Goal: Task Accomplishment & Management: Use online tool/utility

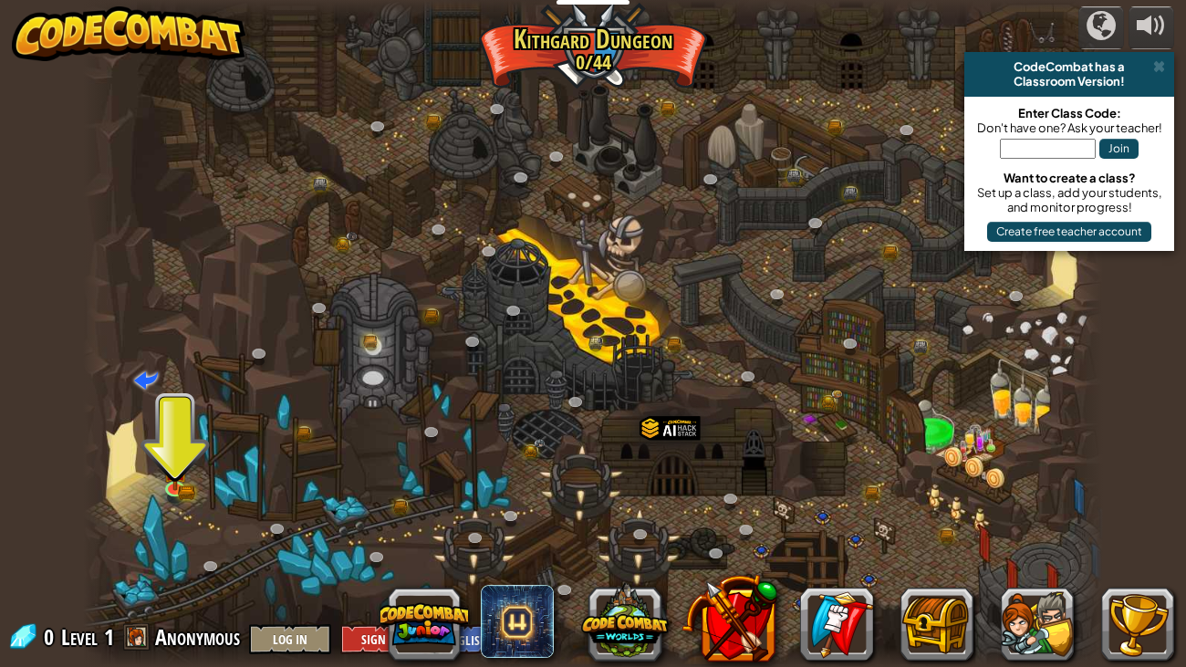
click at [193, 475] on div at bounding box center [593, 333] width 1020 height 667
click at [182, 475] on img at bounding box center [175, 460] width 26 height 56
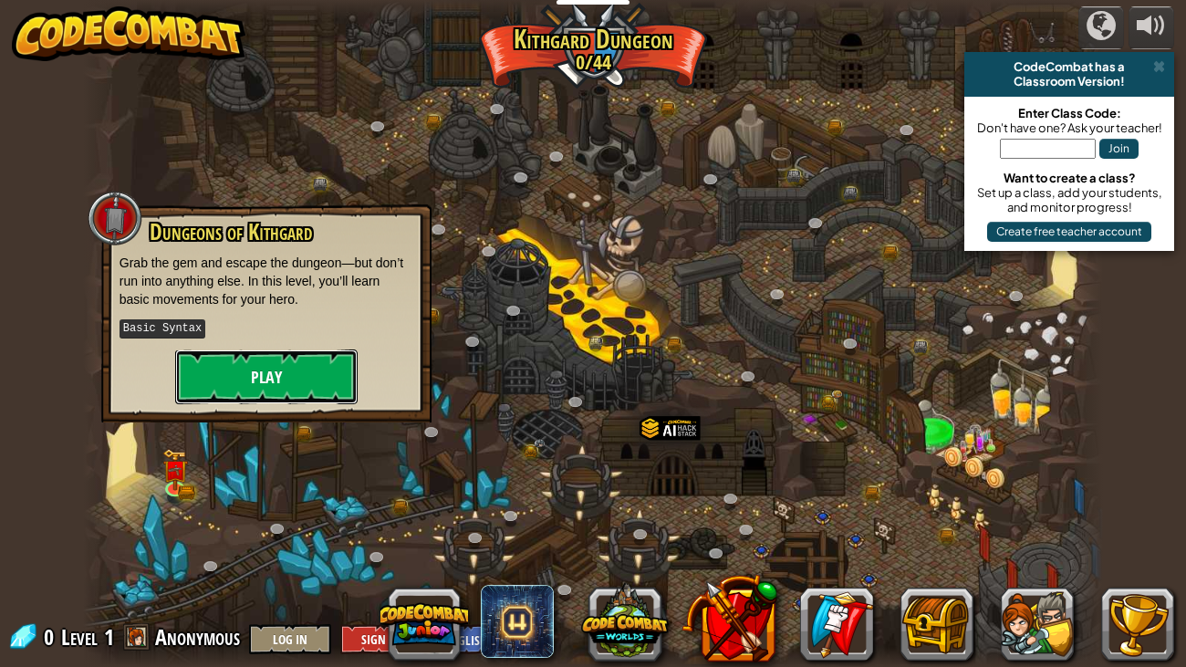
click at [323, 350] on button "Play" at bounding box center [266, 377] width 183 height 55
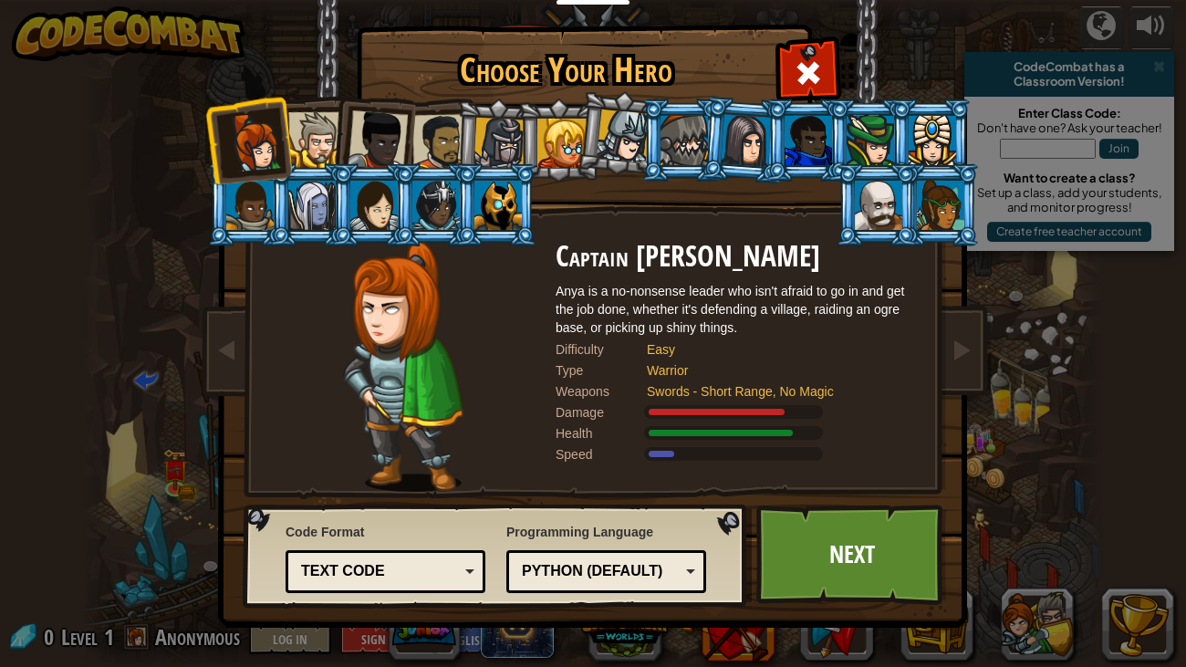
click at [374, 132] on div at bounding box center [378, 140] width 60 height 60
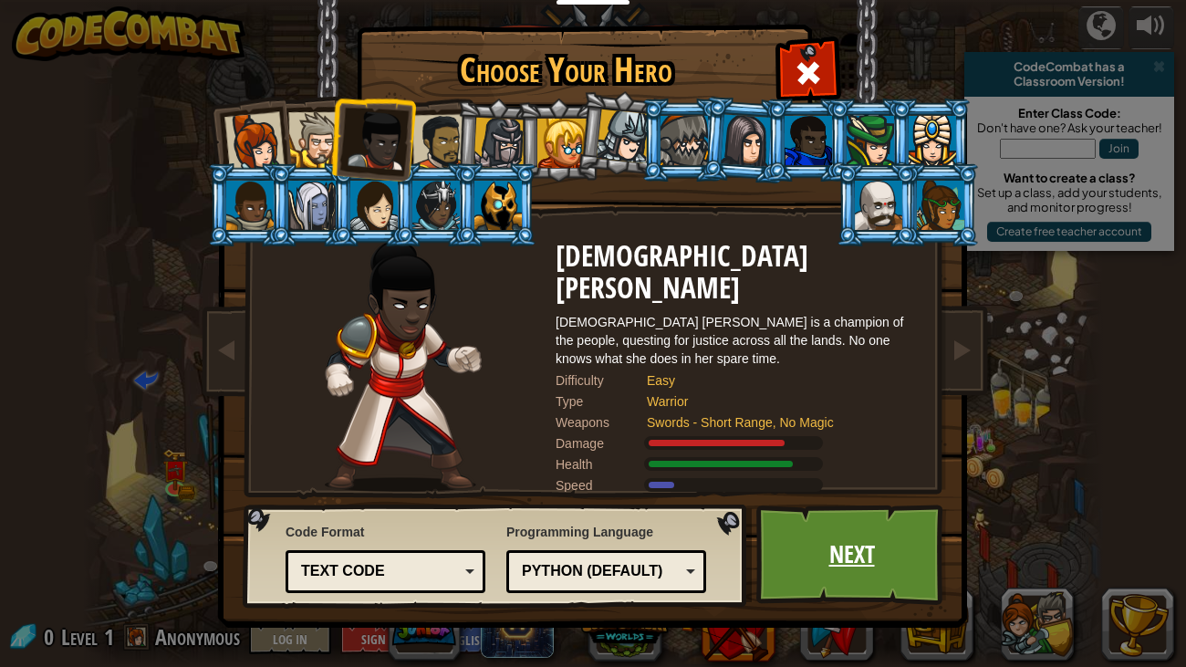
click at [832, 540] on link "Next" at bounding box center [852, 555] width 191 height 100
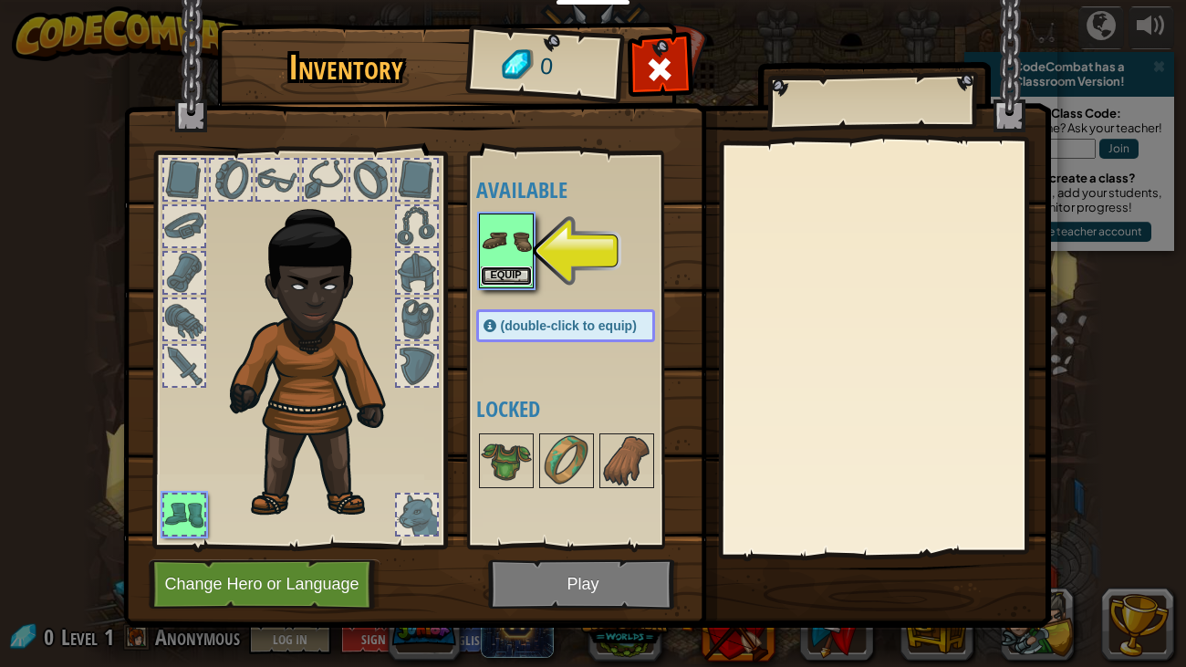
click at [501, 274] on button "Equip" at bounding box center [506, 275] width 51 height 19
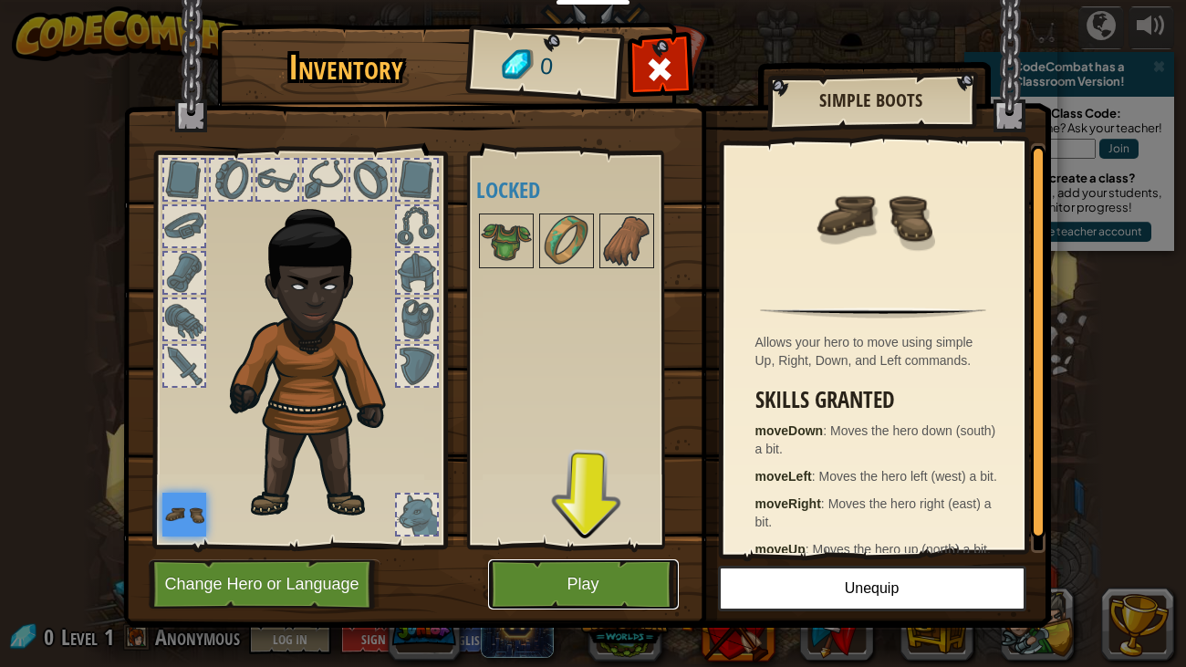
click at [580, 595] on button "Play" at bounding box center [583, 584] width 191 height 50
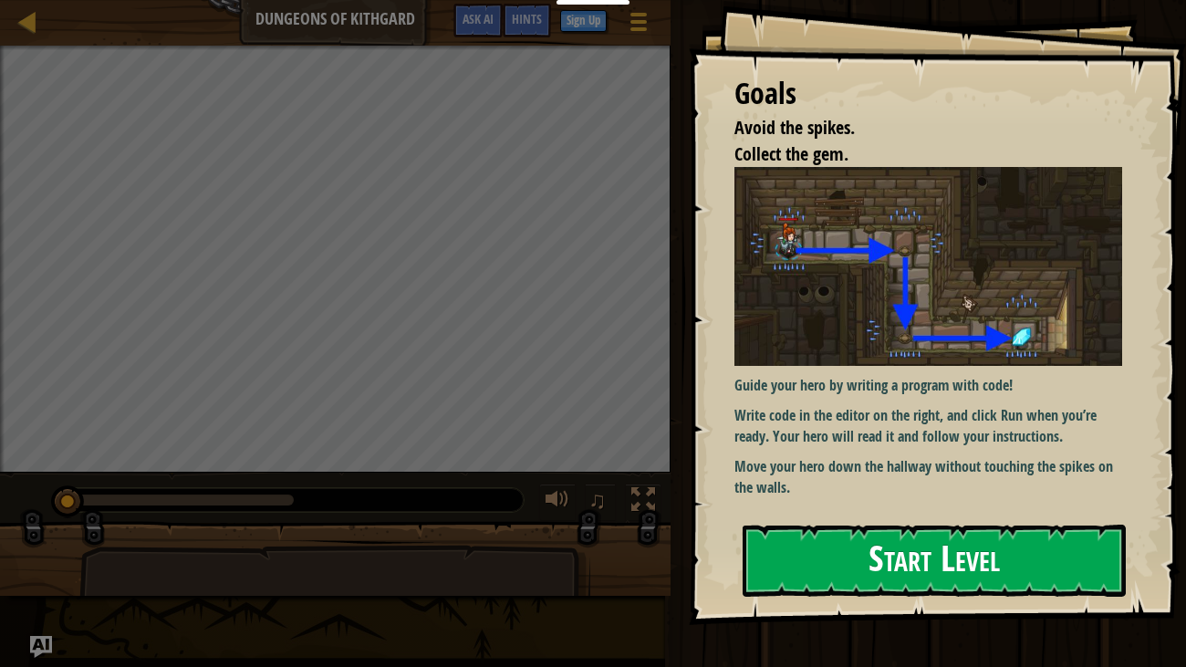
click at [994, 320] on img at bounding box center [929, 266] width 389 height 199
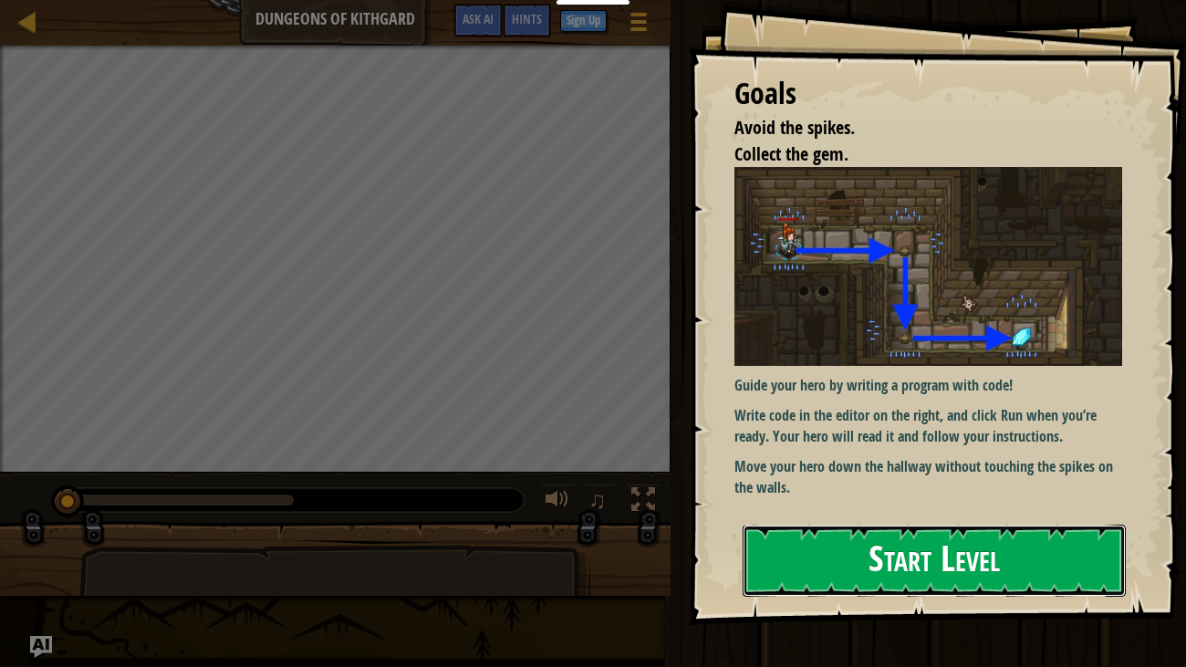
click at [938, 533] on button "Start Level" at bounding box center [935, 561] width 384 height 72
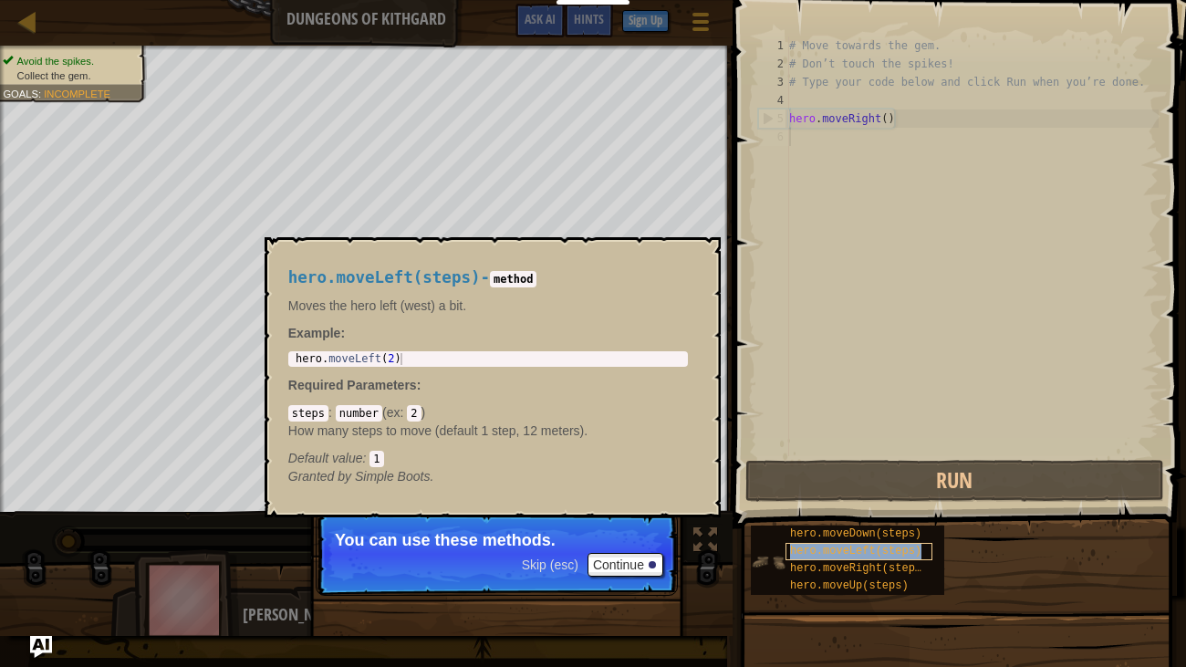
click at [811, 549] on span "hero.moveLeft(steps)" at bounding box center [855, 551] width 131 height 13
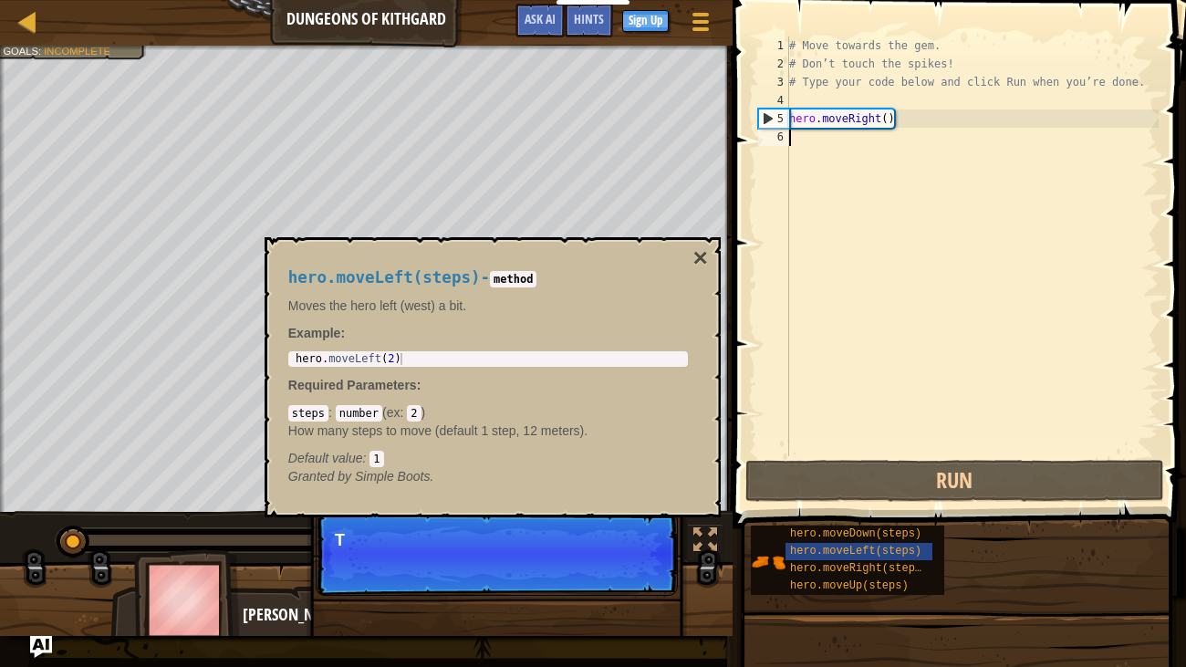
scroll to position [8, 0]
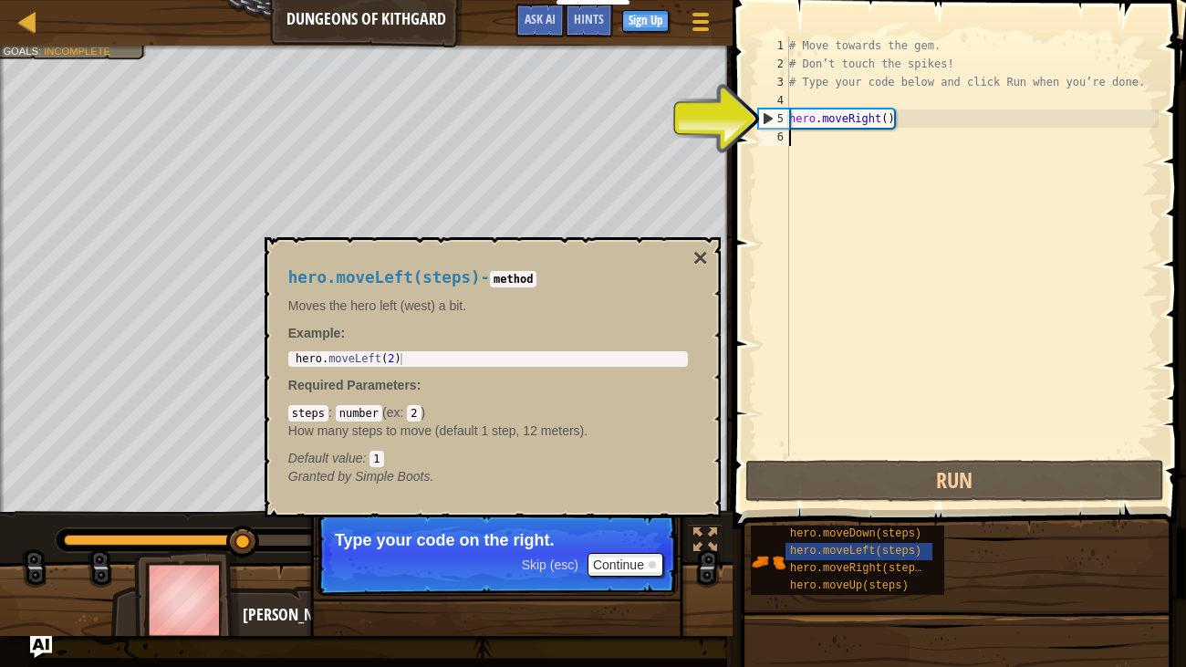
click at [793, 122] on div "# Move towards the gem. # Don’t touch the spikes! # Type your code below and cl…" at bounding box center [972, 265] width 373 height 456
click at [781, 119] on div "5" at bounding box center [774, 119] width 30 height 18
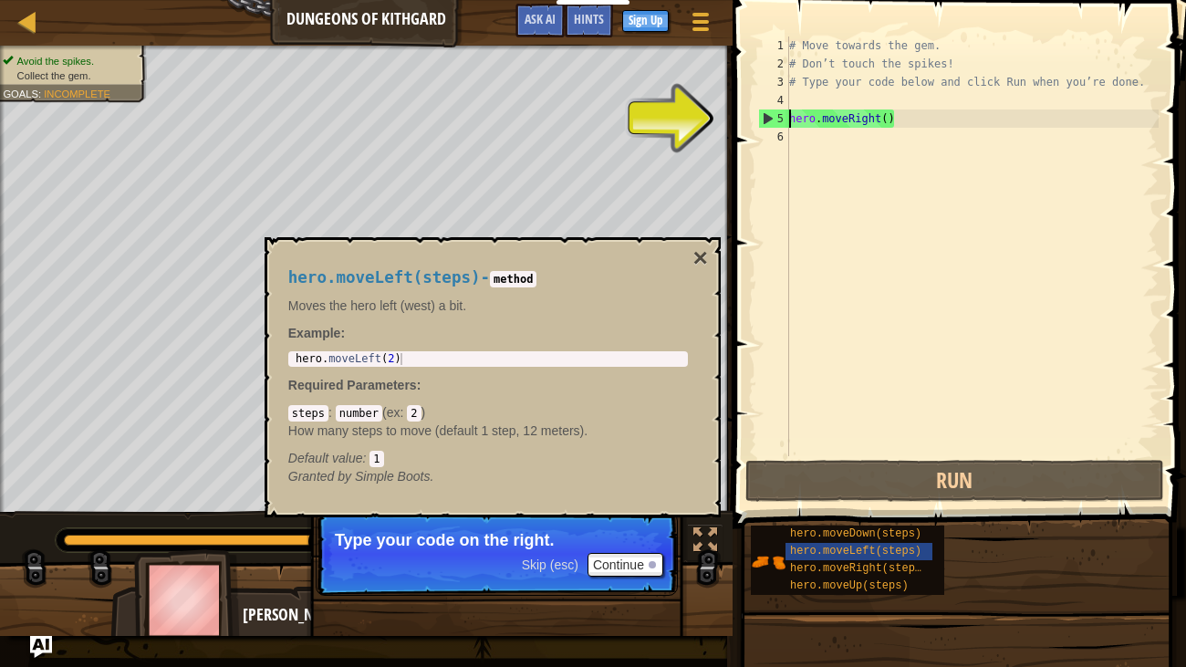
click at [767, 120] on div "5" at bounding box center [774, 119] width 30 height 18
click at [889, 121] on div "# Move towards the gem. # Don’t touch the spikes! # Type your code below and cl…" at bounding box center [972, 265] width 373 height 456
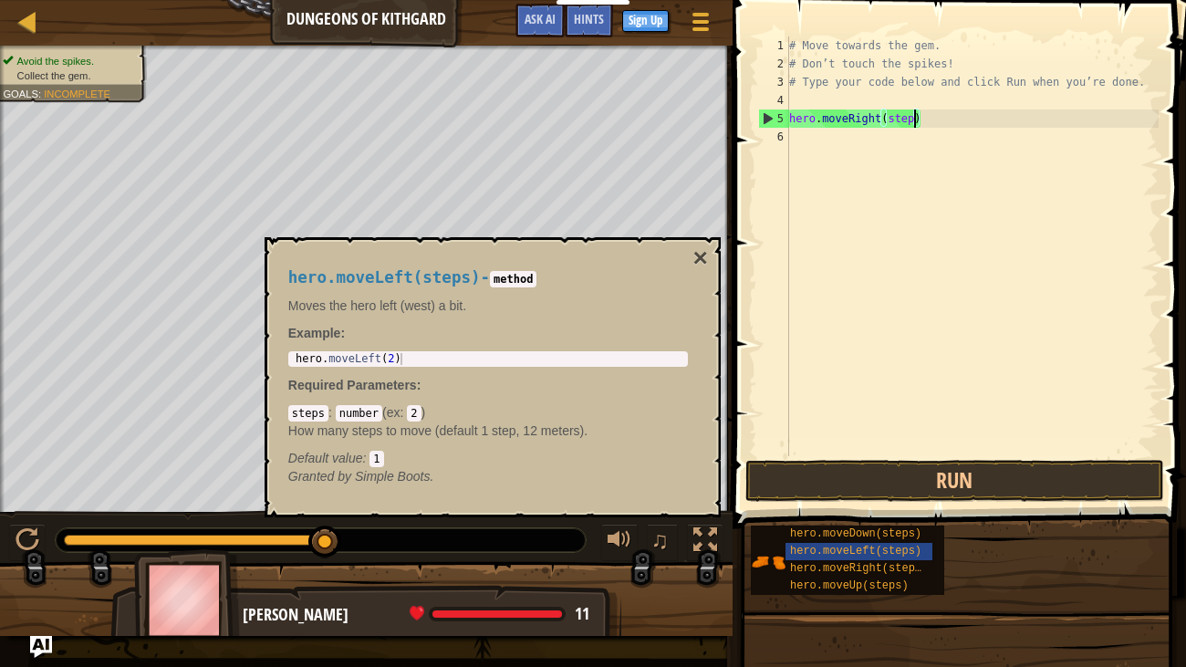
scroll to position [8, 10]
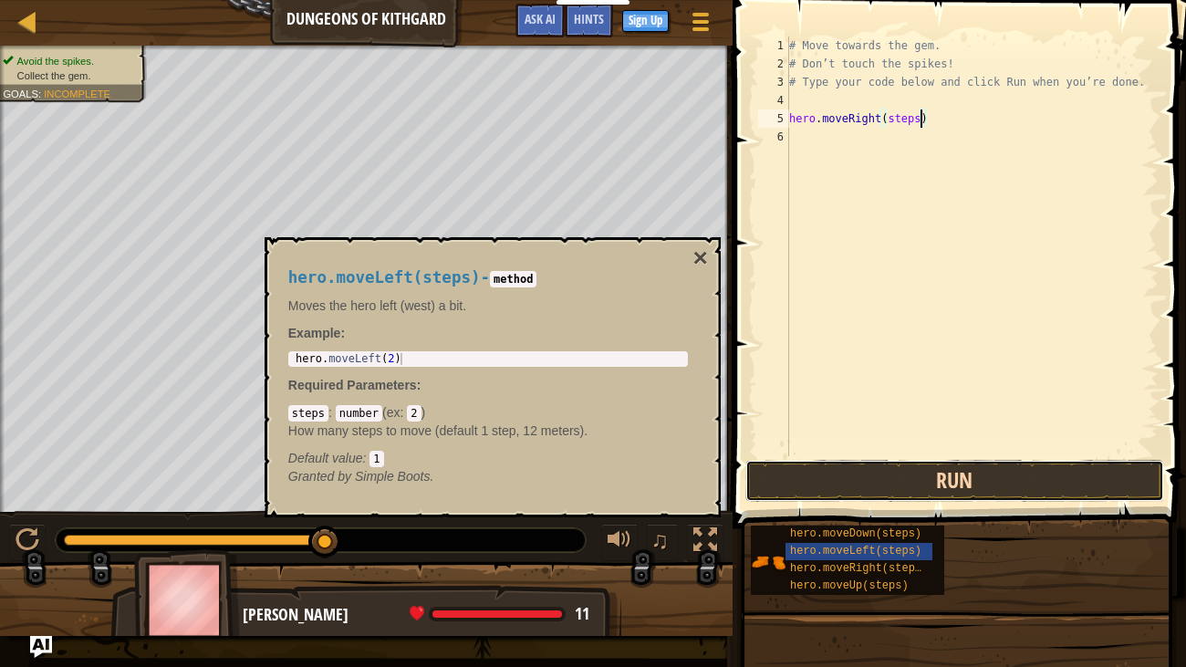
click at [947, 475] on button "Run" at bounding box center [955, 481] width 419 height 42
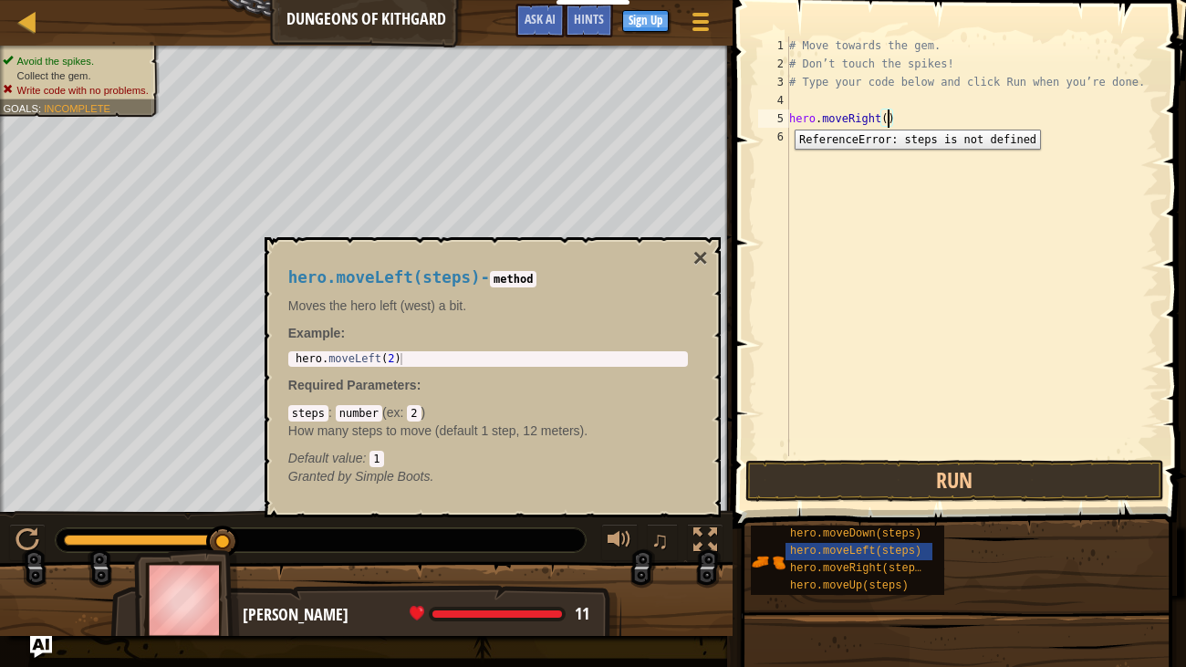
scroll to position [8, 8]
type textarea "hero.moveRight(2)"
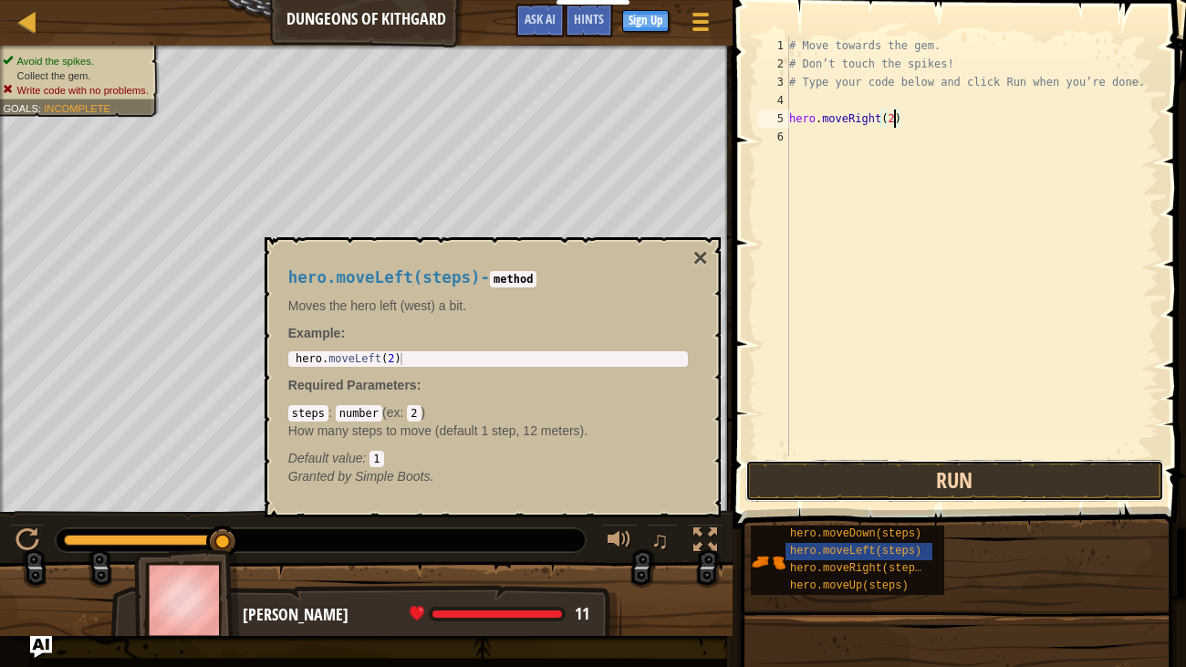
click at [872, 467] on button "Run" at bounding box center [955, 481] width 419 height 42
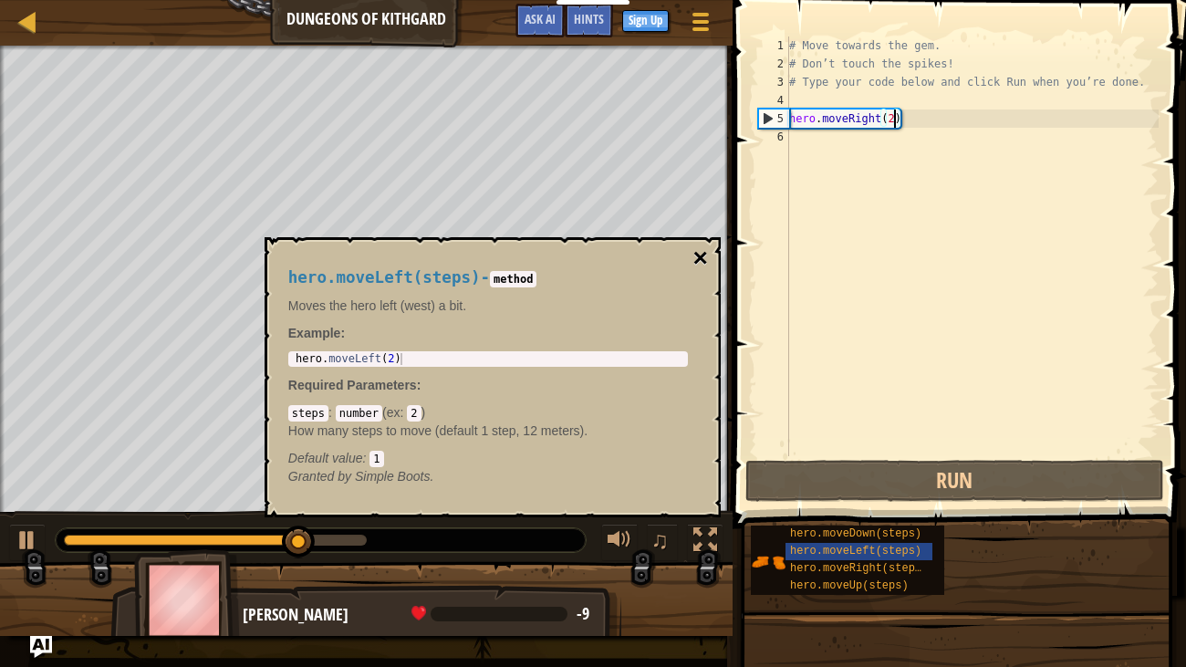
click at [694, 257] on button "×" at bounding box center [700, 258] width 15 height 26
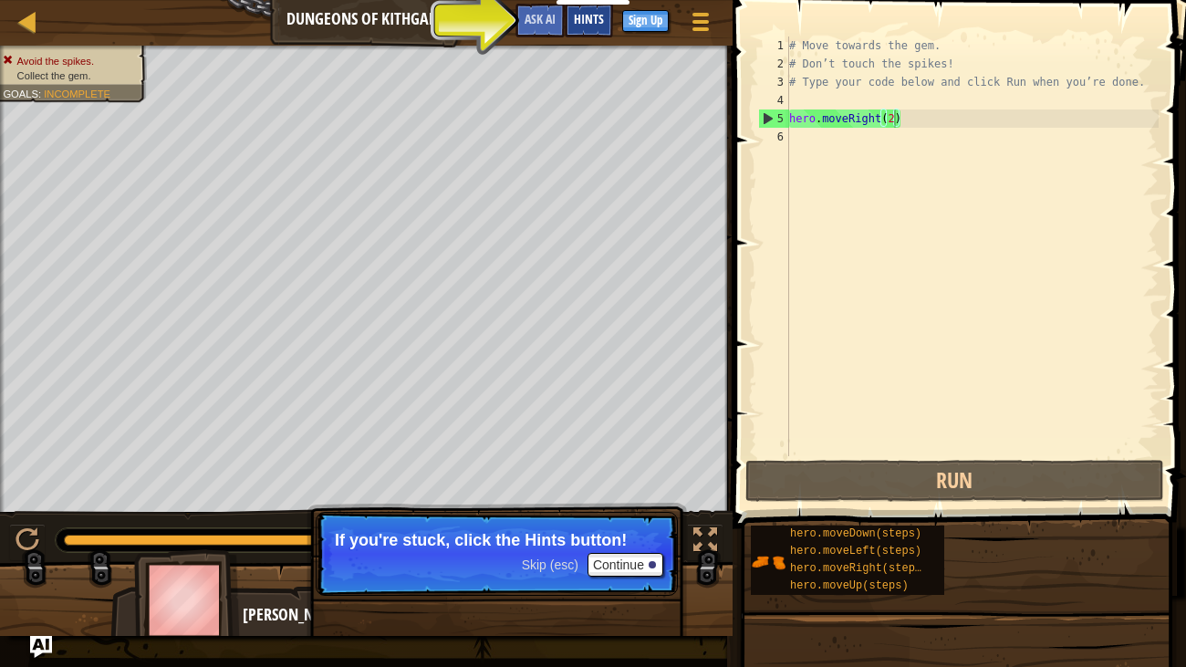
click at [576, 14] on span "Hints" at bounding box center [589, 18] width 30 height 17
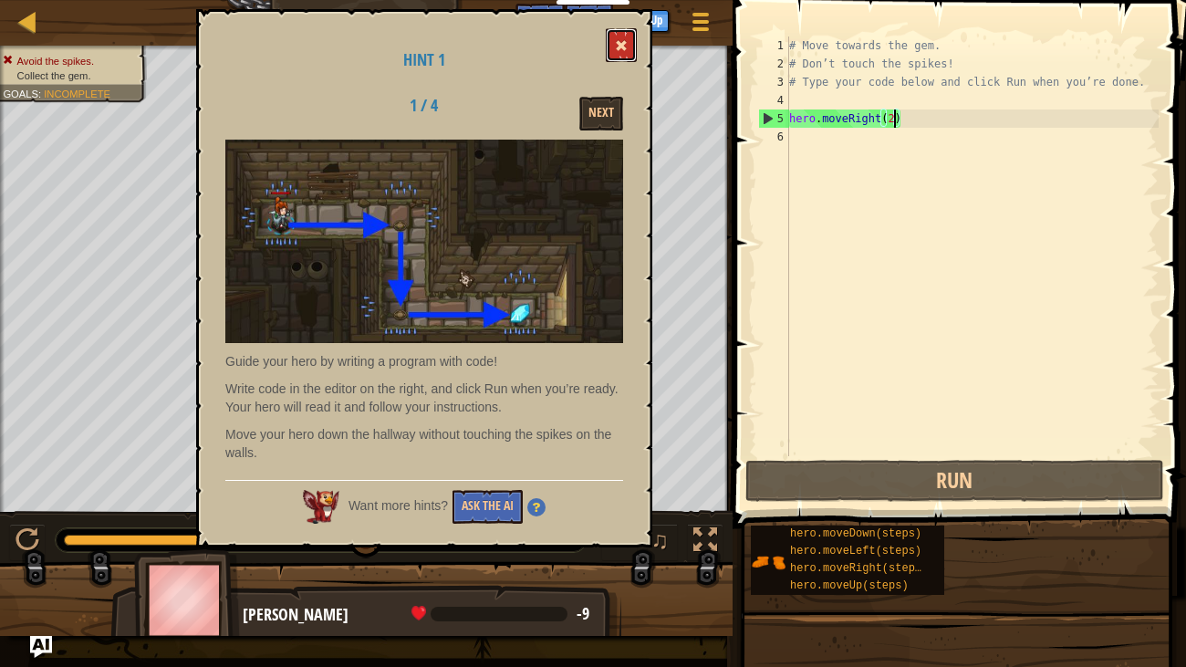
click at [615, 39] on button at bounding box center [621, 45] width 31 height 34
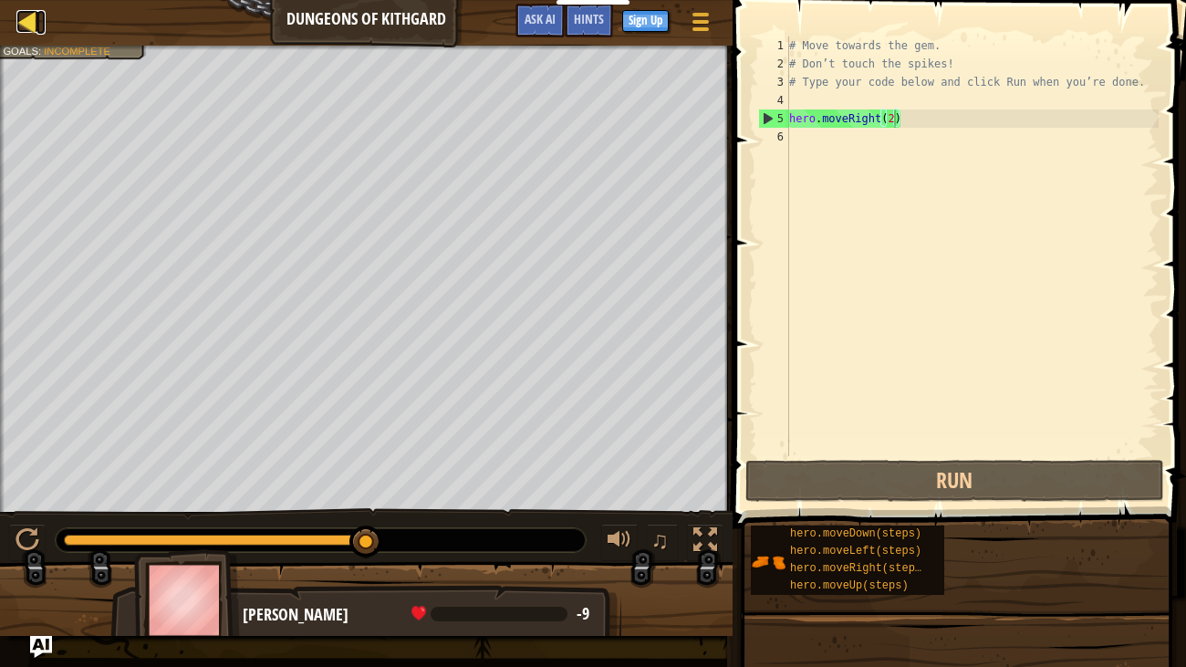
click at [25, 15] on div at bounding box center [27, 21] width 23 height 23
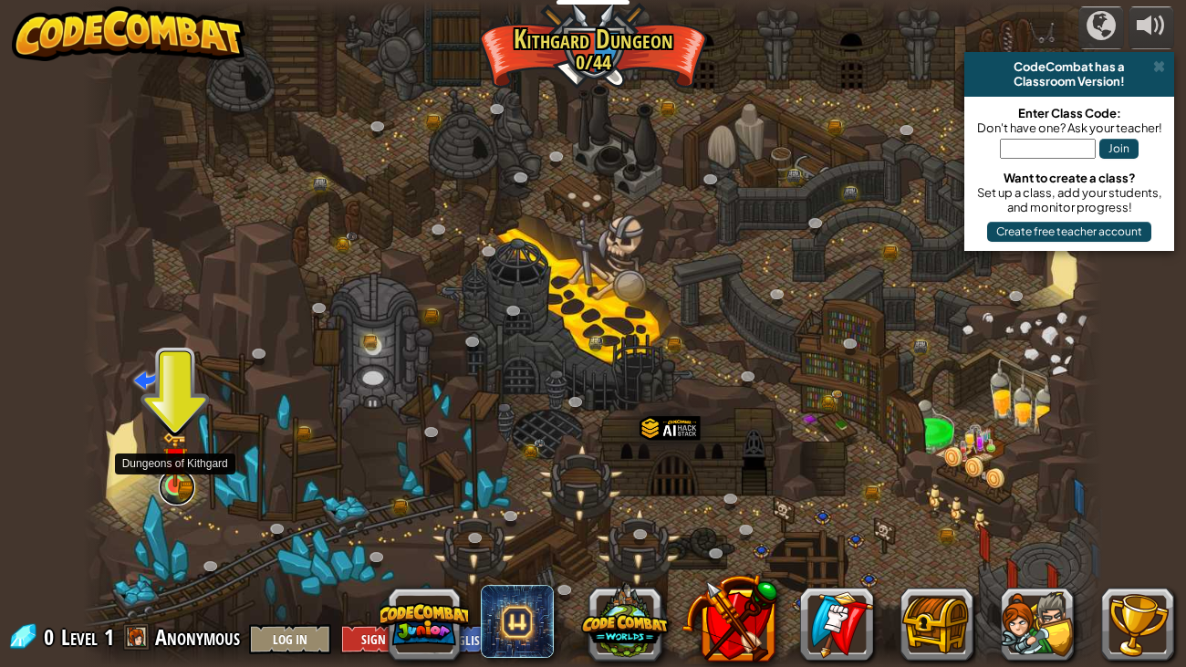
click at [177, 489] on link at bounding box center [177, 487] width 37 height 37
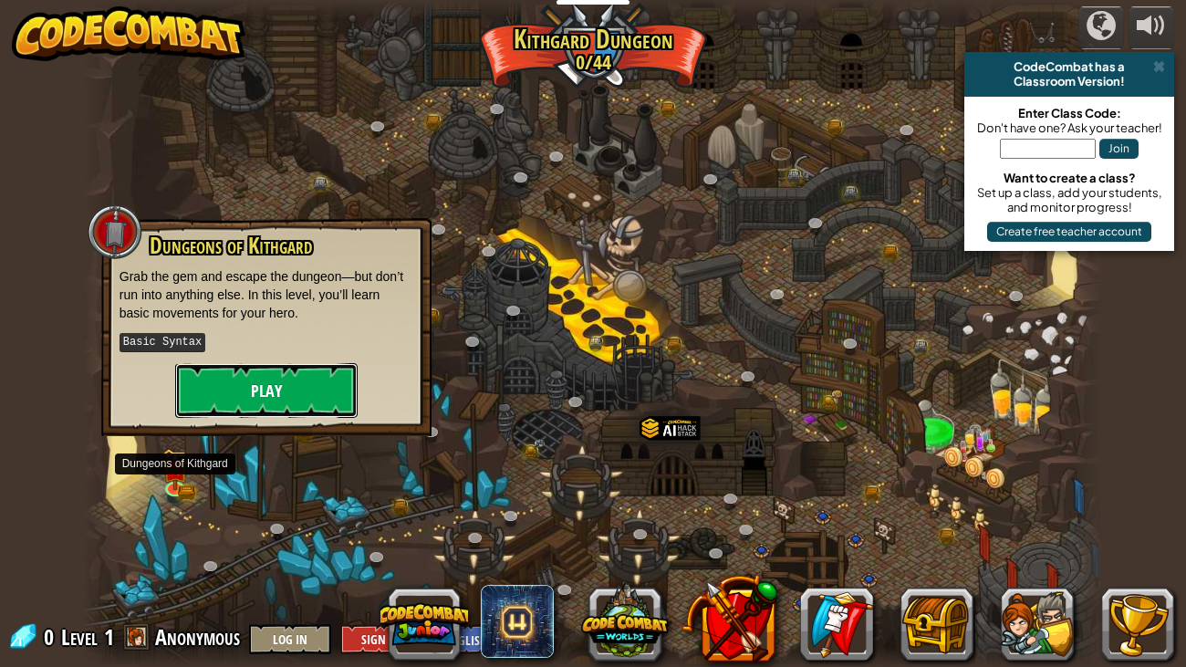
click at [309, 383] on button "Play" at bounding box center [266, 390] width 183 height 55
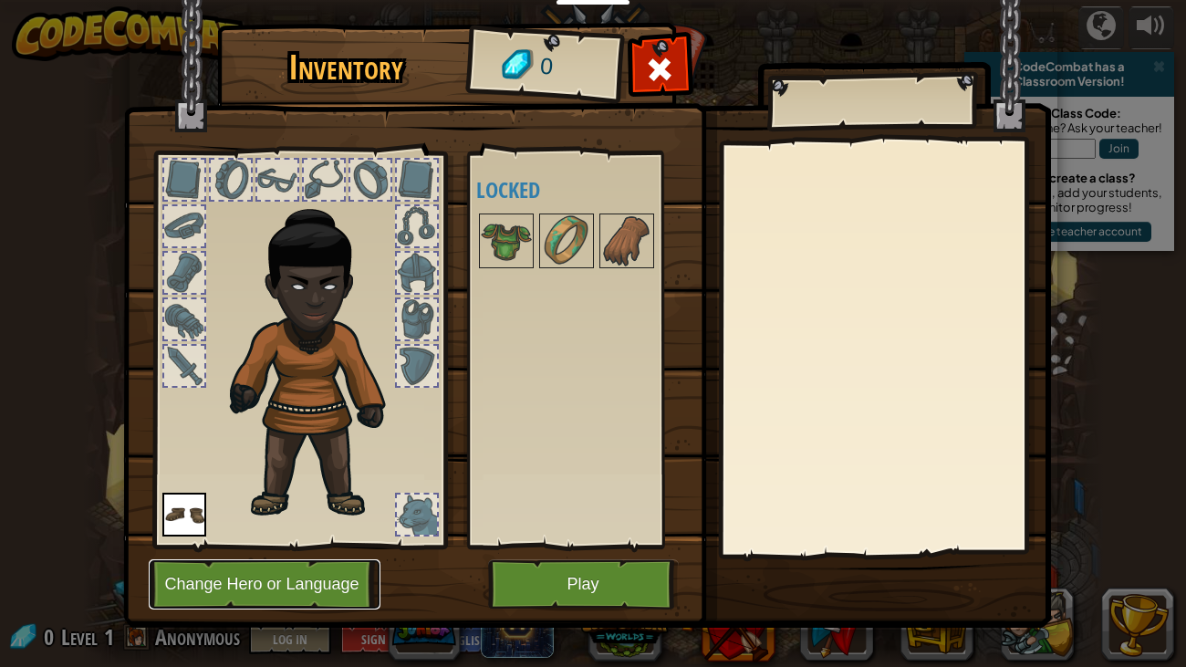
click at [278, 587] on button "Change Hero or Language" at bounding box center [265, 584] width 232 height 50
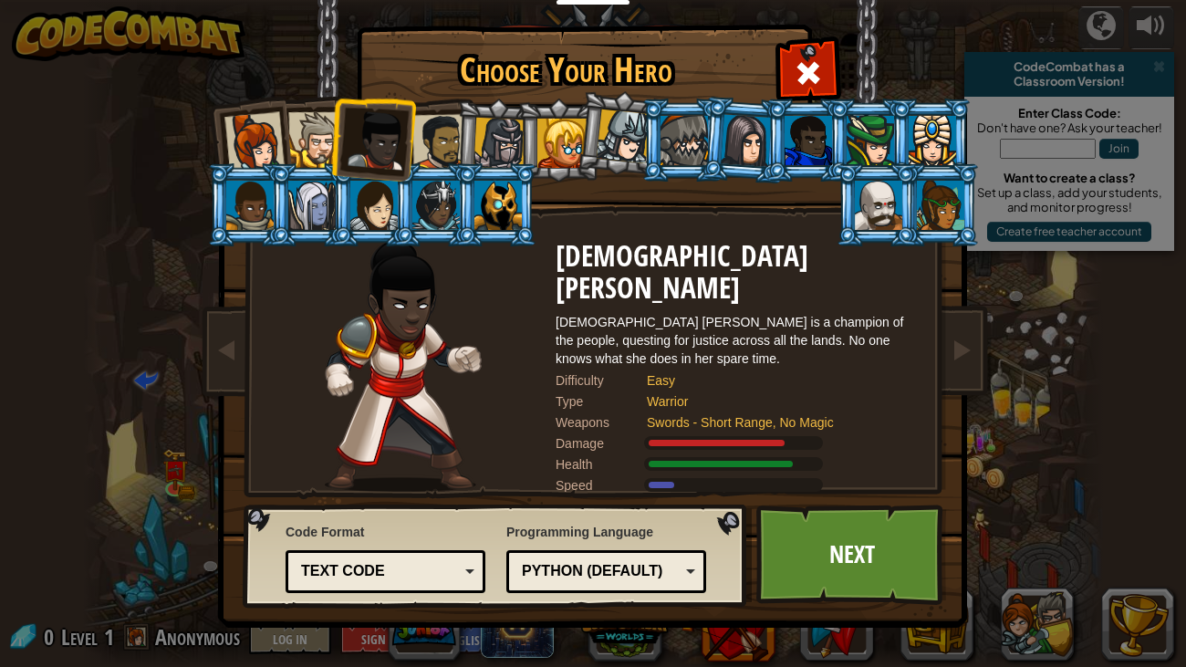
click at [687, 151] on div at bounding box center [684, 140] width 47 height 49
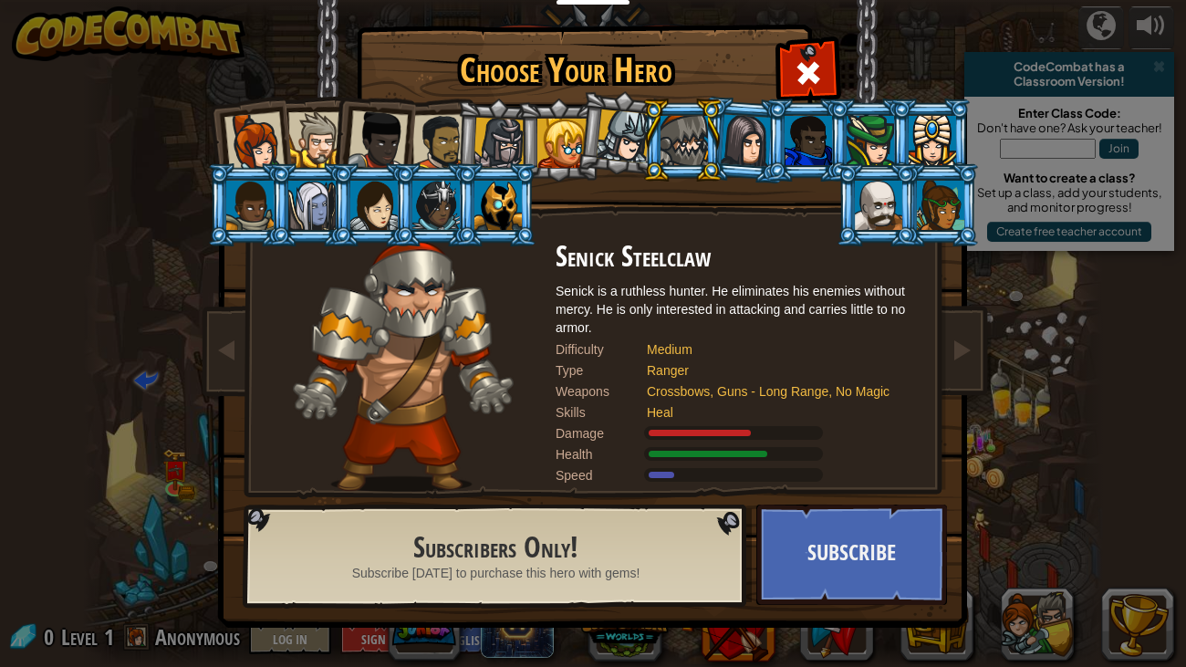
click at [861, 224] on div at bounding box center [878, 205] width 47 height 49
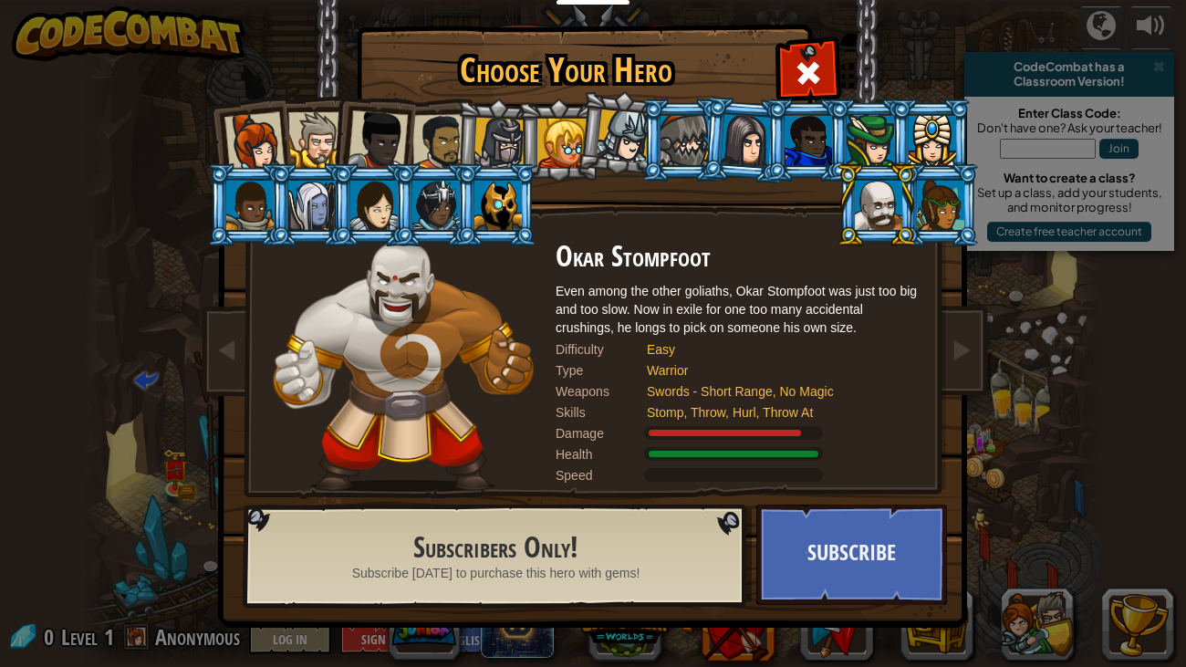
click at [490, 159] on div at bounding box center [500, 144] width 52 height 52
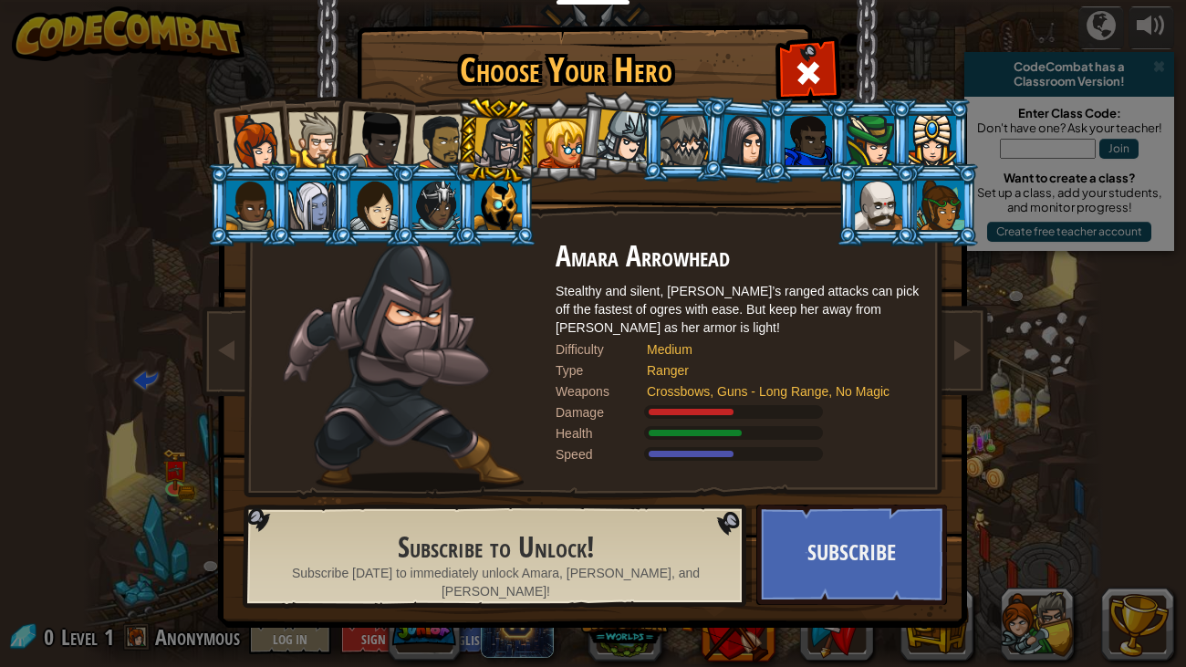
click at [435, 162] on div at bounding box center [440, 142] width 57 height 57
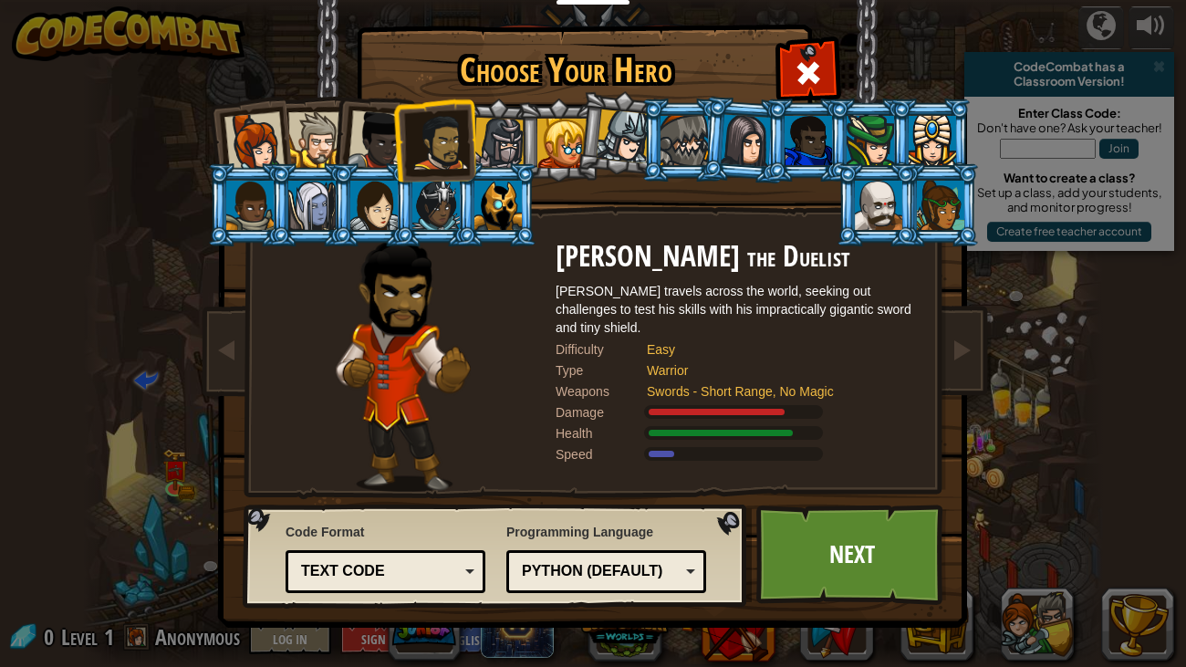
click at [372, 142] on div at bounding box center [378, 140] width 60 height 60
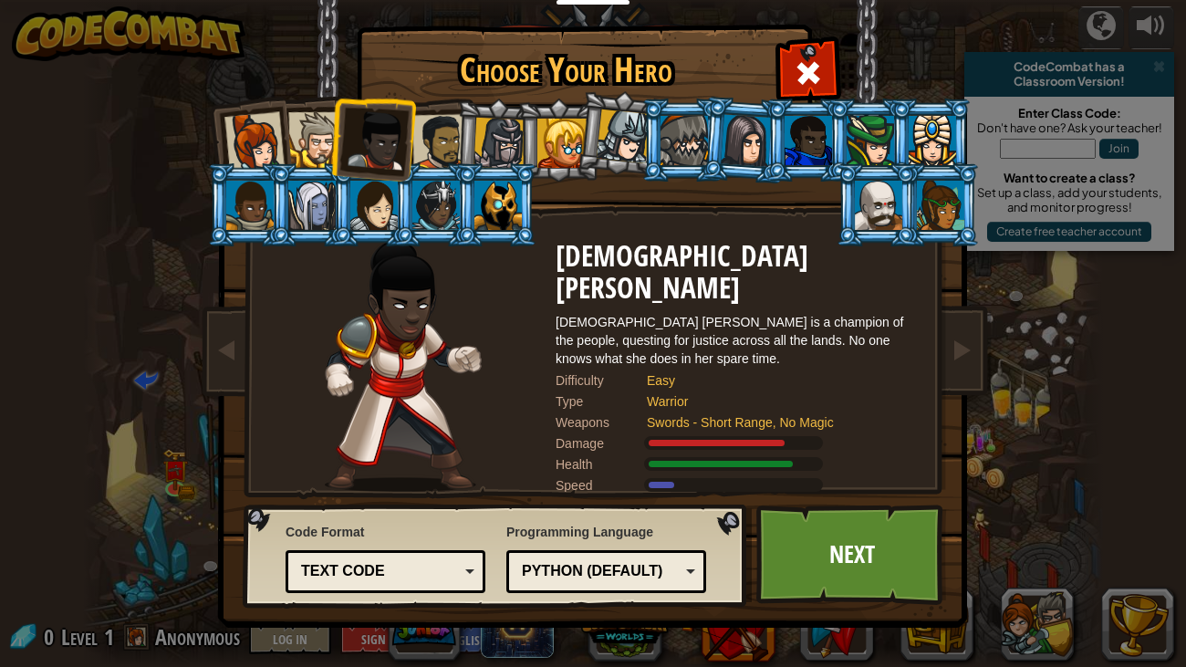
click at [308, 119] on div at bounding box center [316, 140] width 56 height 56
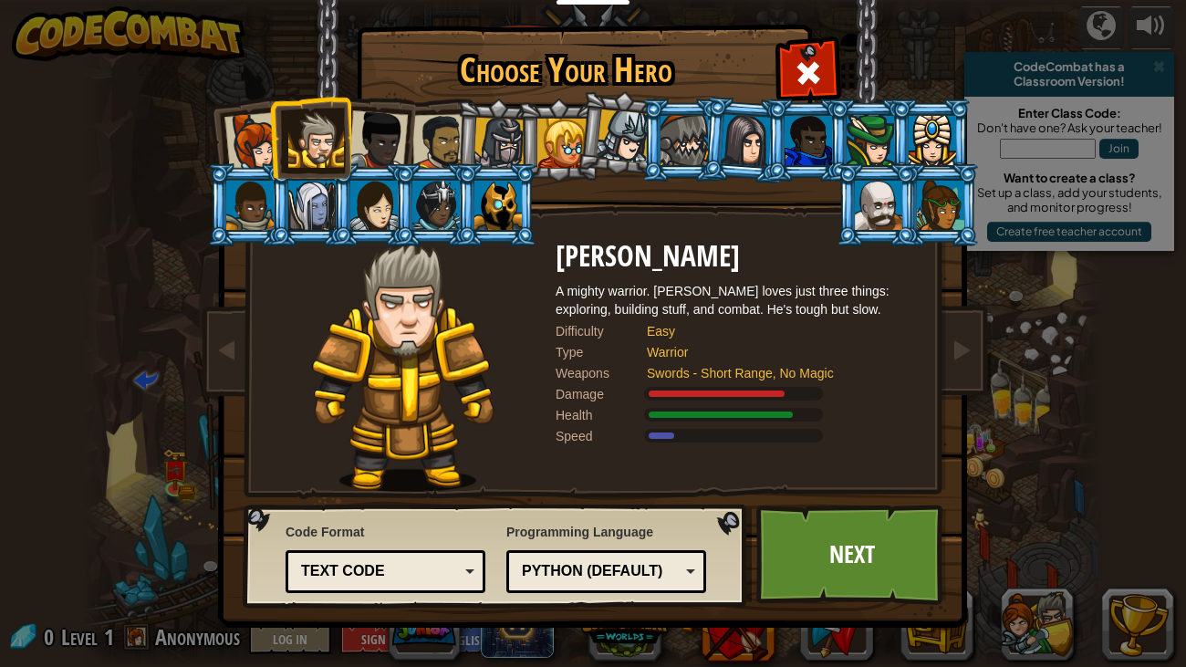
click at [501, 151] on div at bounding box center [500, 144] width 52 height 52
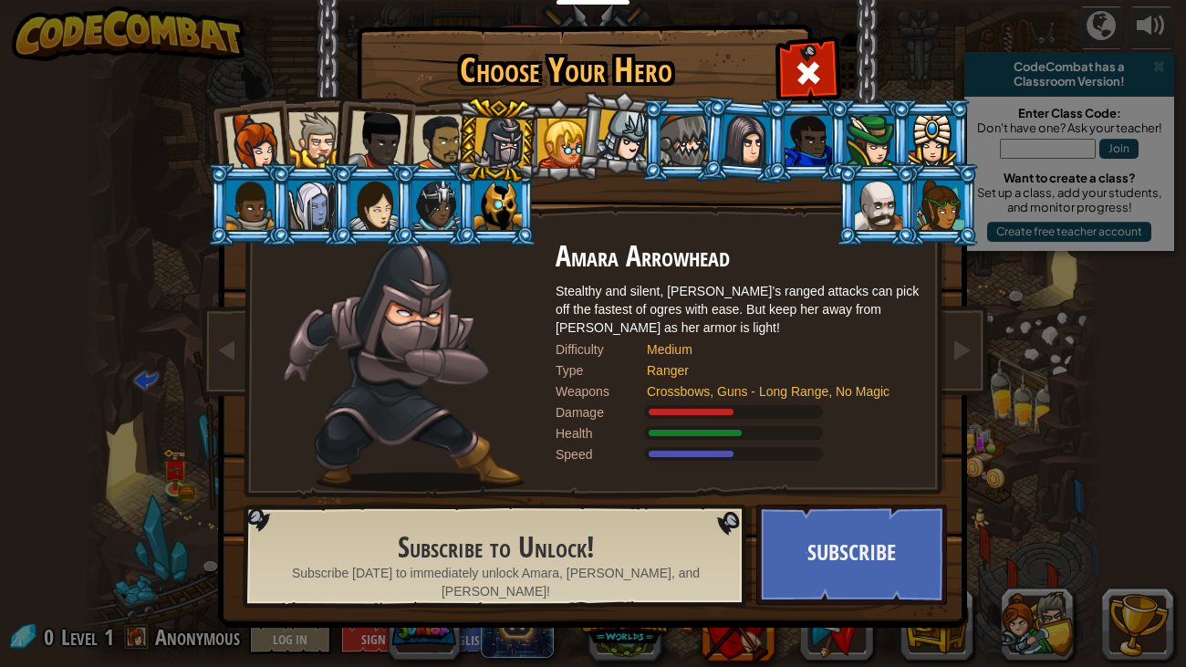
click at [577, 160] on li at bounding box center [620, 133] width 90 height 91
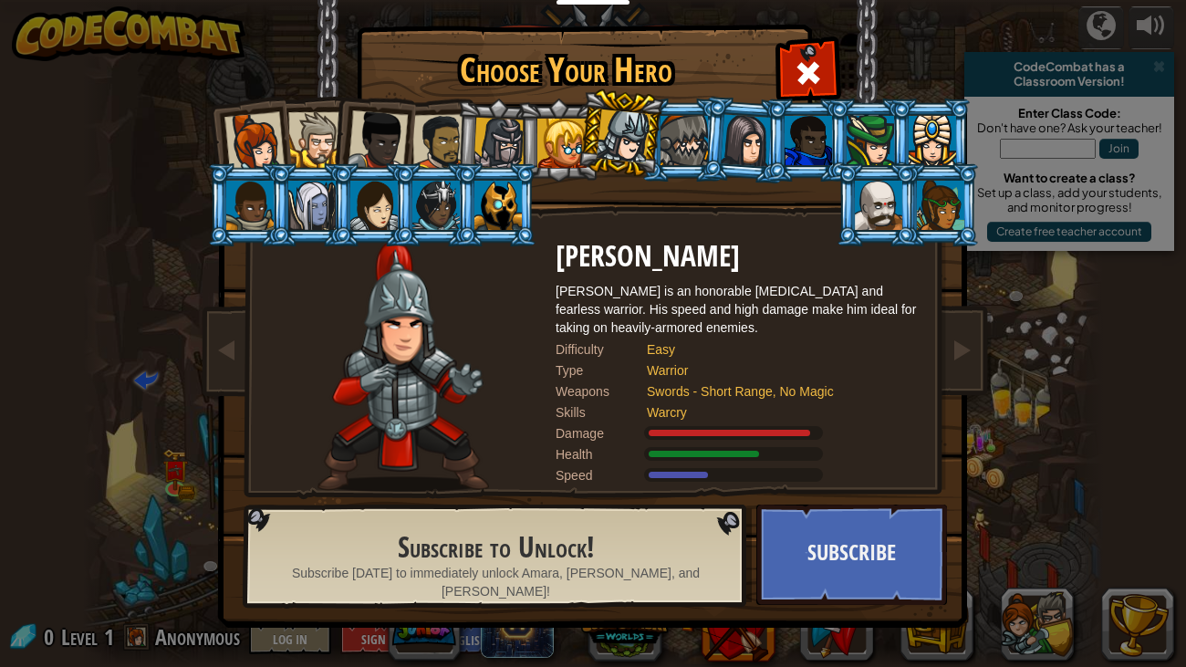
click at [557, 160] on div at bounding box center [562, 143] width 49 height 49
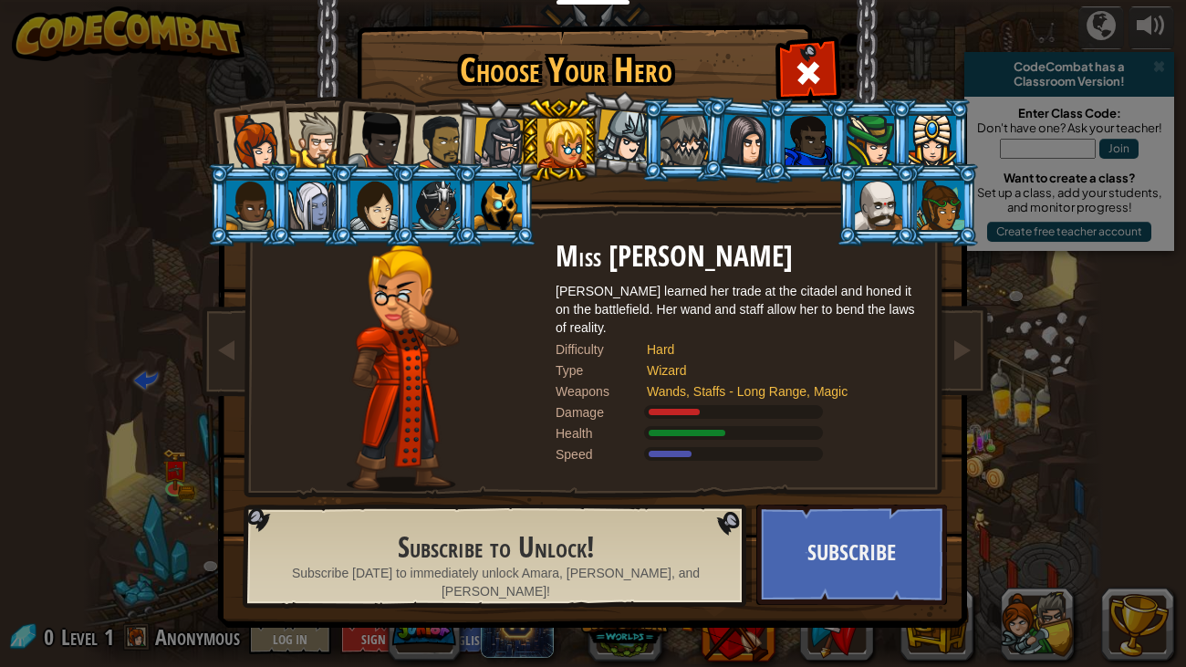
click at [259, 142] on div at bounding box center [254, 142] width 60 height 60
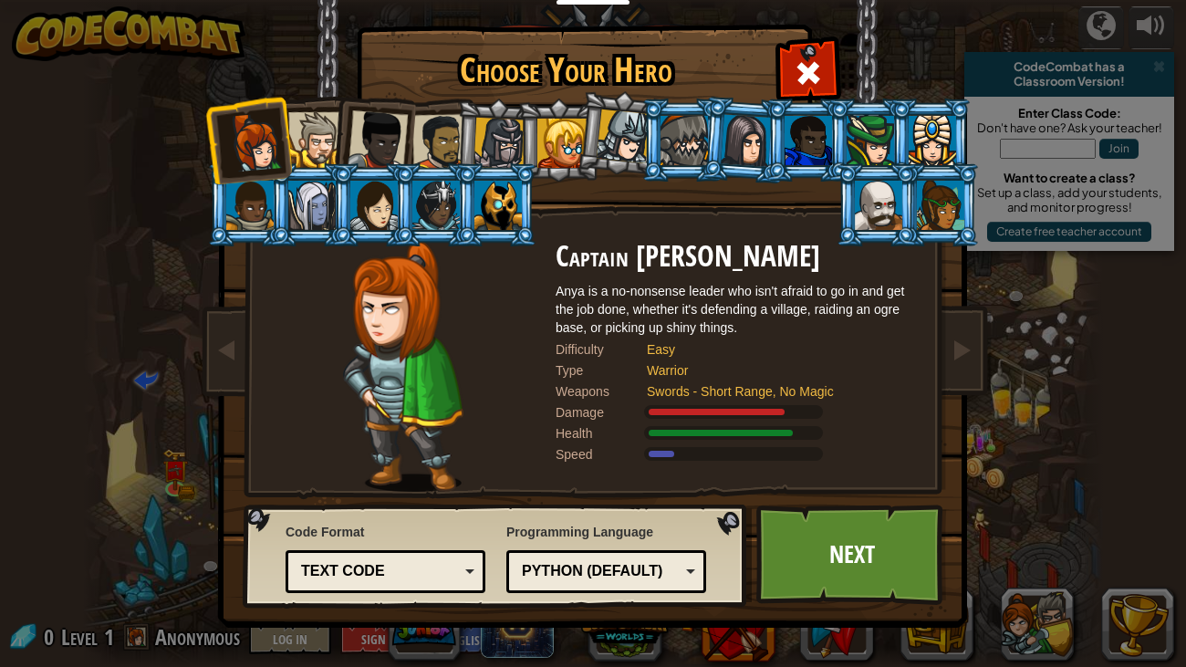
click at [309, 157] on div at bounding box center [316, 140] width 56 height 56
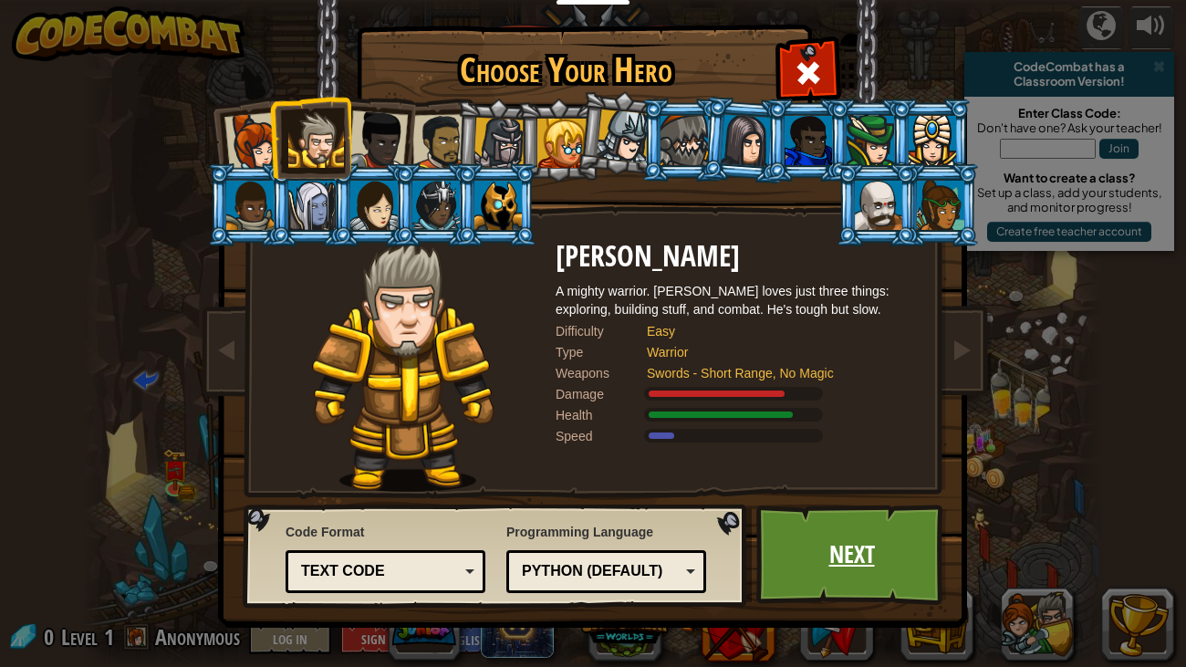
click at [822, 563] on link "Next" at bounding box center [852, 555] width 191 height 100
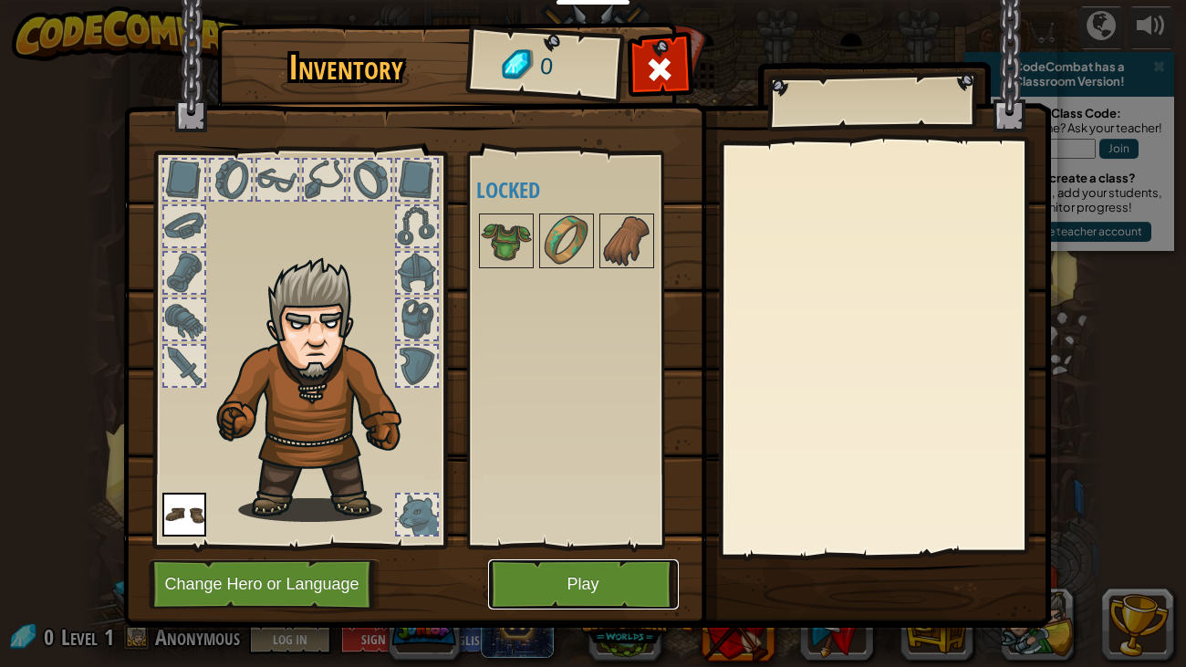
click at [536, 573] on button "Play" at bounding box center [583, 584] width 191 height 50
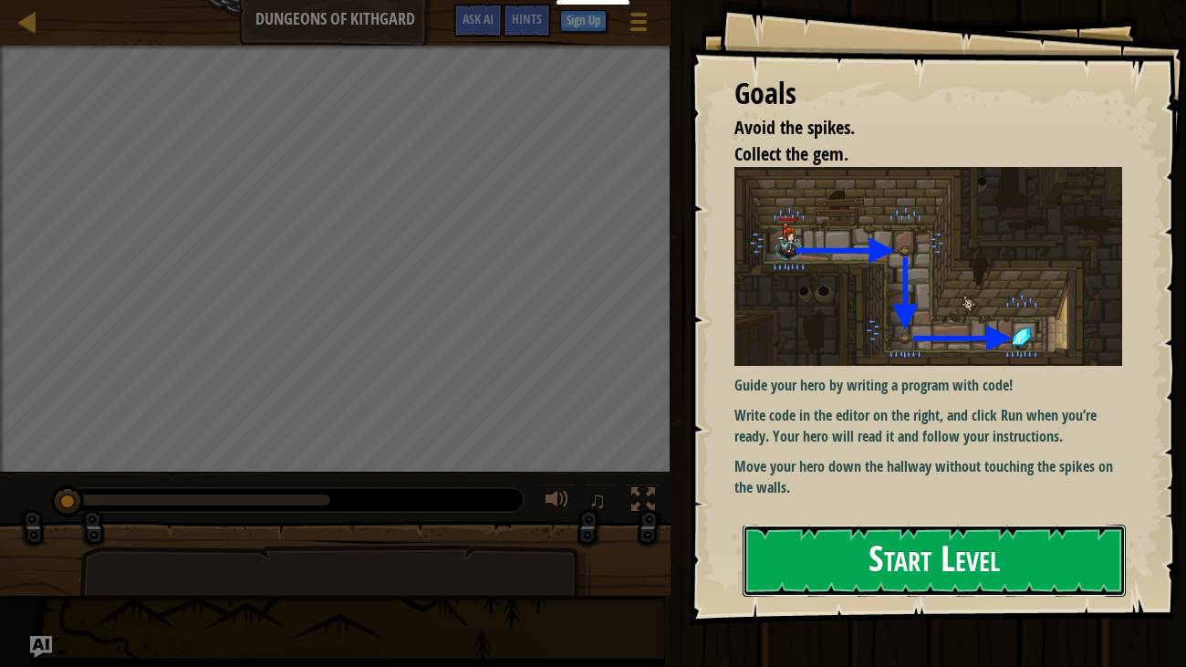
click at [1014, 542] on button "Start Level" at bounding box center [935, 561] width 384 height 72
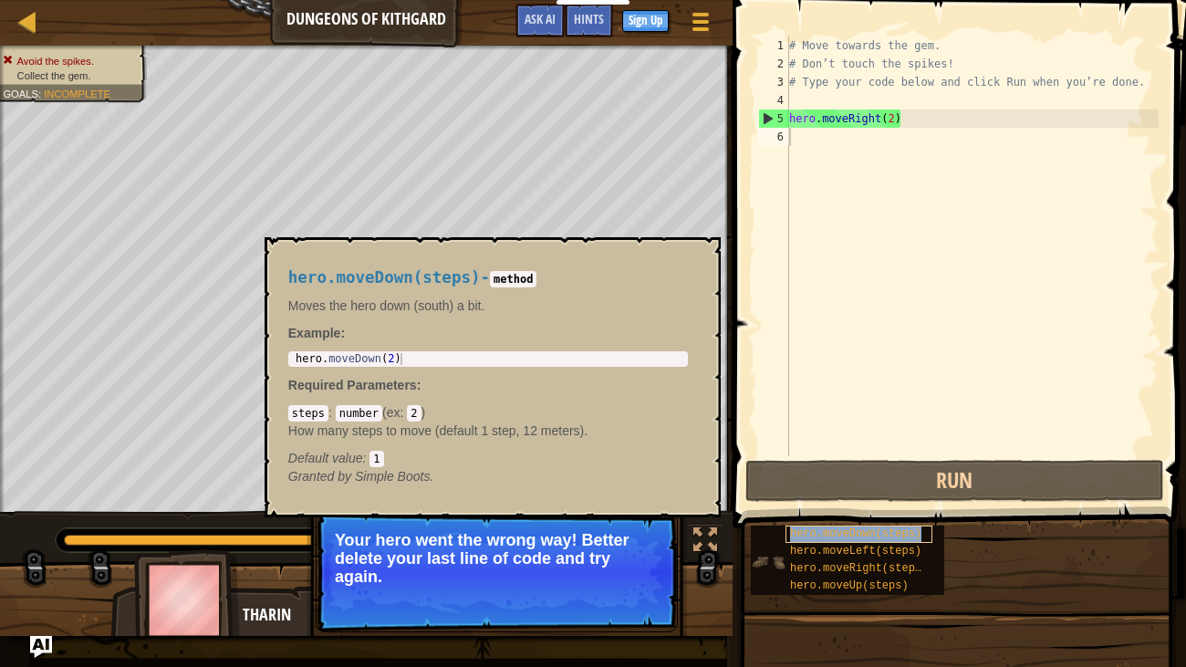
click at [844, 534] on span "hero.moveDown(steps)" at bounding box center [855, 533] width 131 height 13
click at [854, 531] on span "hero.moveDown(steps)" at bounding box center [855, 533] width 131 height 13
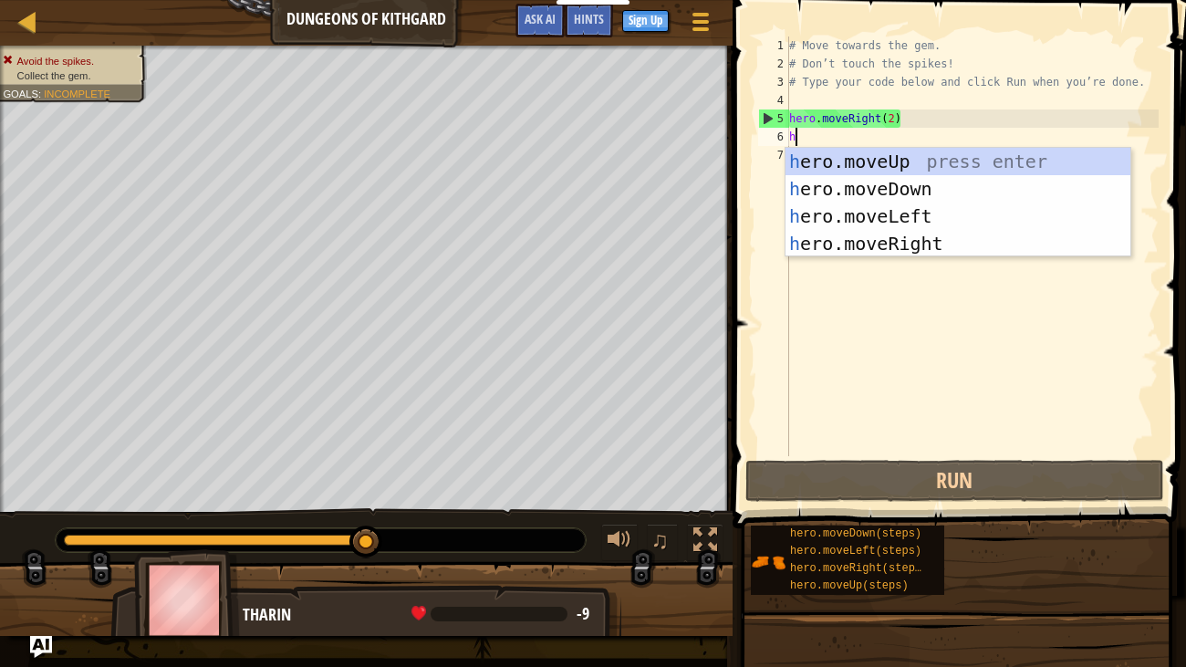
scroll to position [8, 0]
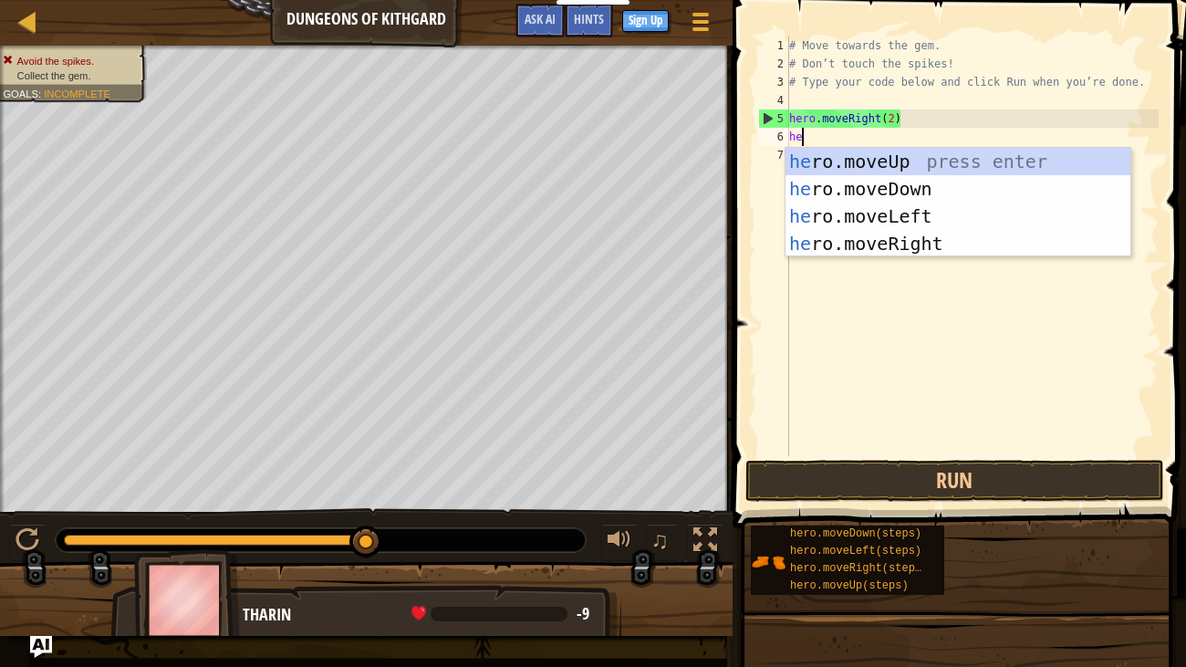
type textarea "her"
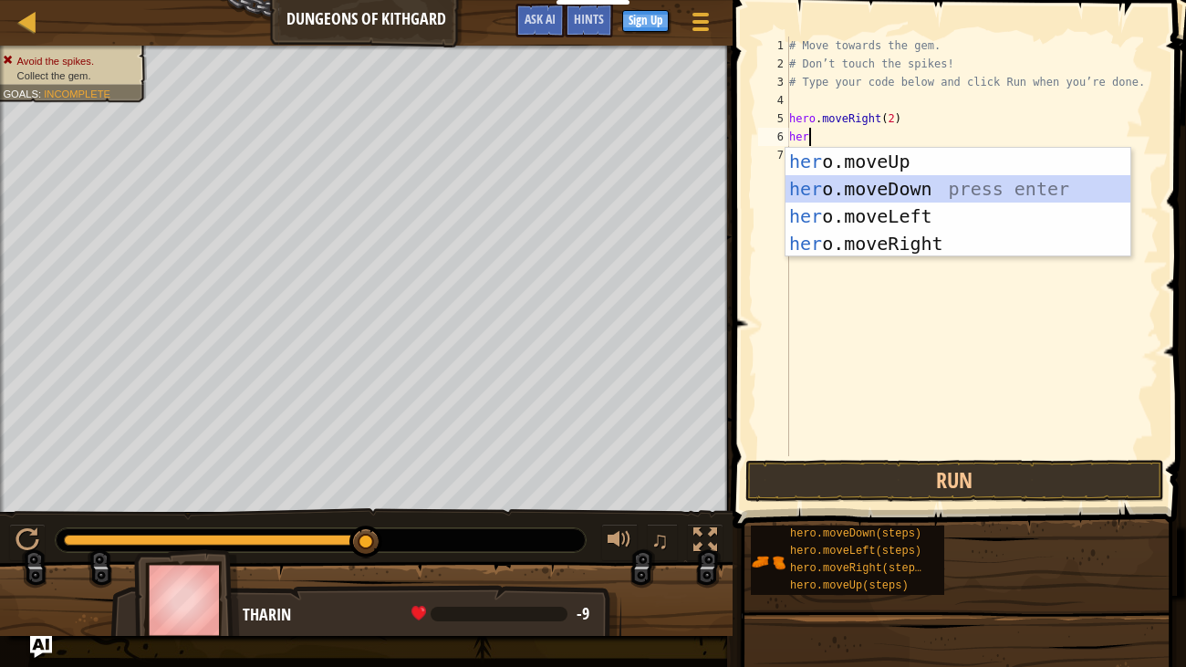
click at [860, 191] on div "her o.moveUp press enter her o.moveDown press enter her o.moveLeft press enter …" at bounding box center [958, 230] width 345 height 164
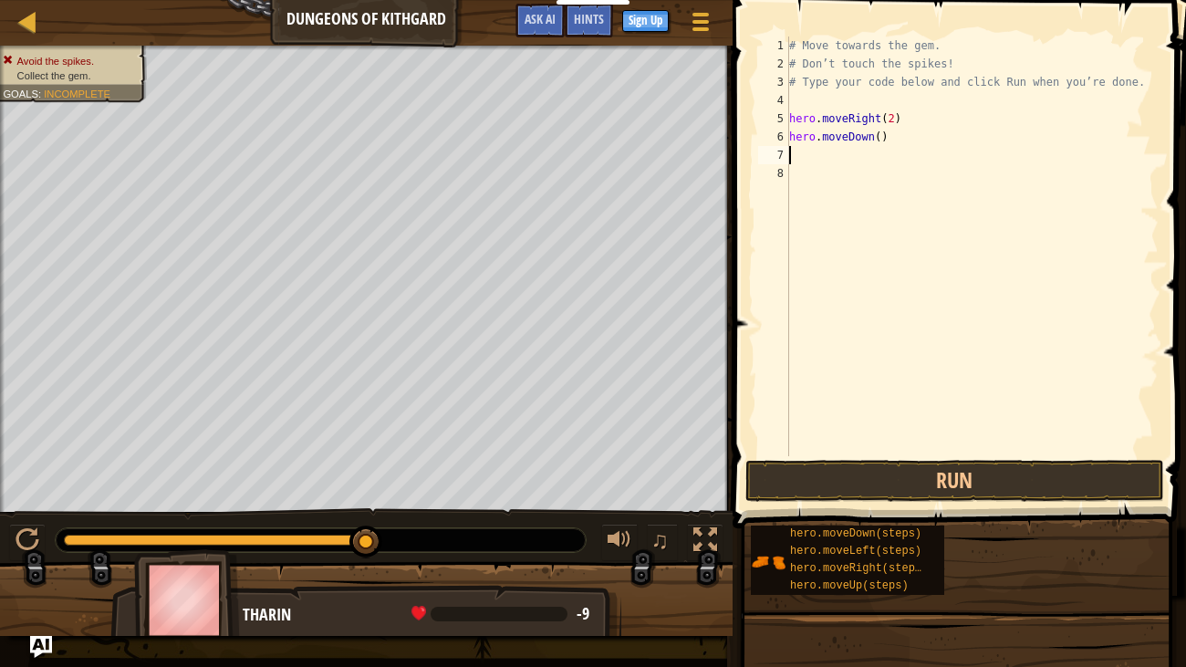
click at [880, 139] on div "# Move towards the gem. # Don’t touch the spikes! # Type your code below and cl…" at bounding box center [972, 265] width 373 height 456
click at [893, 119] on div "# Move towards the gem. # Don’t touch the spikes! # Type your code below and cl…" at bounding box center [972, 265] width 373 height 456
click at [880, 138] on div "# Move towards the gem. # Don’t touch the spikes! # Type your code below and cl…" at bounding box center [972, 265] width 373 height 456
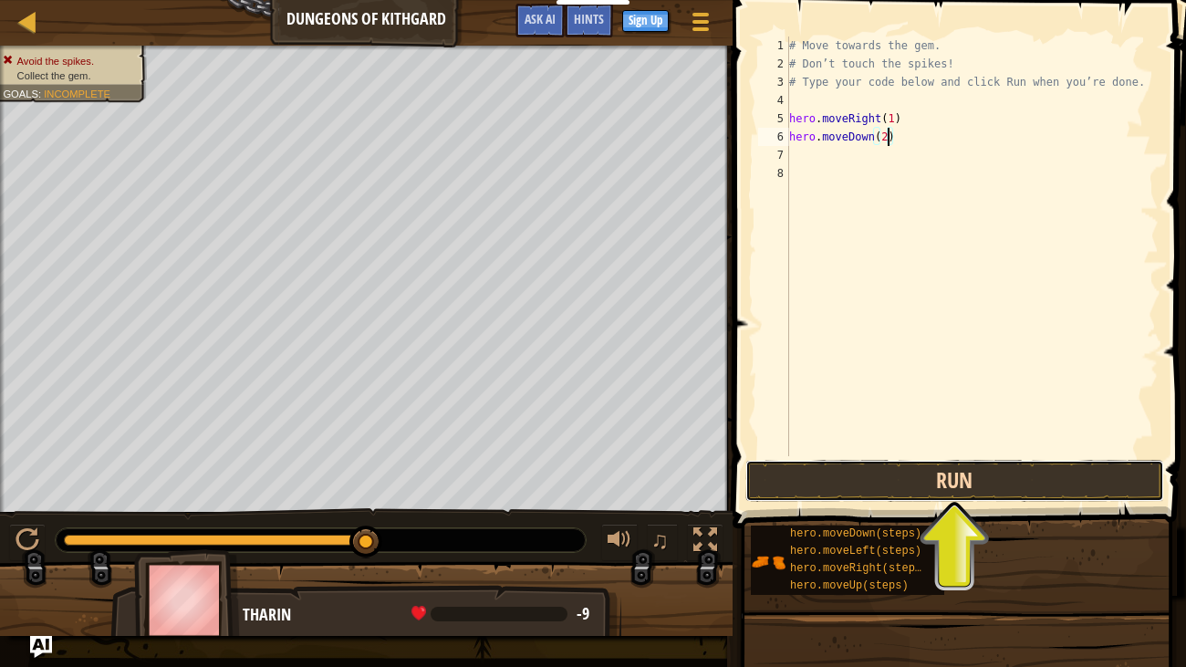
click at [936, 473] on button "Run" at bounding box center [955, 481] width 419 height 42
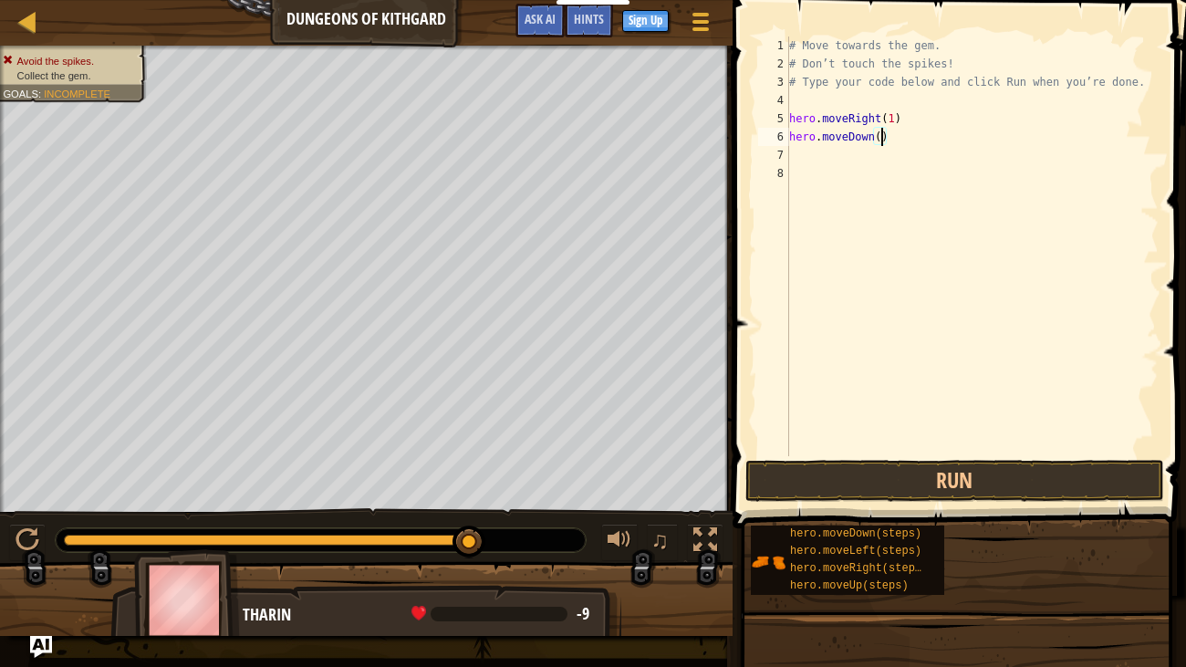
type textarea "hero.moveDown(1)"
click at [793, 149] on div "# Move towards the gem. # Don’t touch the spikes! # Type your code below and cl…" at bounding box center [972, 265] width 373 height 456
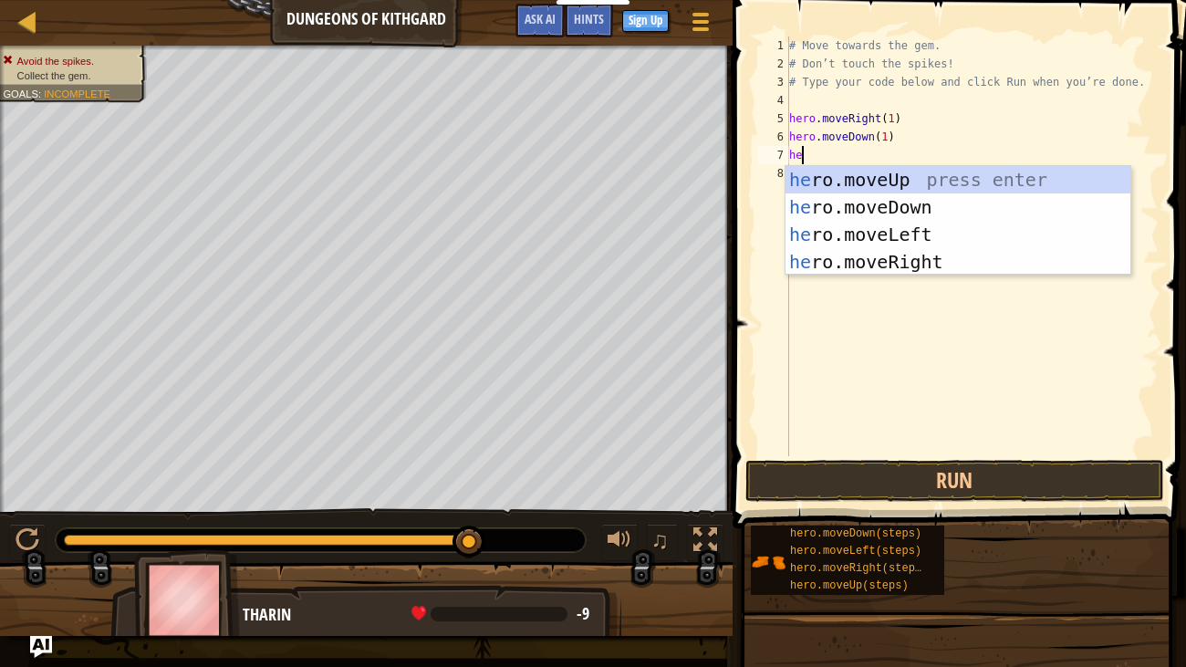
type textarea "her"
click at [854, 262] on div "her o.moveUp press enter her o.moveDown press enter her o.moveLeft press enter …" at bounding box center [958, 248] width 345 height 164
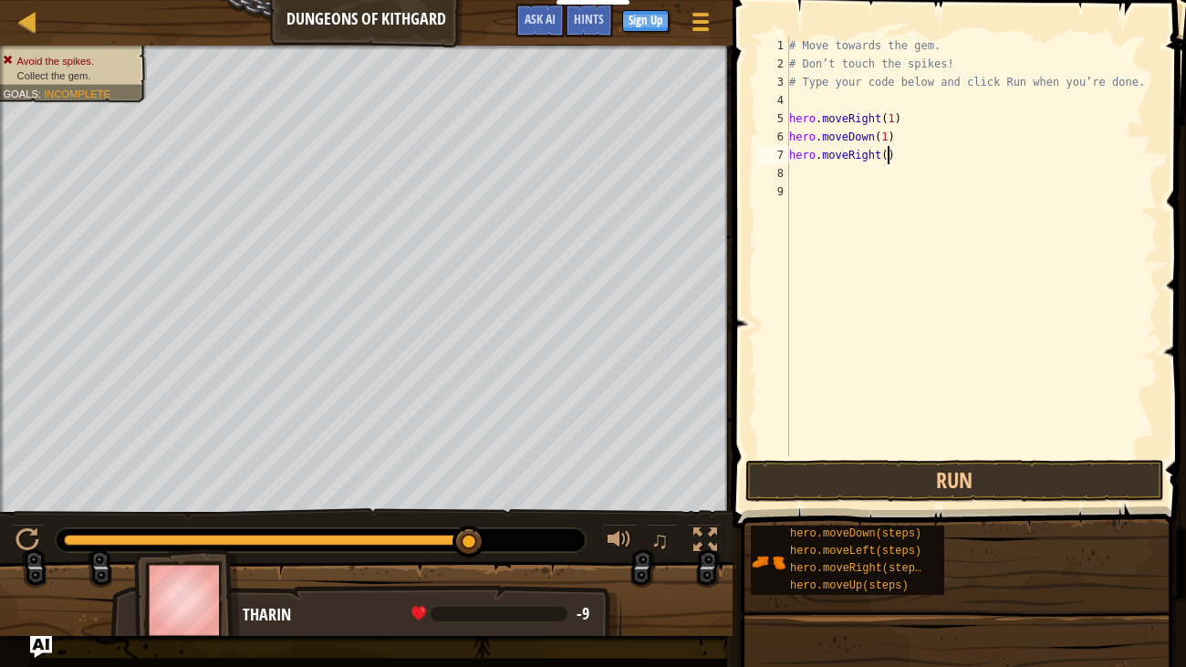
click at [887, 156] on div "# Move towards the gem. # Don’t touch the spikes! # Type your code below and cl…" at bounding box center [972, 265] width 373 height 456
type textarea "hero.moveRight(5)"
click at [806, 468] on button "Run" at bounding box center [955, 481] width 419 height 42
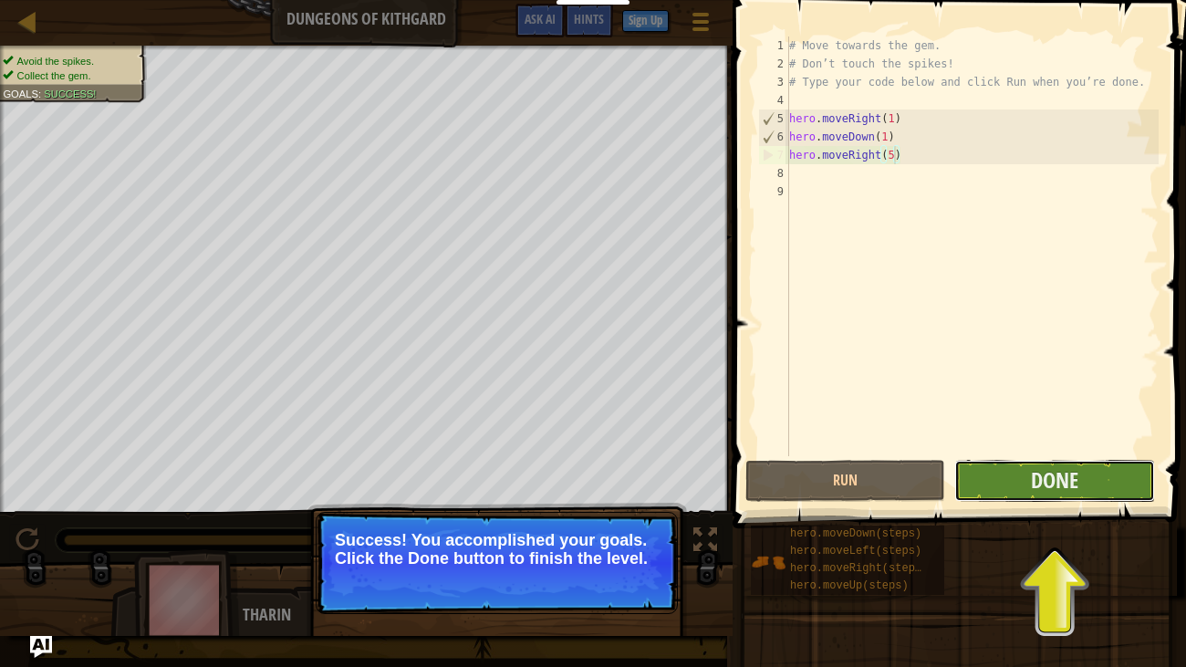
click at [1101, 492] on button "Done" at bounding box center [1055, 481] width 200 height 42
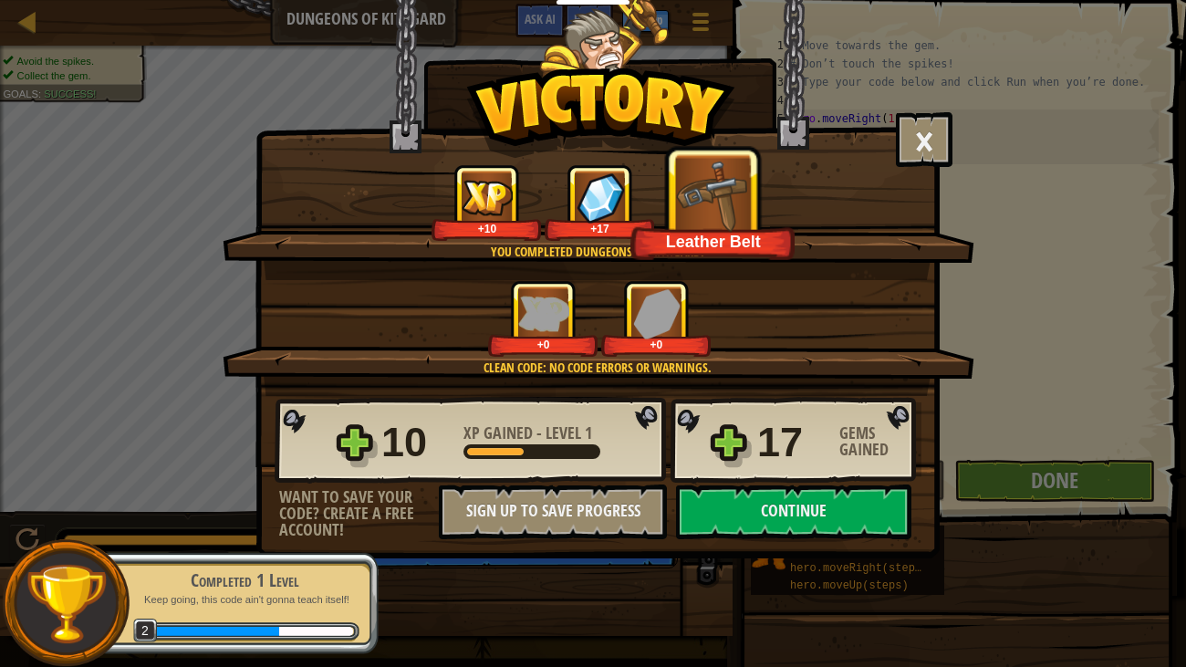
scroll to position [8, 7]
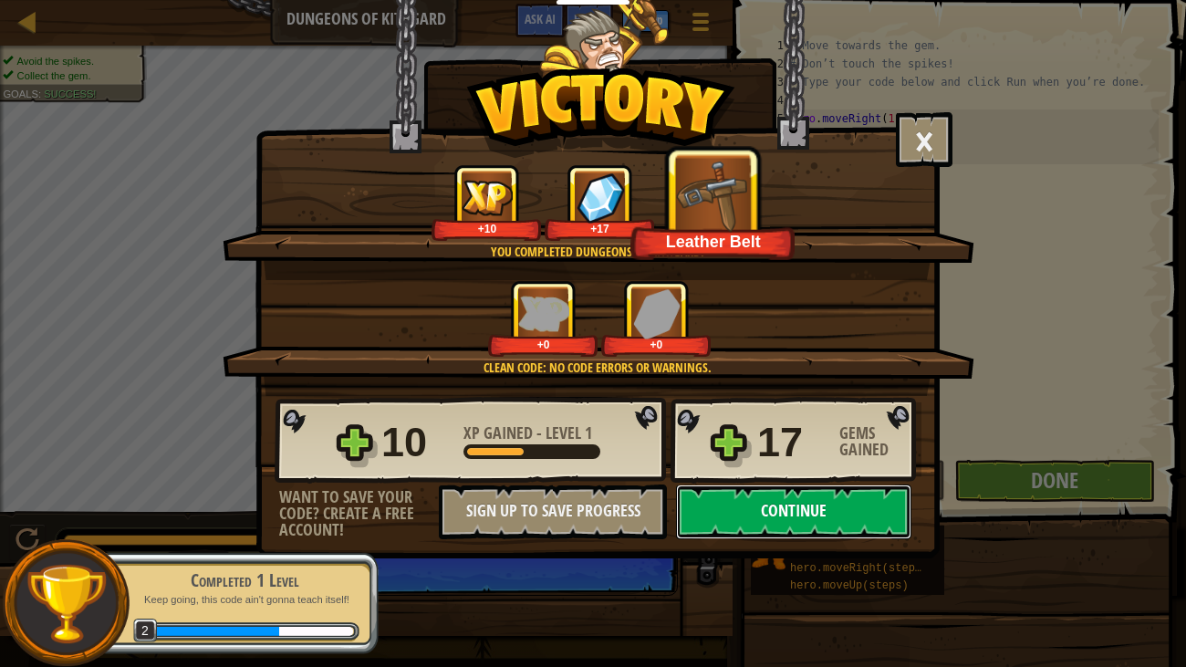
click at [820, 513] on button "Continue" at bounding box center [793, 512] width 235 height 55
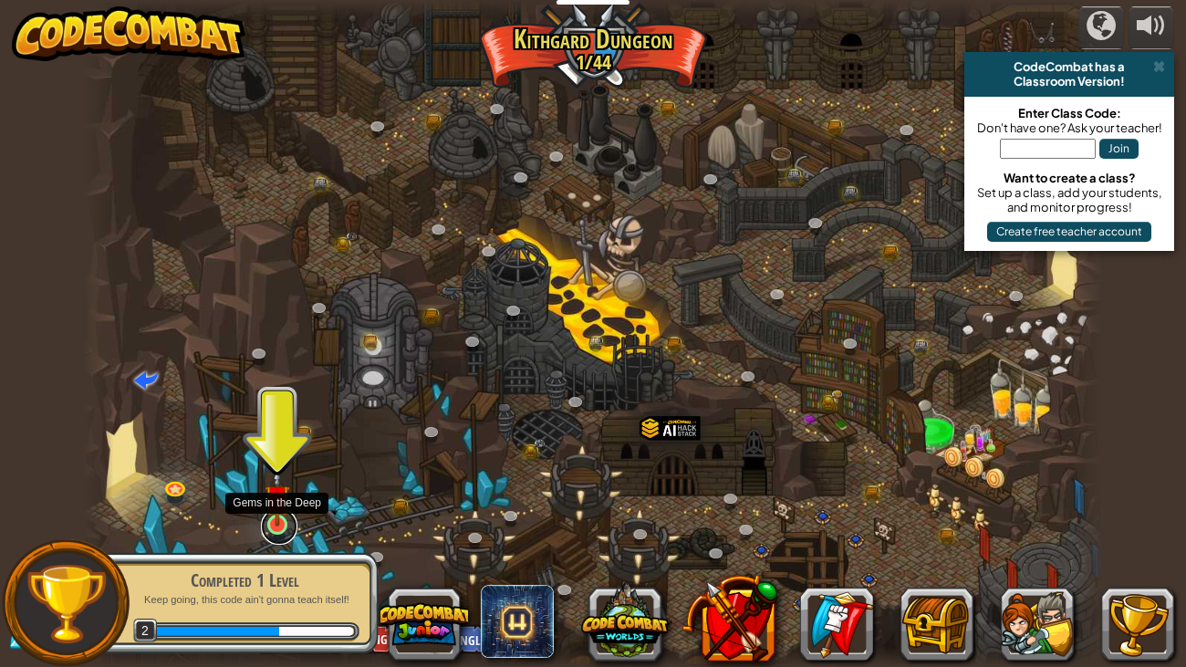
click at [277, 527] on link at bounding box center [279, 526] width 37 height 37
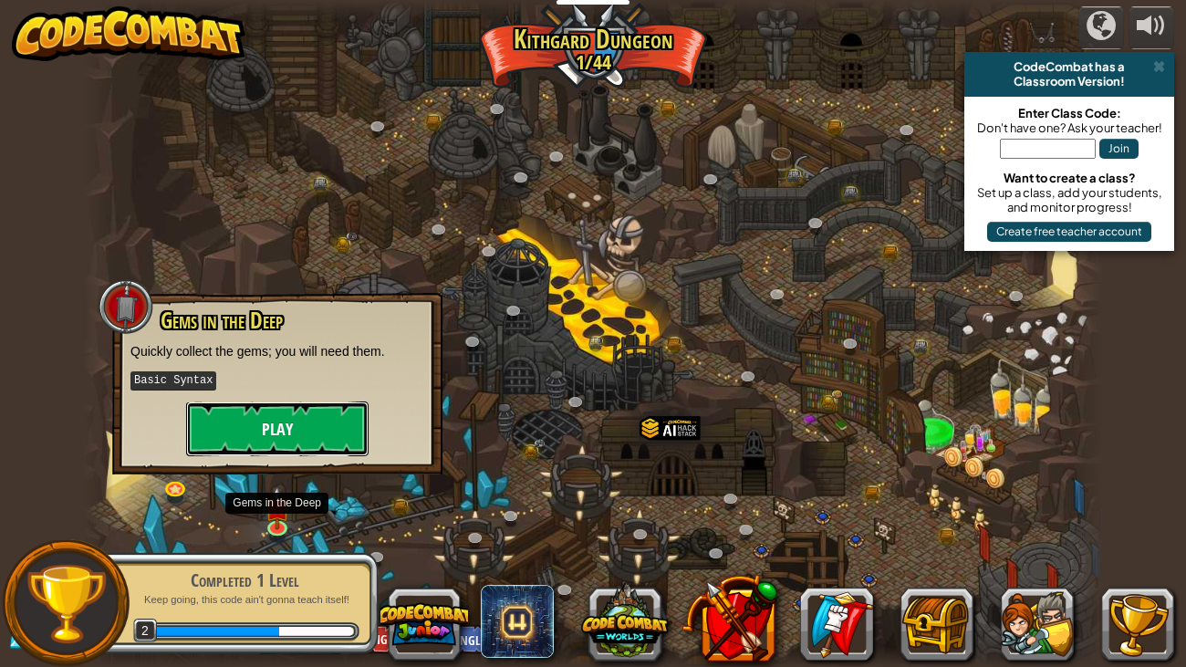
click at [271, 423] on button "Play" at bounding box center [277, 429] width 183 height 55
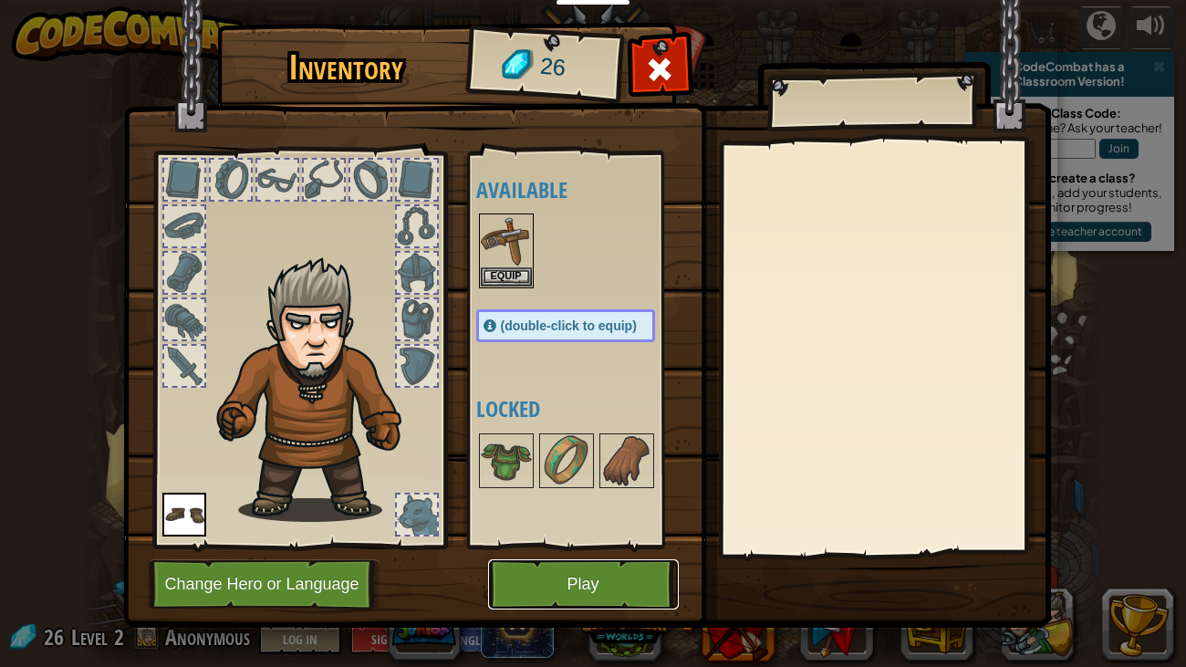
click at [554, 588] on button "Play" at bounding box center [583, 584] width 191 height 50
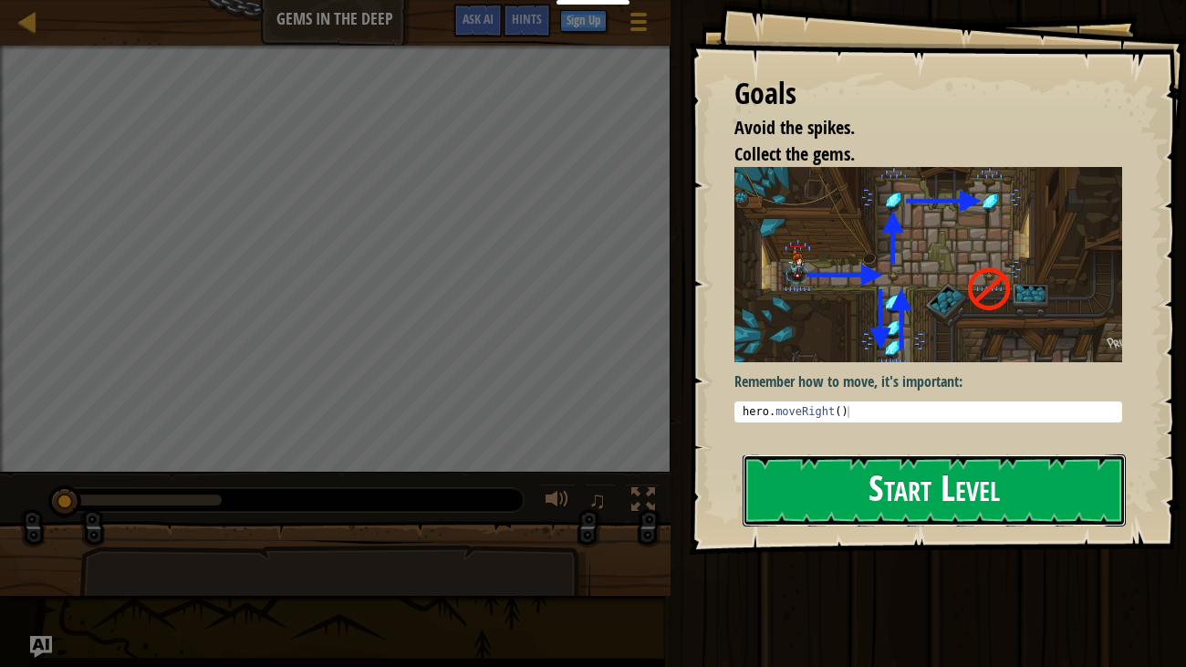
click at [825, 499] on button "Start Level" at bounding box center [935, 490] width 384 height 72
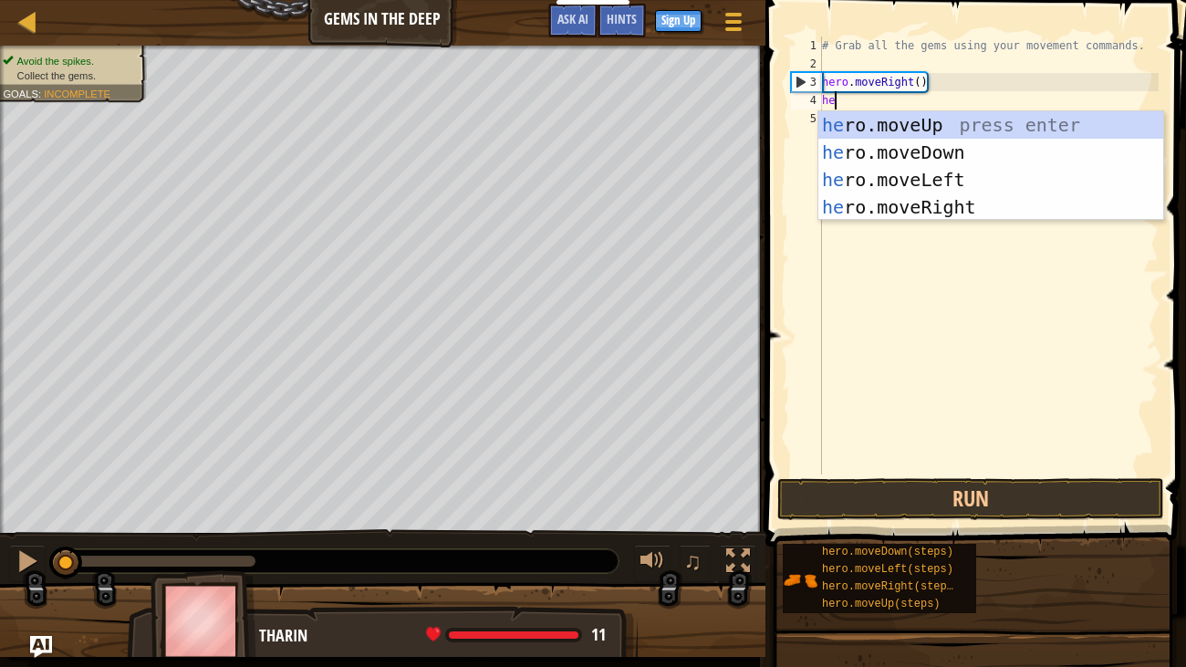
type textarea "her"
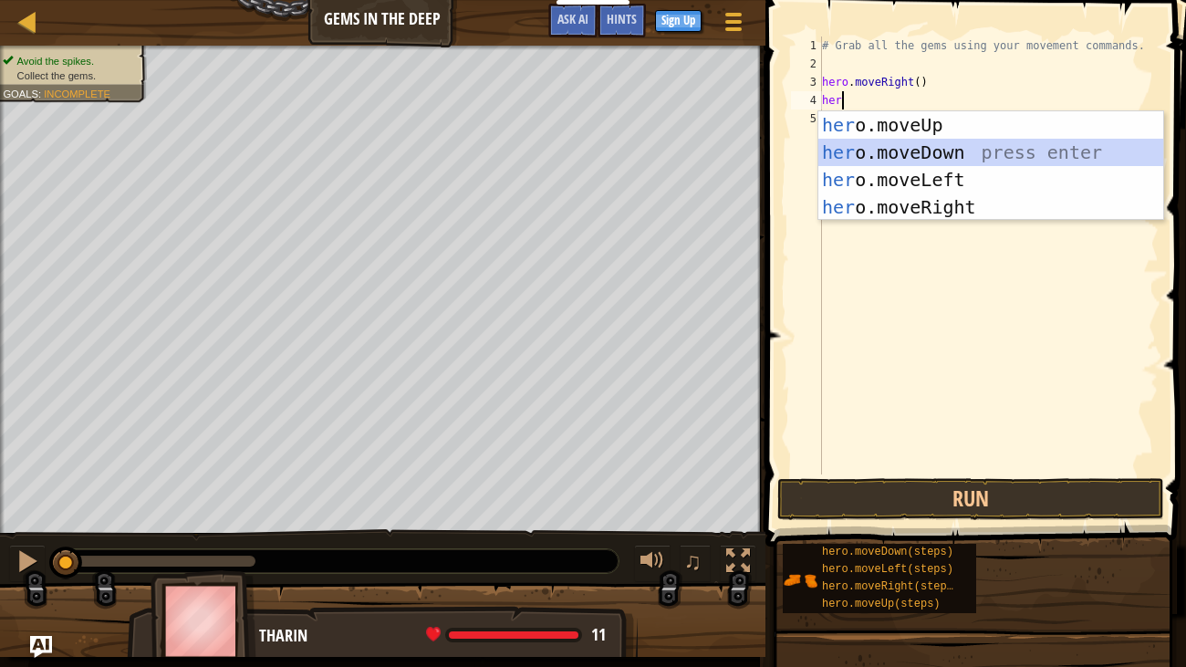
click at [936, 155] on div "her o.moveUp press enter her o.moveDown press enter her o.moveLeft press enter …" at bounding box center [991, 193] width 345 height 164
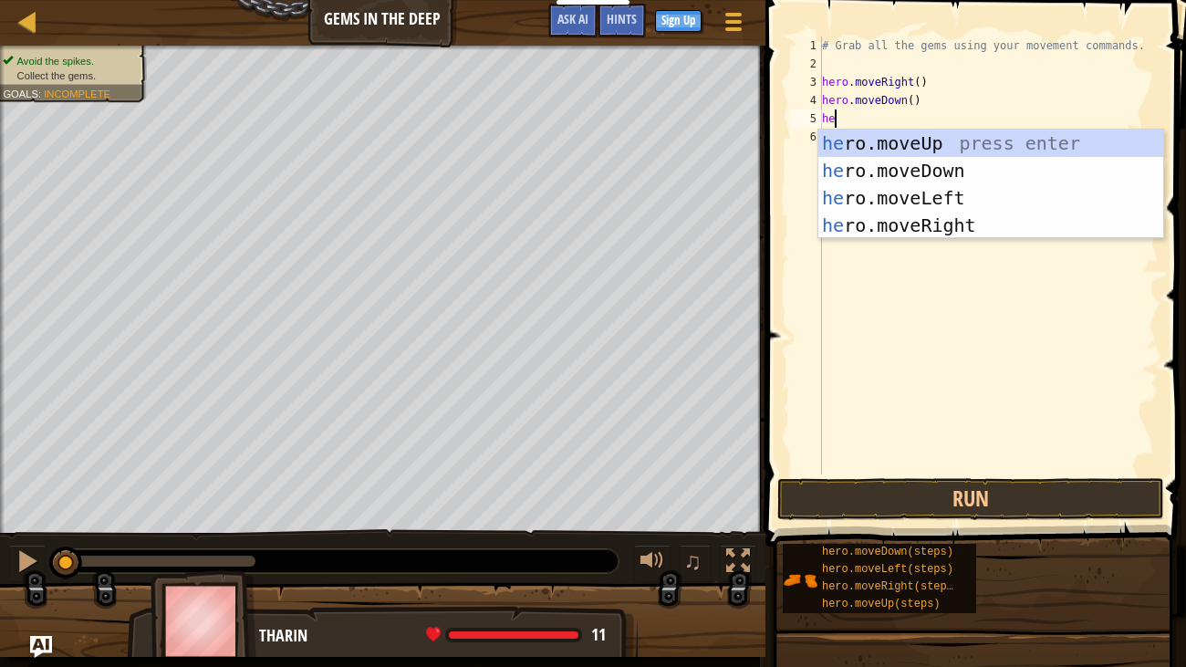
type textarea "her"
click at [903, 138] on div "her o.moveUp press enter her o.moveDown press enter her o.moveLeft press enter …" at bounding box center [991, 212] width 345 height 164
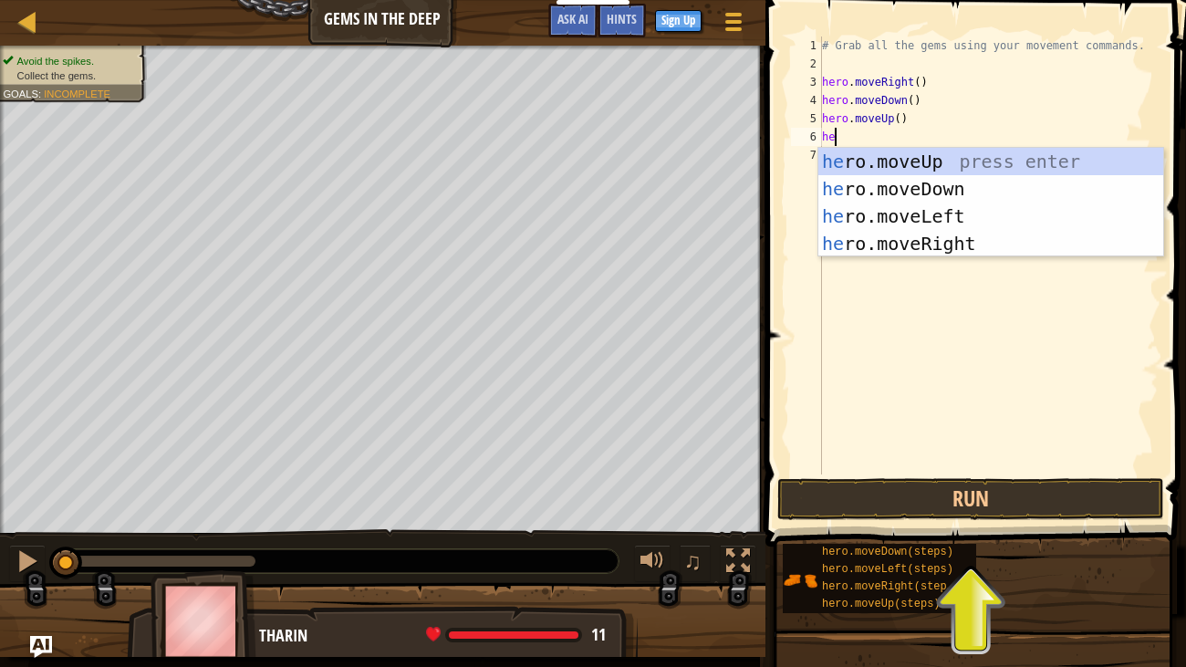
type textarea "her"
click at [897, 242] on div "her o.moveUp press enter her o.moveDown press enter her o.moveLeft press enter …" at bounding box center [991, 230] width 345 height 164
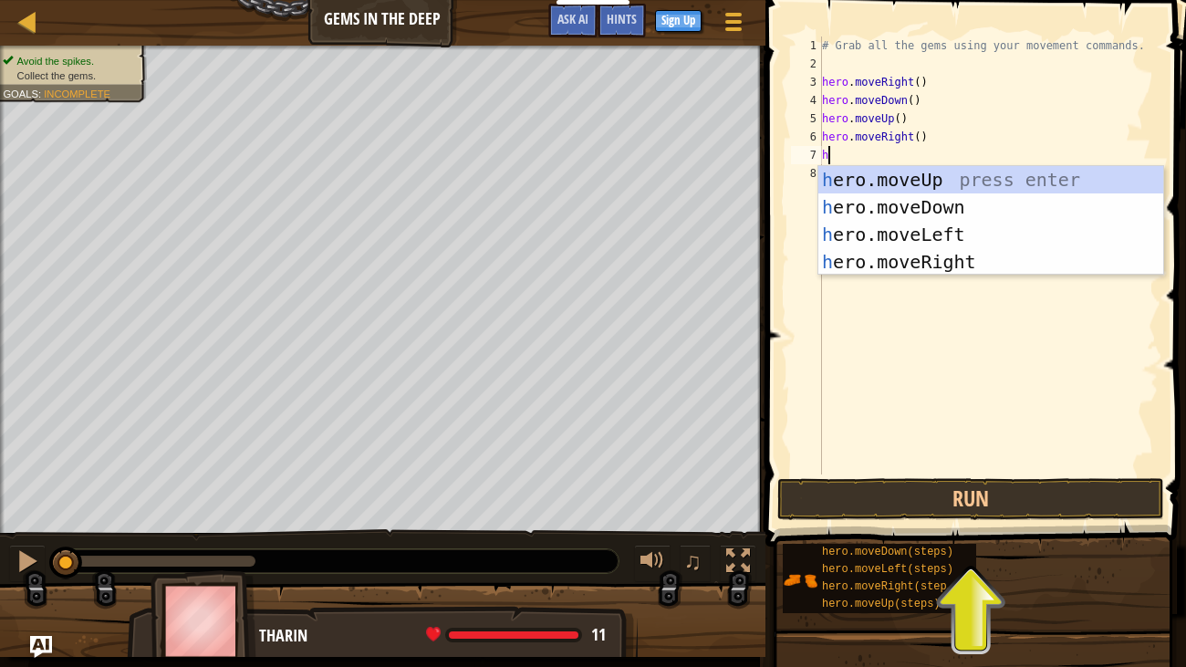
type textarea "her"
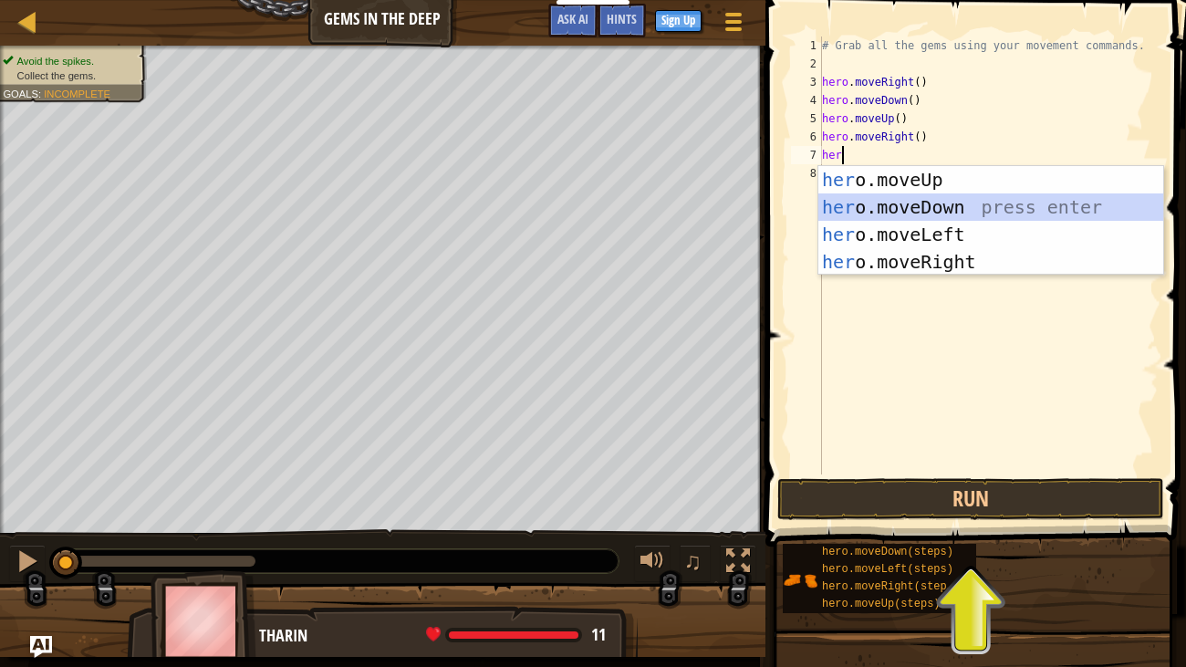
click at [883, 212] on div "her o.moveUp press enter her o.moveDown press enter her o.moveLeft press enter …" at bounding box center [991, 248] width 345 height 164
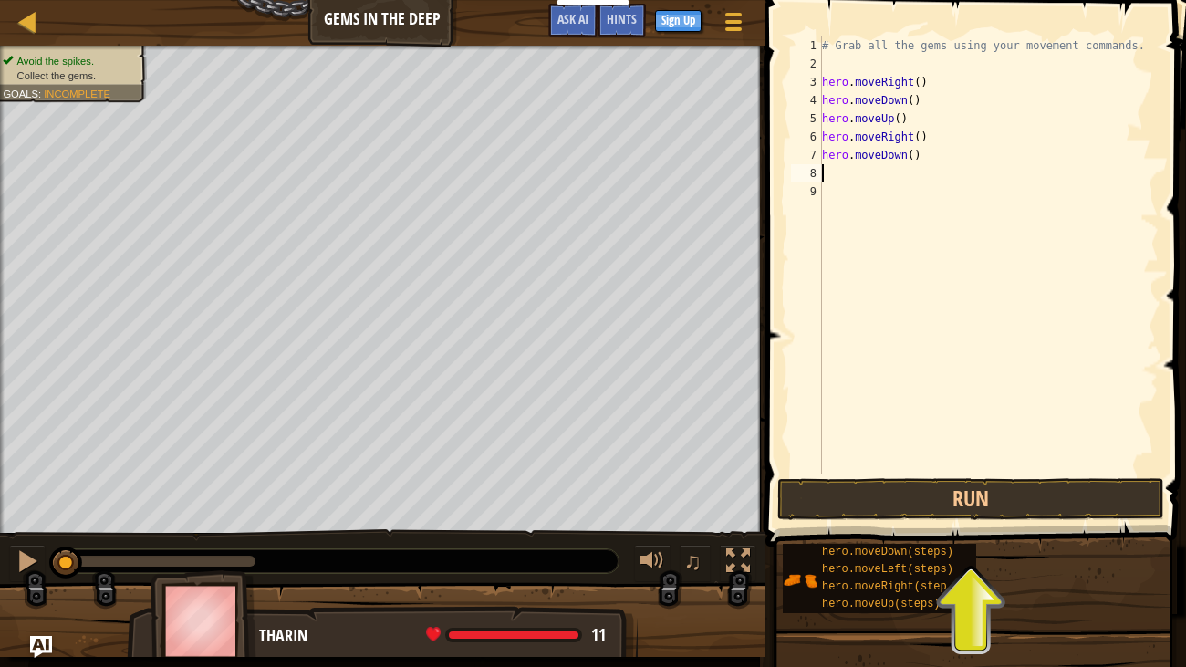
click at [920, 78] on div "# Grab all the gems using your movement commands. hero . moveRight ( ) hero . m…" at bounding box center [989, 274] width 340 height 475
click at [914, 99] on div "# Grab all the gems using your movement commands. hero . moveRight ( 1 ) hero .…" at bounding box center [989, 274] width 340 height 475
click at [900, 118] on div "# Grab all the gems using your movement commands. hero . moveRight ( 1 ) hero .…" at bounding box center [989, 274] width 340 height 475
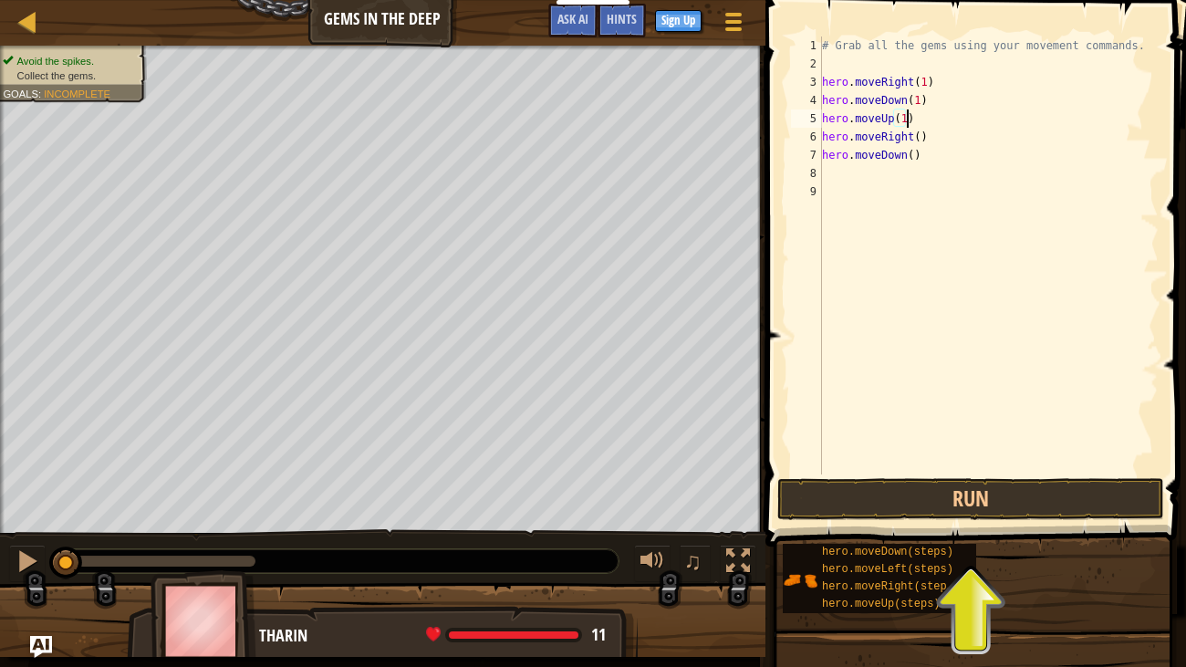
scroll to position [8, 6]
click at [920, 135] on div "# Grab all the gems using your movement commands. hero . moveRight ( 1 ) hero .…" at bounding box center [989, 274] width 340 height 475
click at [913, 156] on div "# Grab all the gems using your movement commands. hero . moveRight ( 1 ) hero .…" at bounding box center [989, 274] width 340 height 475
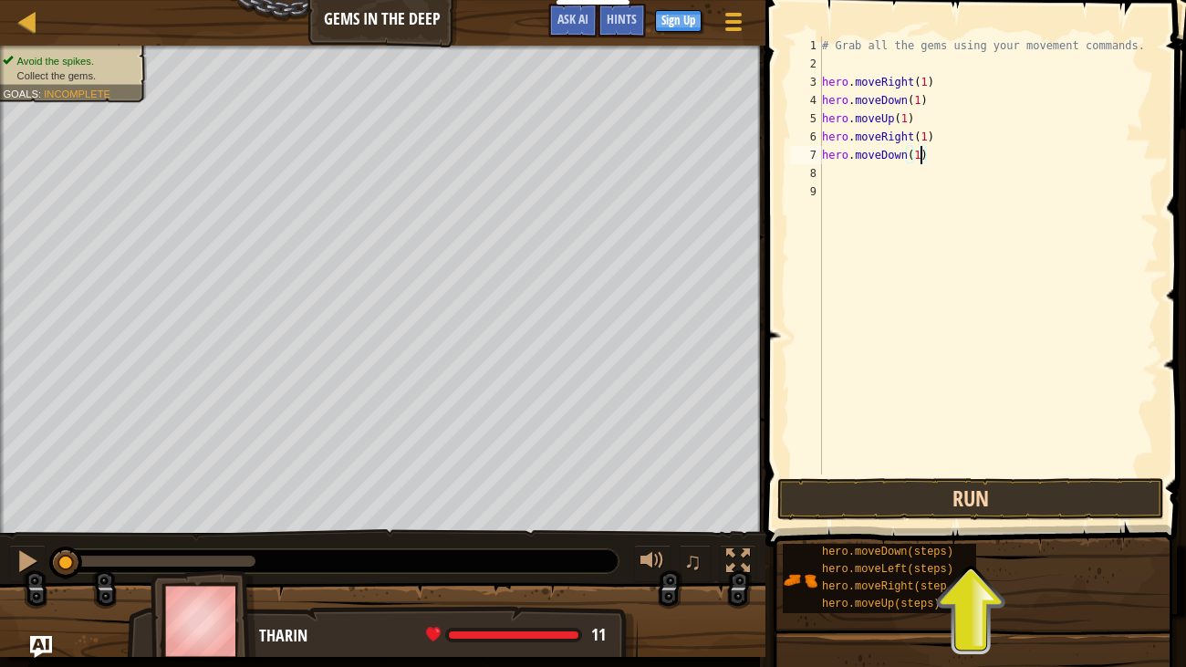
type textarea "hero.moveDown(1)"
click at [967, 499] on button "Run" at bounding box center [971, 499] width 387 height 42
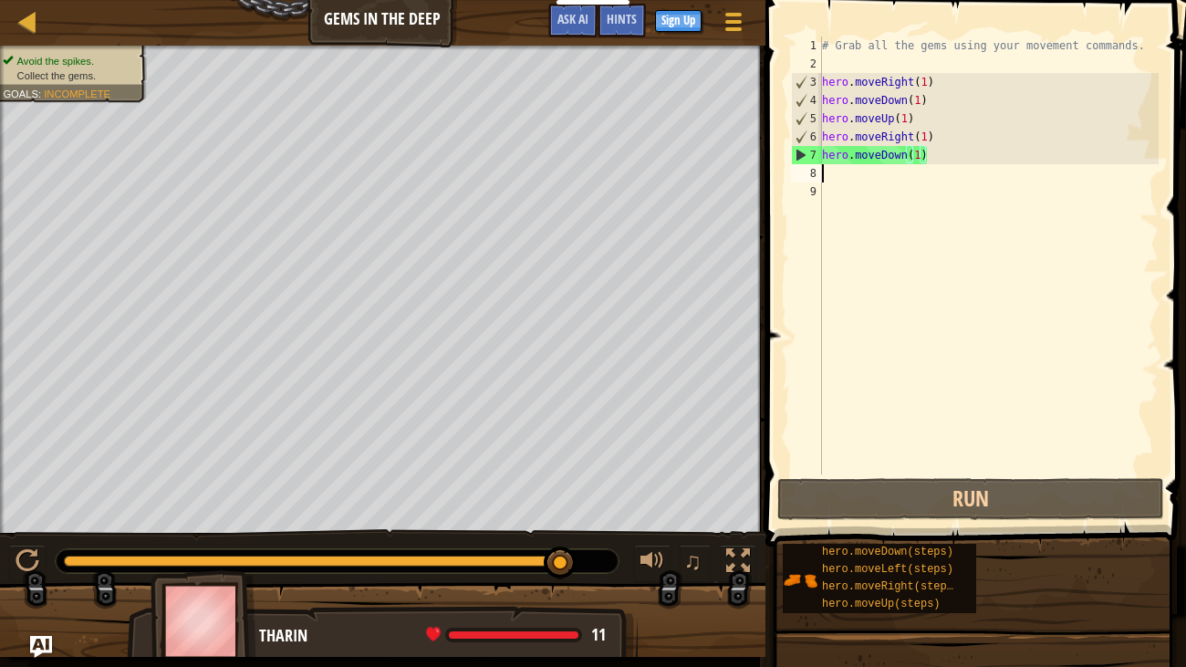
click at [826, 182] on div "# Grab all the gems using your movement commands. hero . moveRight ( 1 ) hero .…" at bounding box center [989, 274] width 340 height 475
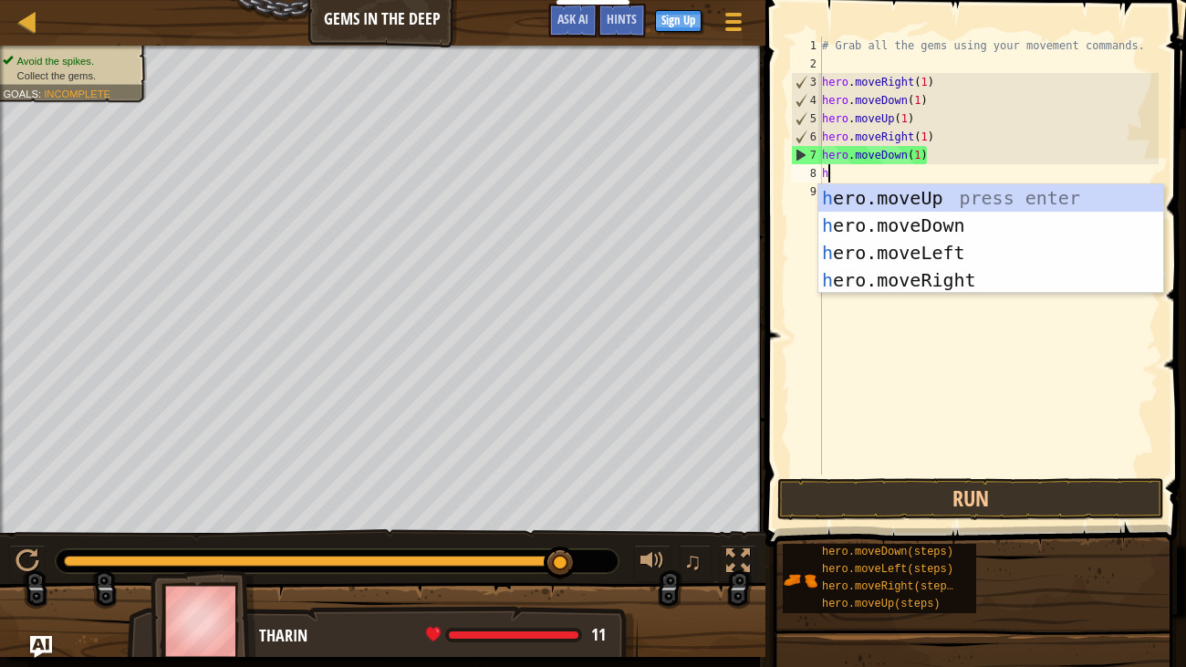
type textarea "he"
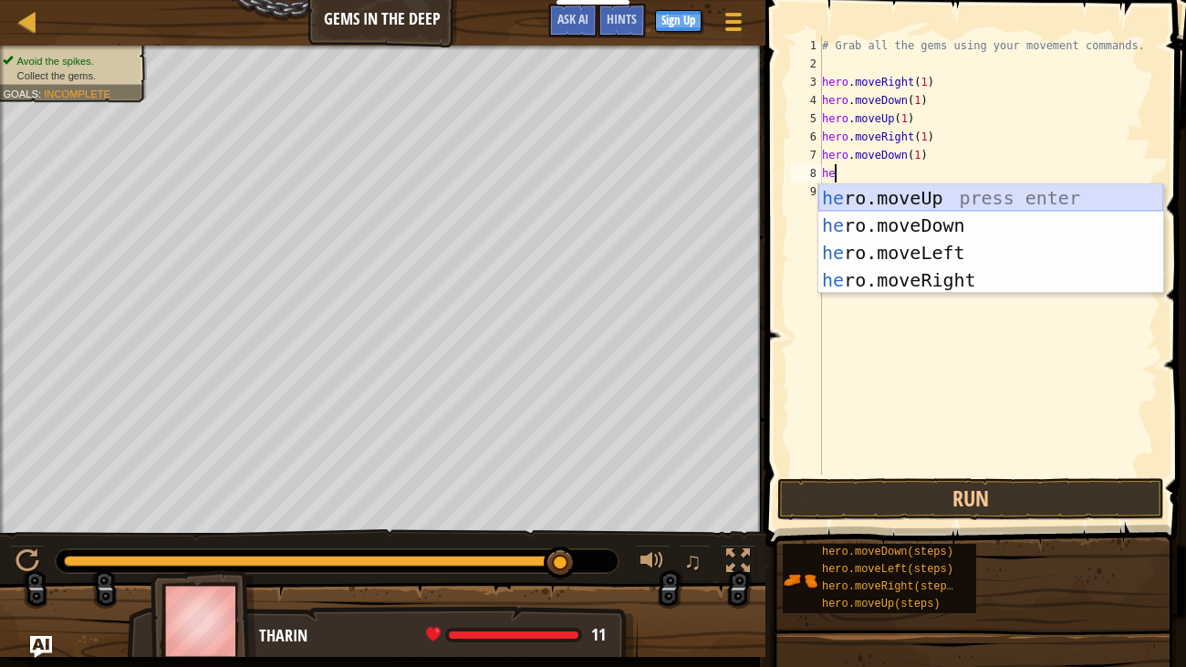
click at [862, 187] on div "he ro.moveUp press enter he ro.moveDown press enter he ro.moveLeft press enter …" at bounding box center [991, 266] width 345 height 164
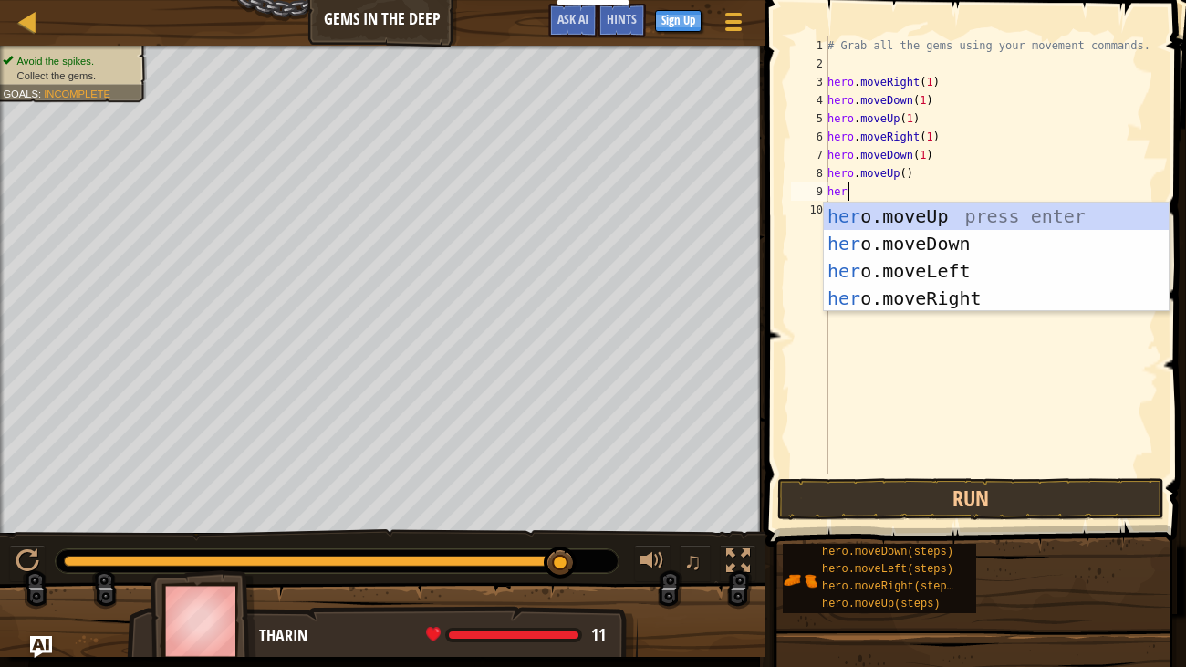
type textarea "hero"
click at [844, 266] on div "hero .moveUp press enter hero .moveDown press enter hero .moveLeft press enter …" at bounding box center [996, 285] width 345 height 164
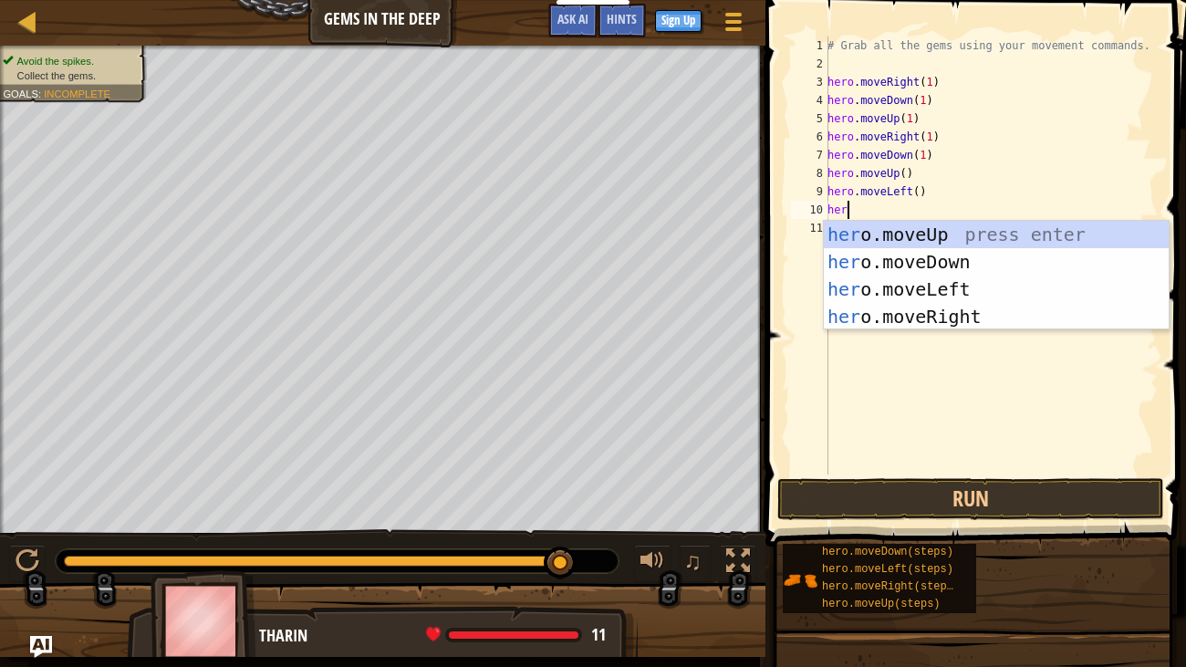
type textarea "hero"
click at [876, 258] on div "hero .moveUp press enter hero .moveDown press enter hero .moveLeft press enter …" at bounding box center [996, 303] width 345 height 164
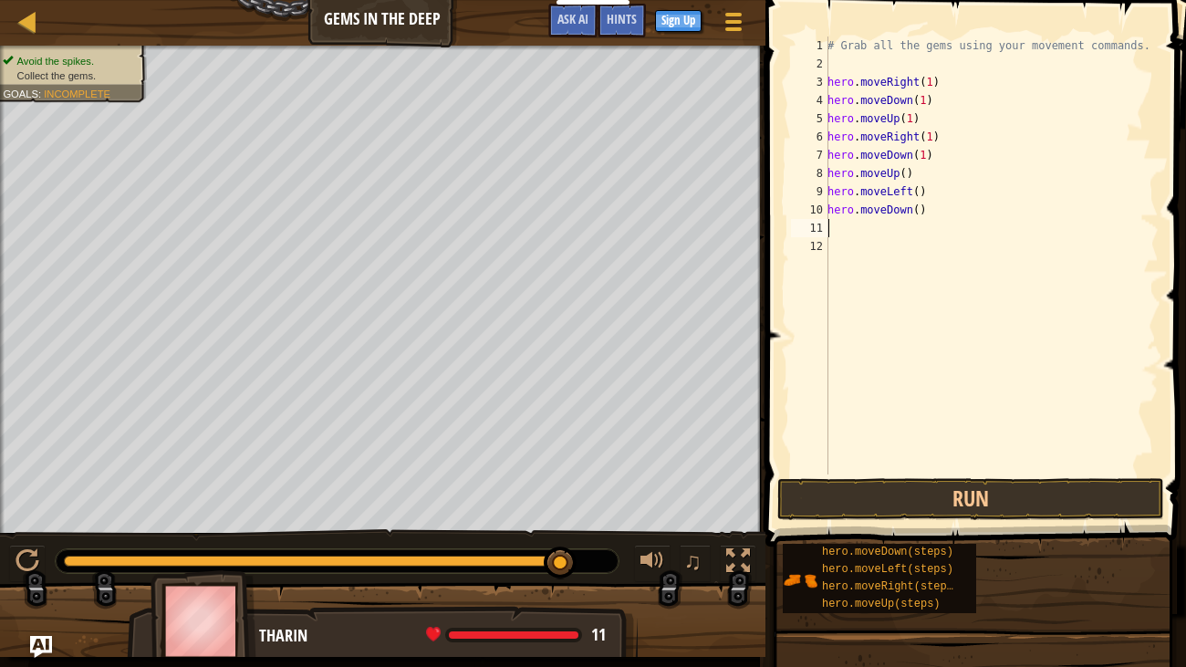
scroll to position [8, 0]
click at [861, 490] on button "Run" at bounding box center [971, 499] width 387 height 42
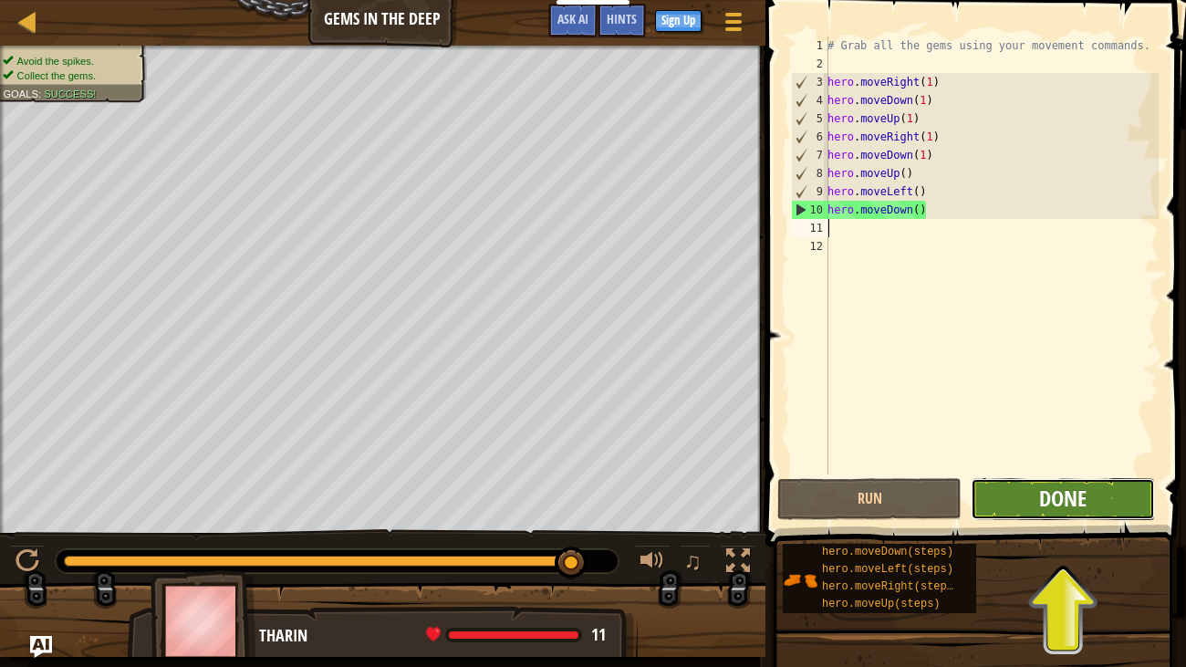
click at [1041, 502] on span "Done" at bounding box center [1062, 498] width 47 height 29
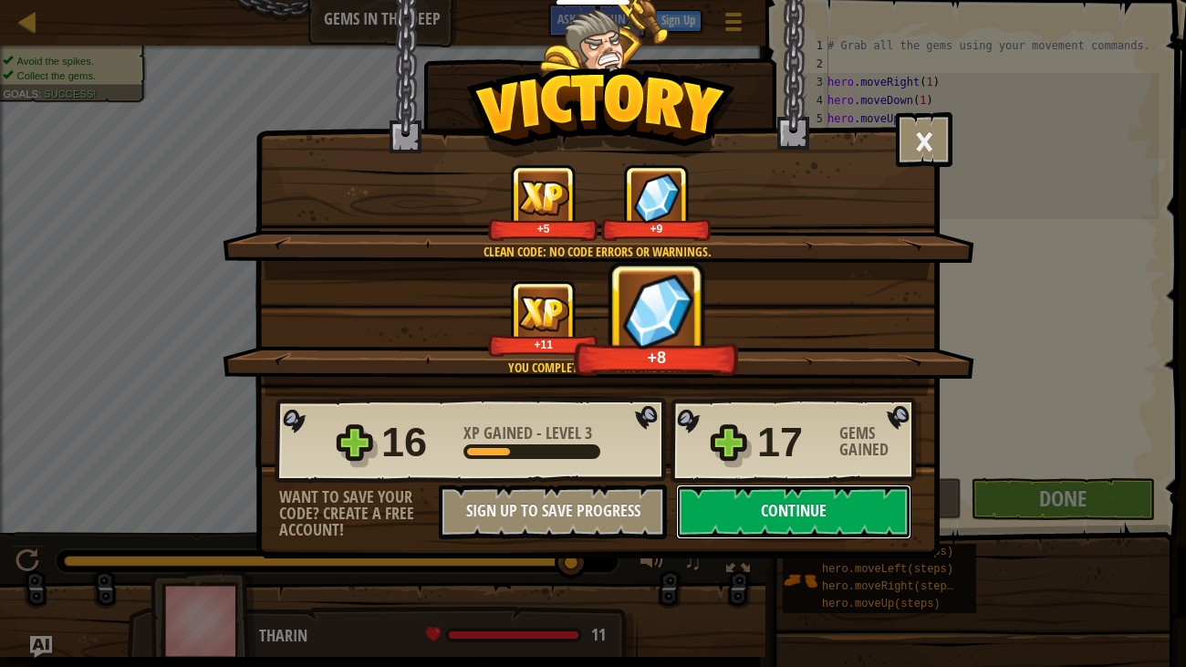
click at [778, 527] on button "Continue" at bounding box center [793, 512] width 235 height 55
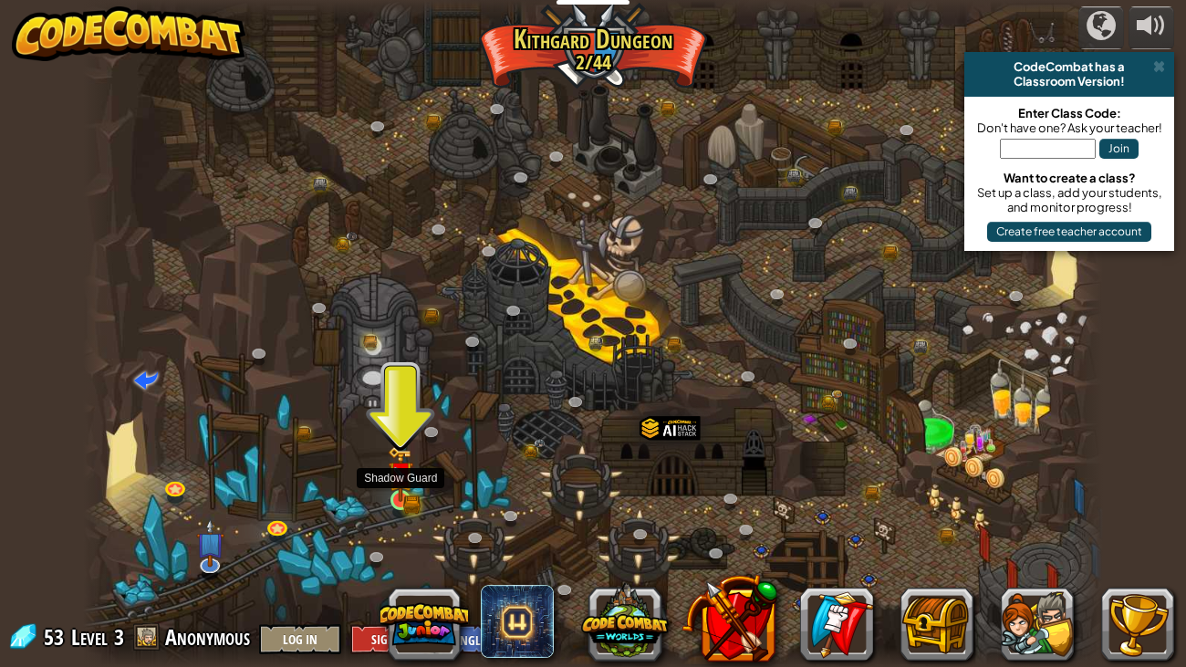
click at [399, 493] on img at bounding box center [401, 474] width 26 height 56
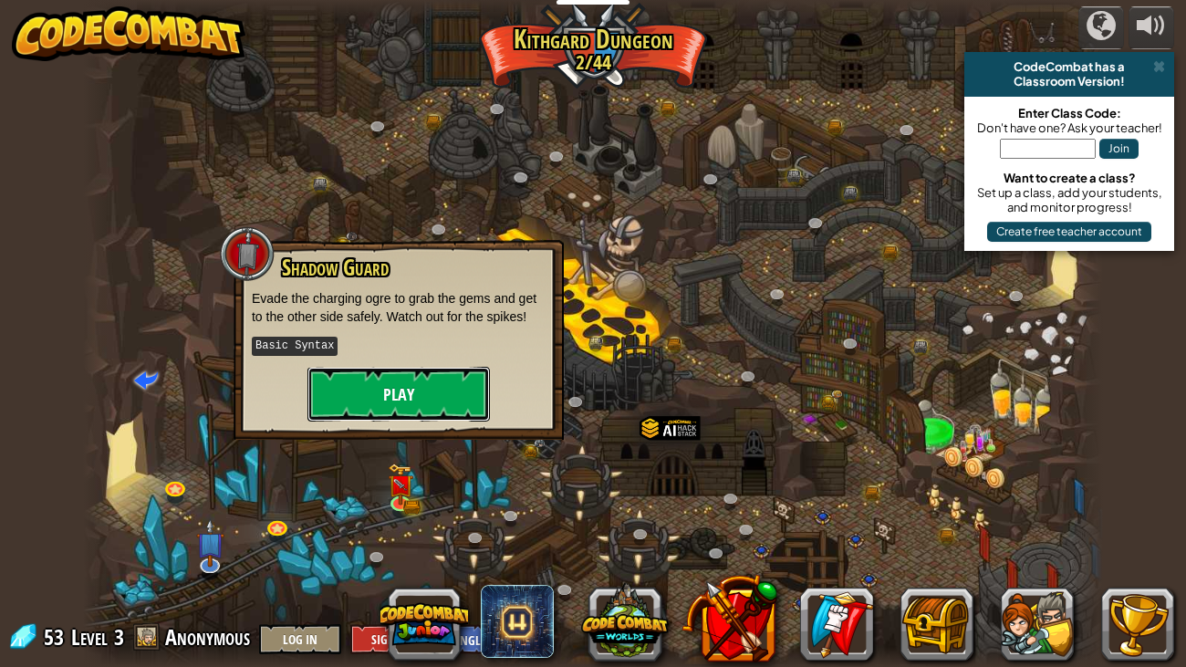
click at [378, 410] on button "Play" at bounding box center [399, 394] width 183 height 55
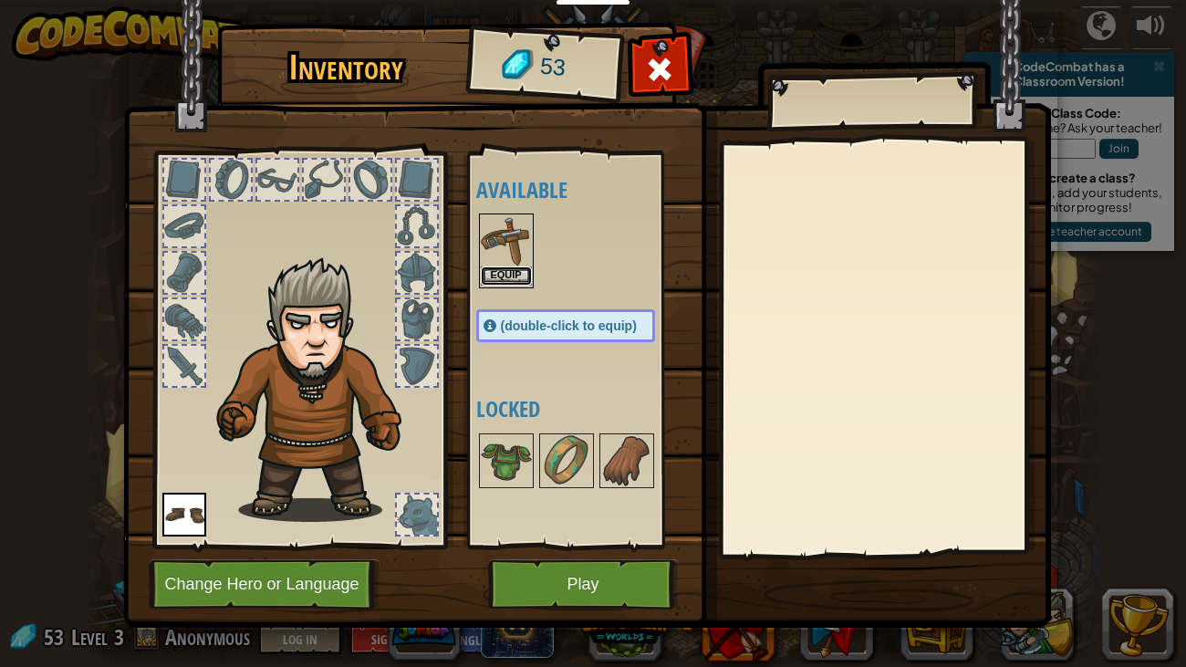
click at [496, 274] on button "Equip" at bounding box center [506, 275] width 51 height 19
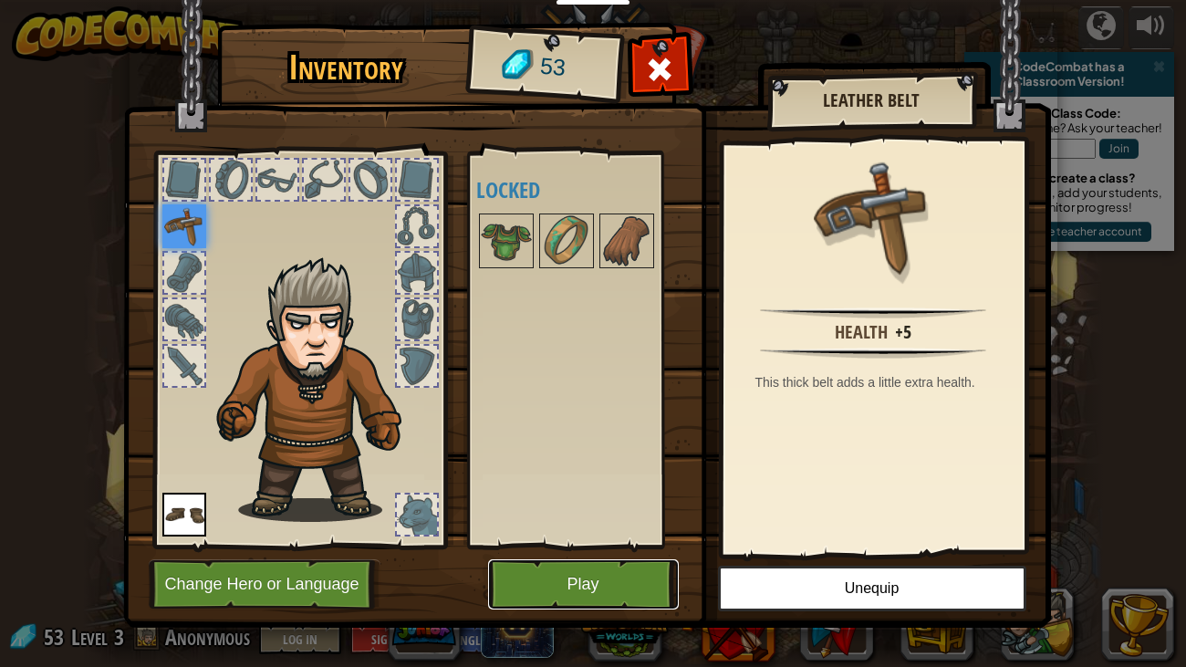
click at [632, 580] on button "Play" at bounding box center [583, 584] width 191 height 50
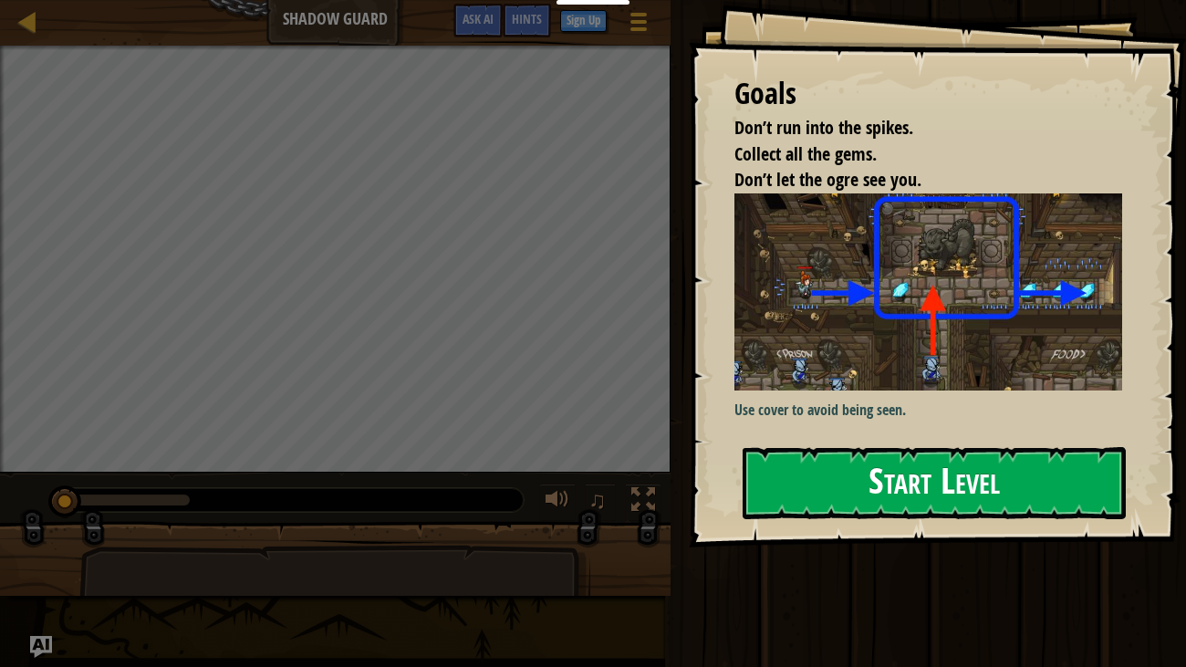
click at [869, 379] on img at bounding box center [929, 291] width 389 height 197
click at [851, 464] on button "Start Level" at bounding box center [935, 483] width 384 height 72
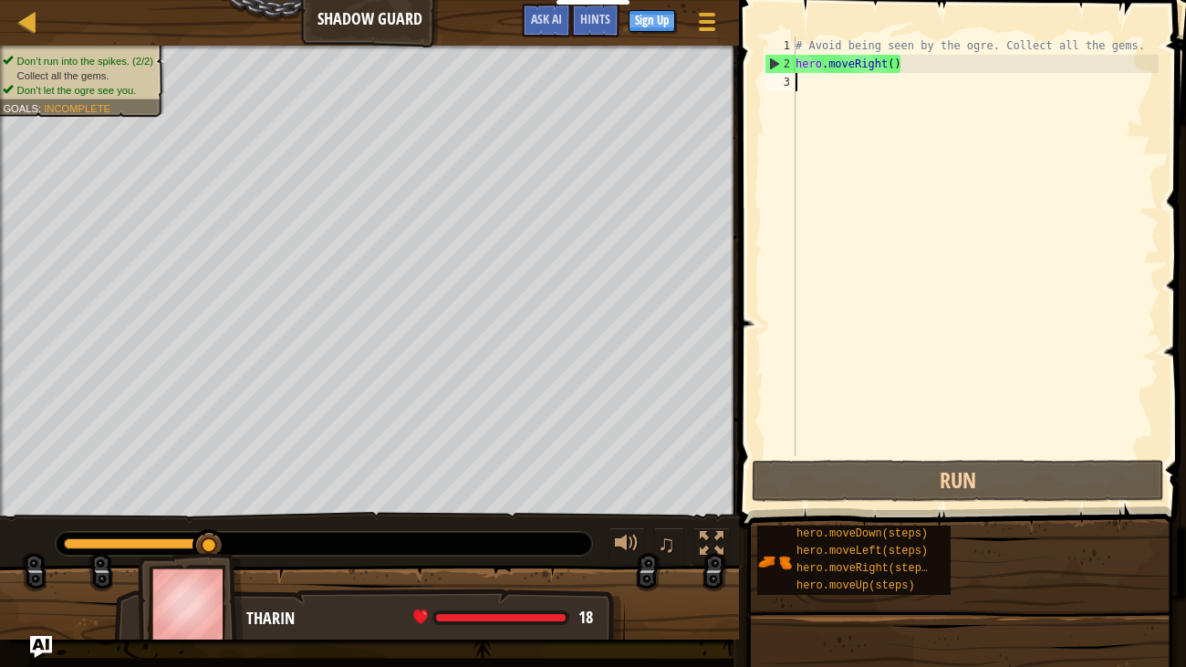
scroll to position [8, 0]
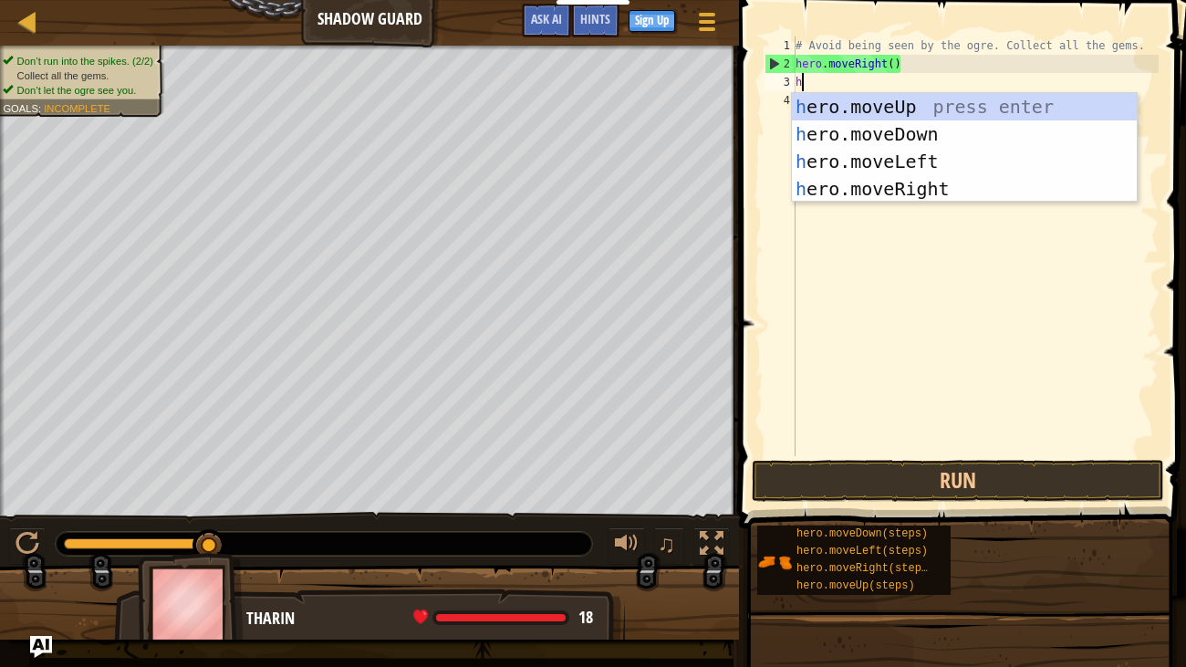
type textarea "he"
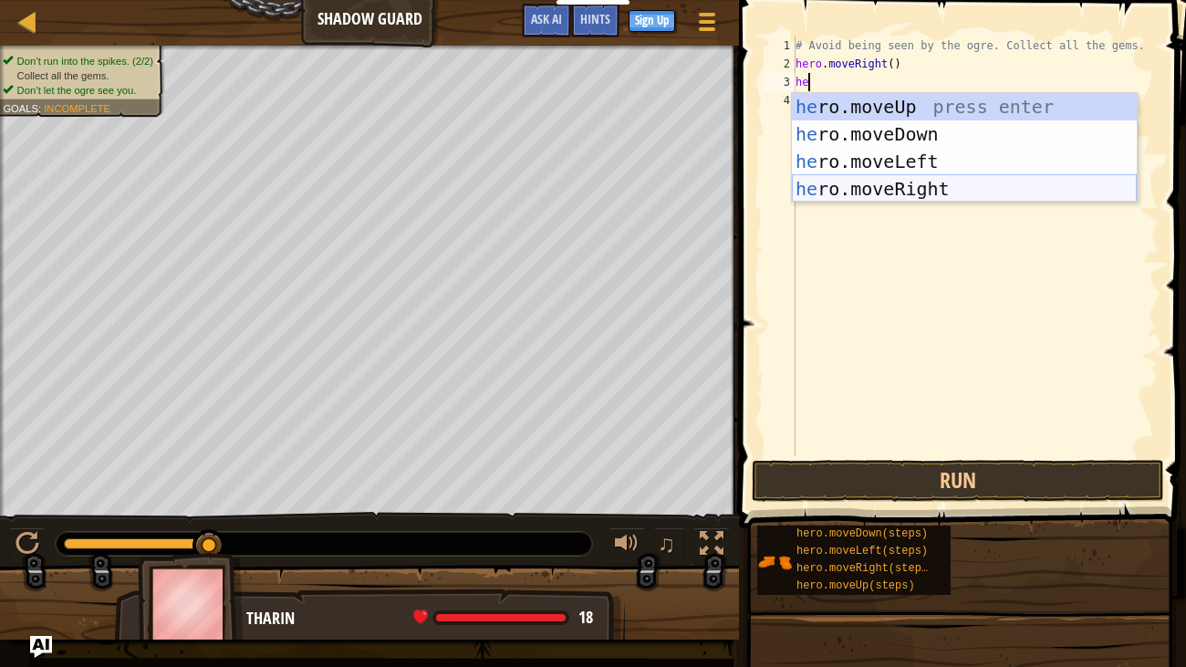
click at [840, 185] on div "he ro.moveUp press enter he ro.moveDown press enter he ro.moveLeft press enter …" at bounding box center [964, 175] width 345 height 164
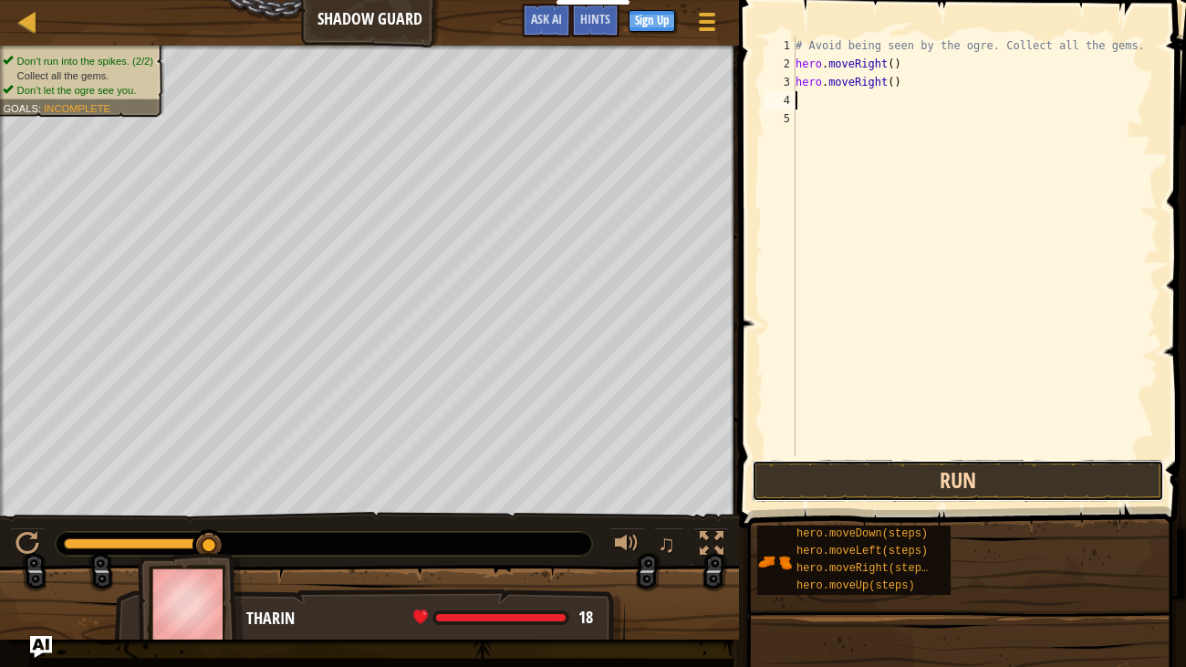
click at [904, 474] on button "Run" at bounding box center [958, 481] width 412 height 42
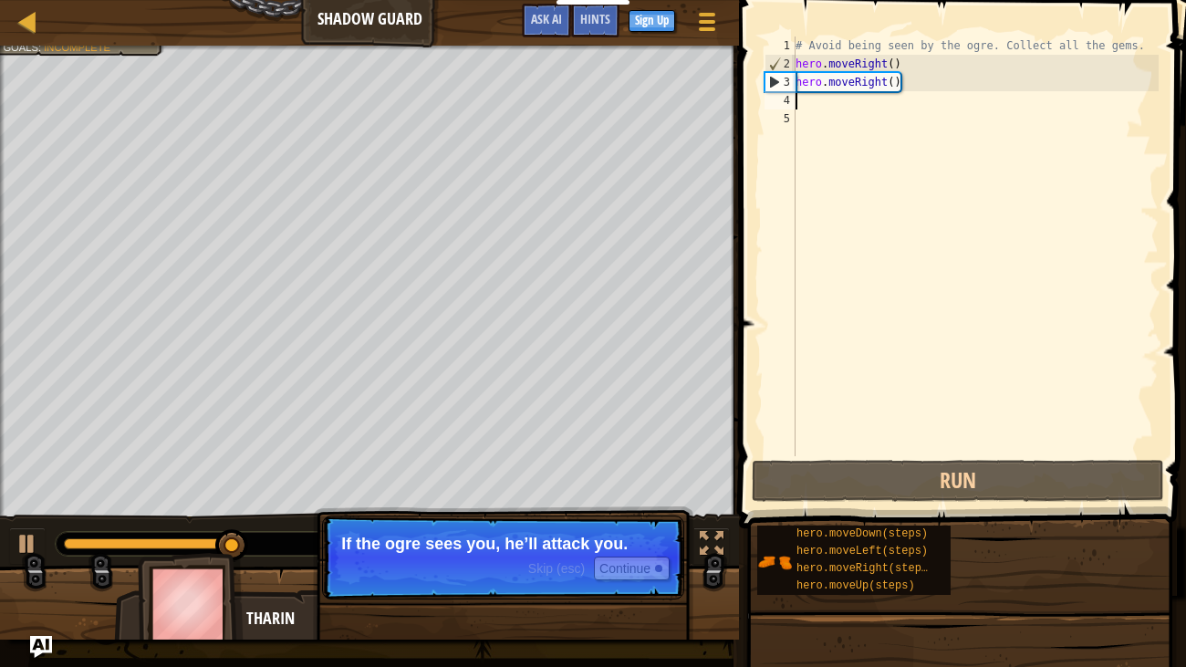
click at [521, 569] on p "Skip (esc) Continue If the ogre sees you, he’ll attack you." at bounding box center [503, 558] width 362 height 84
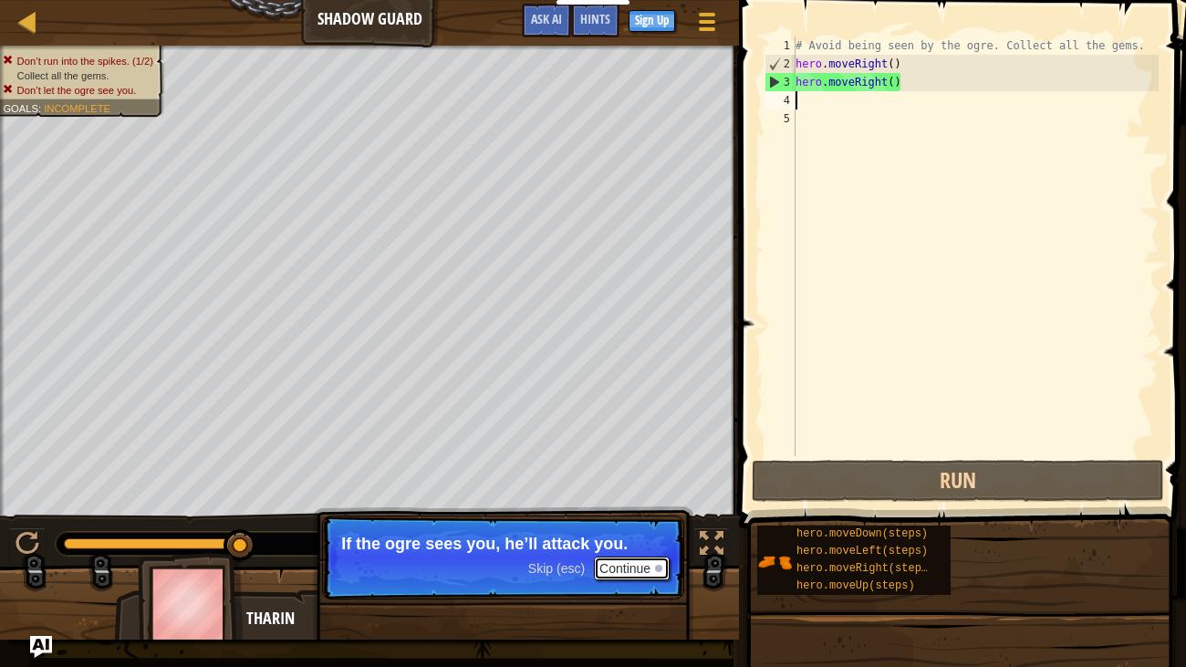
click at [620, 570] on button "Continue" at bounding box center [632, 569] width 76 height 24
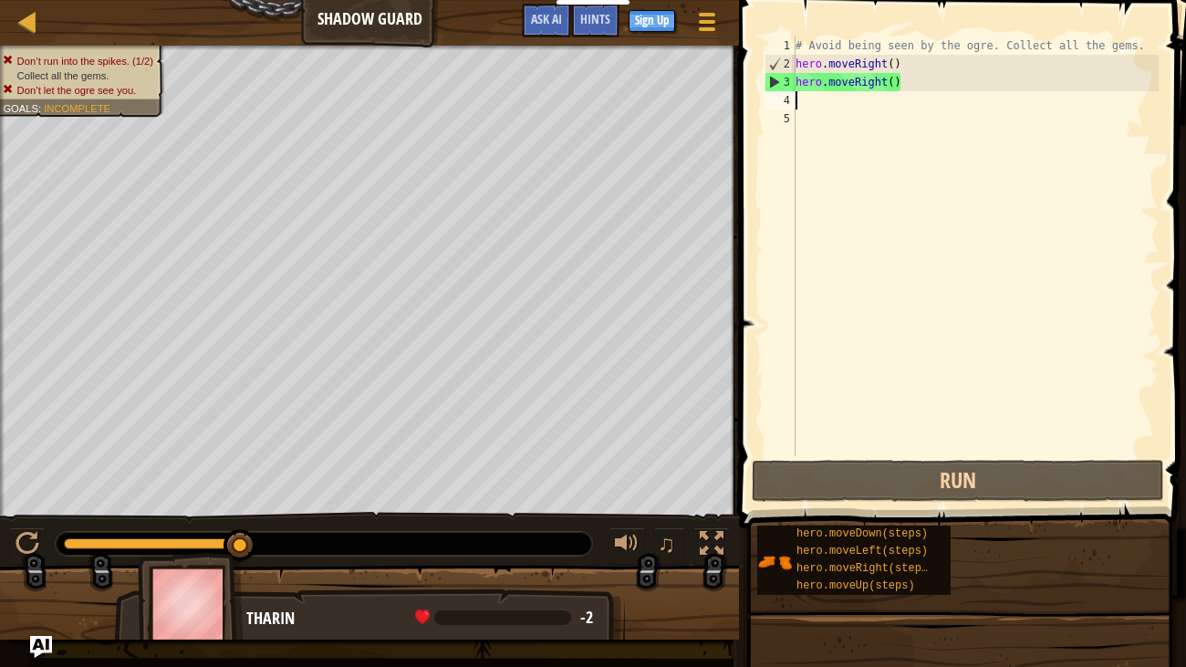
click at [891, 85] on div "# Avoid being seen by the ogre. Collect all the gems. hero . moveRight ( ) hero…" at bounding box center [975, 265] width 367 height 456
click at [894, 84] on div "# Avoid being seen by the ogre. Collect all the gems. hero . moveRight ( ) hero…" at bounding box center [975, 265] width 367 height 456
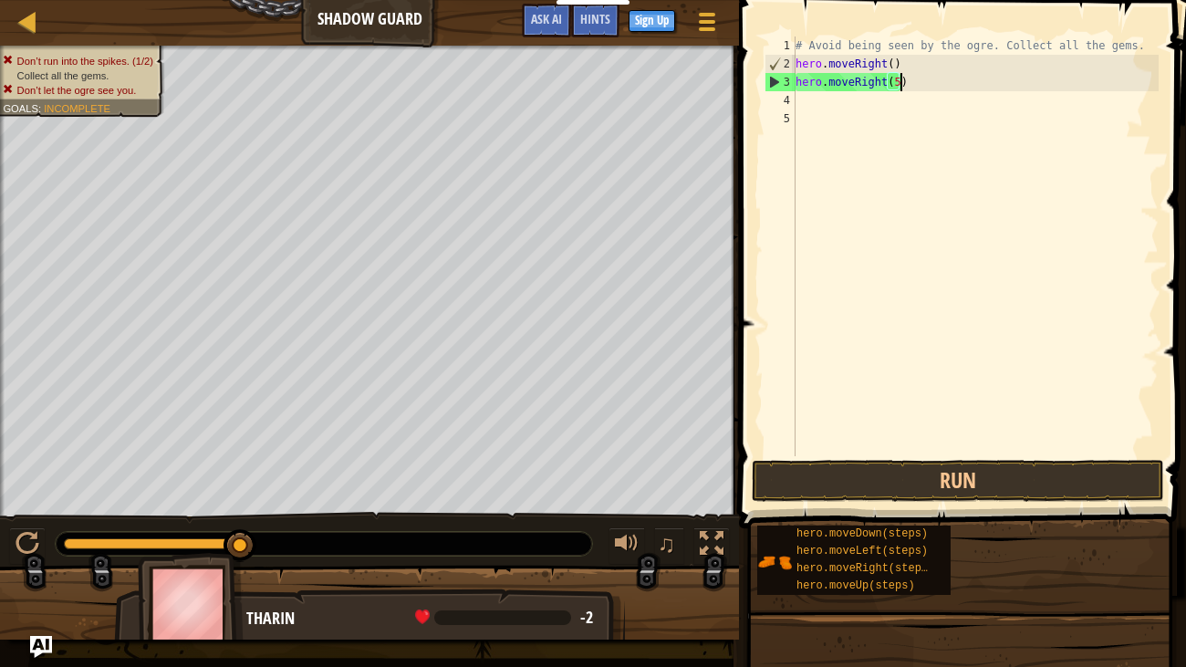
scroll to position [8, 7]
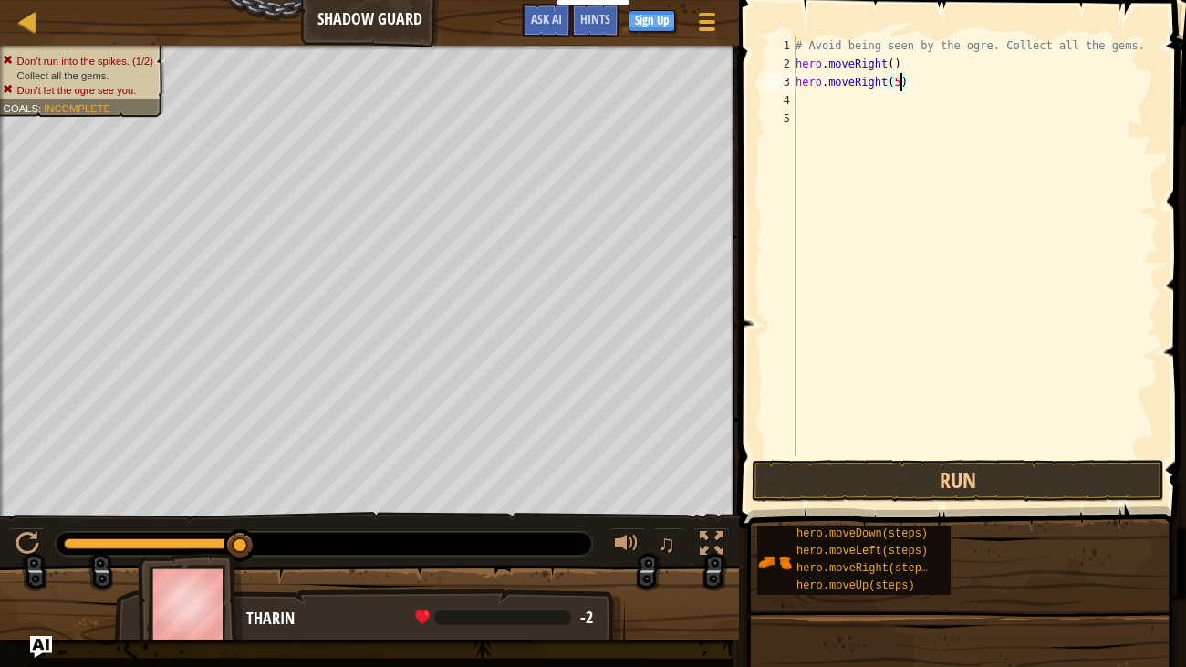
click at [893, 67] on div "# Avoid being seen by the ogre. Collect all the gems. hero . moveRight ( ) hero…" at bounding box center [975, 265] width 367 height 456
click at [904, 484] on button "Run" at bounding box center [958, 481] width 412 height 42
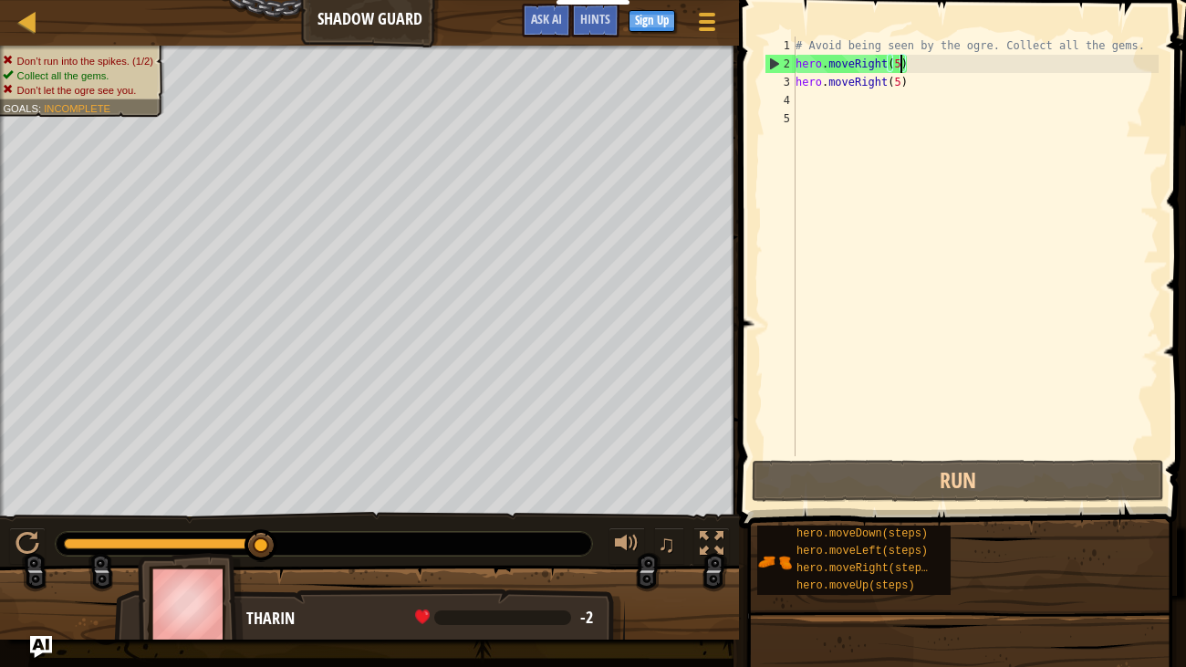
click at [901, 80] on div "# Avoid being seen by the ogre. Collect all the gems. hero . moveRight ( 5 ) he…" at bounding box center [975, 265] width 367 height 456
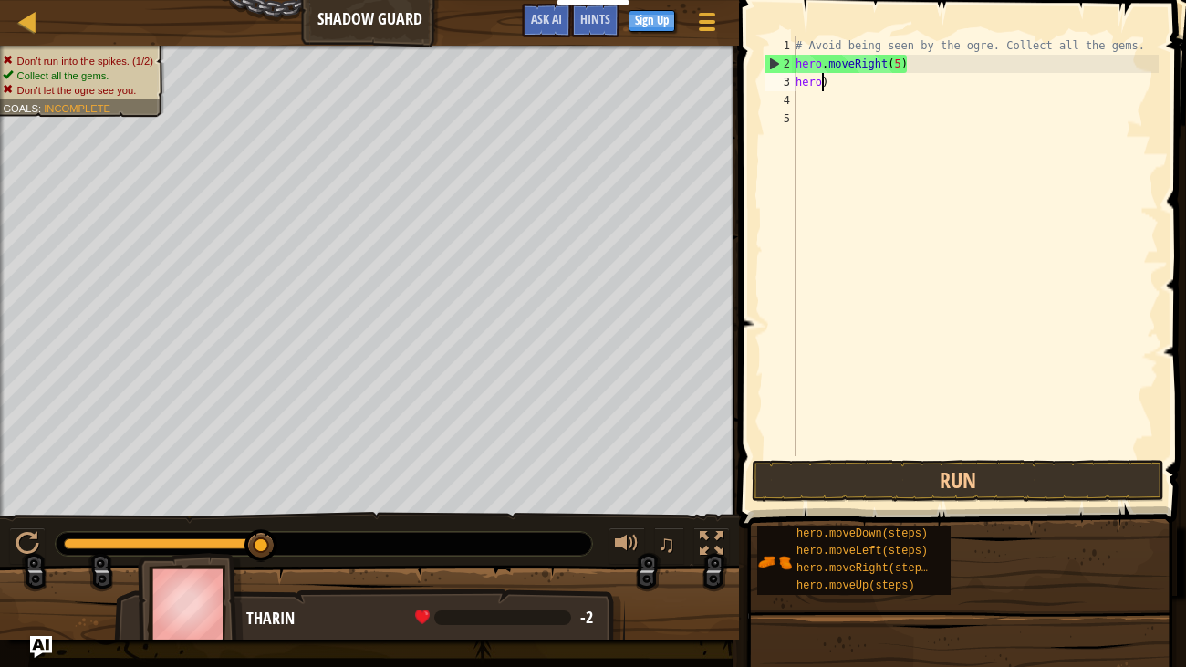
scroll to position [8, 0]
click at [858, 89] on div "# Avoid being seen by the ogre. Collect all the gems. hero . moveRight ( 5 ) h )" at bounding box center [975, 265] width 367 height 456
type textarea "h"
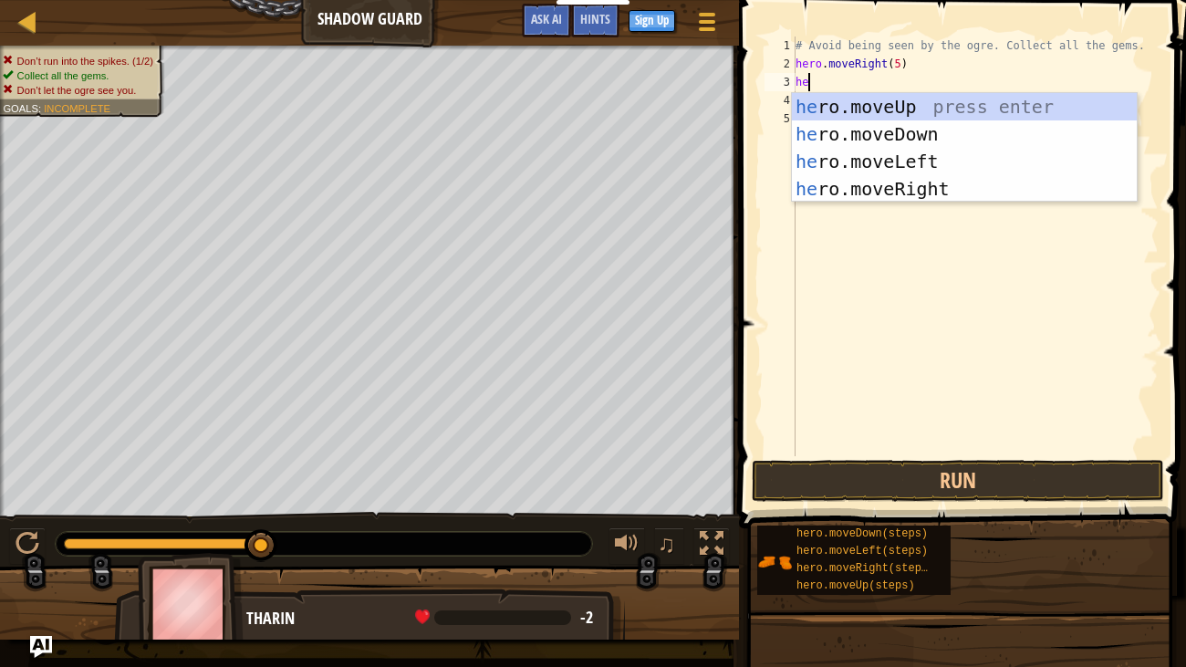
type textarea "her"
click at [856, 105] on div "her o.moveUp press enter her o.moveDown press enter her o.moveLeft press enter …" at bounding box center [964, 175] width 345 height 164
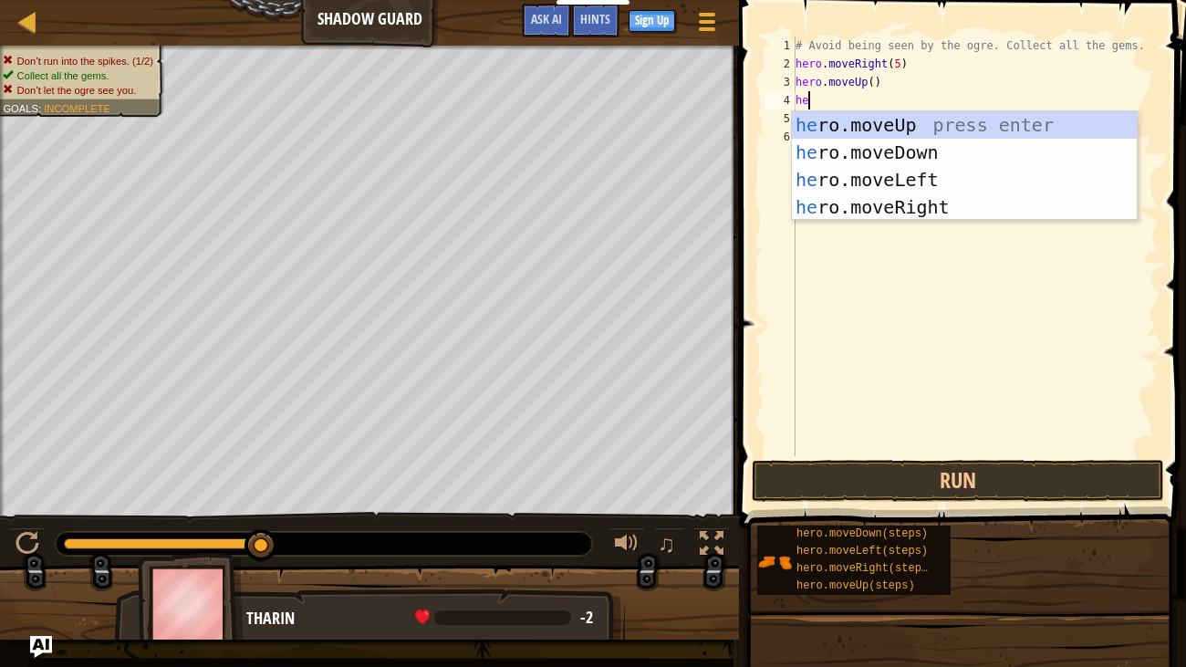
type textarea "her"
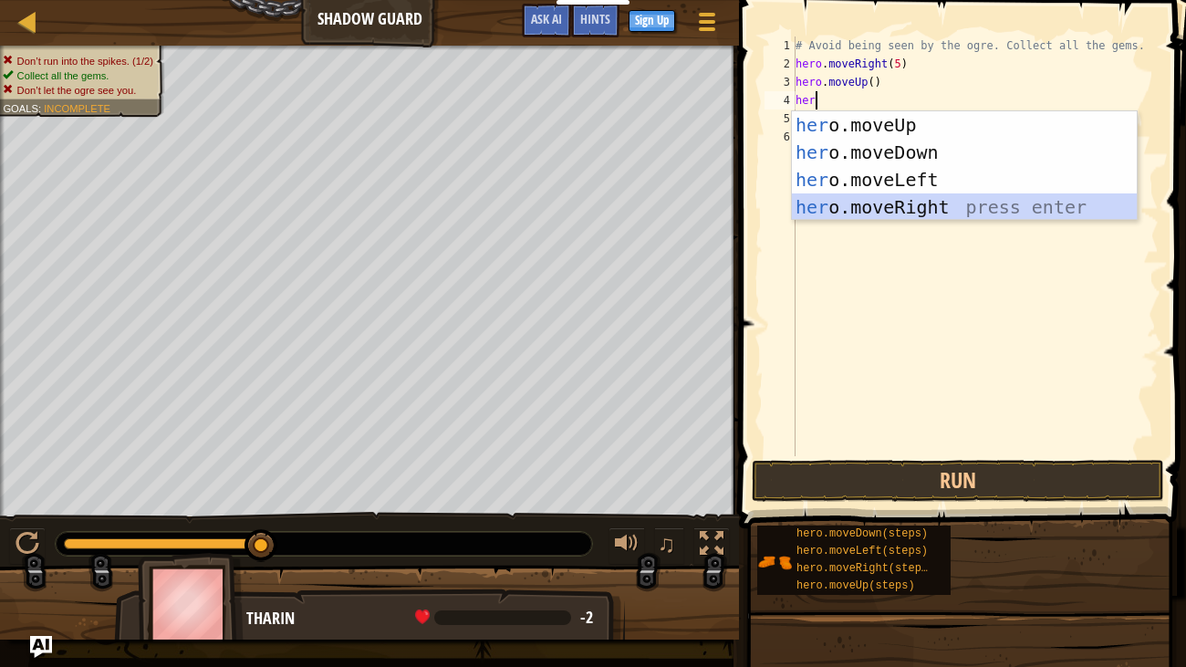
click at [845, 207] on div "her o.moveUp press enter her o.moveDown press enter her o.moveLeft press enter …" at bounding box center [964, 193] width 345 height 164
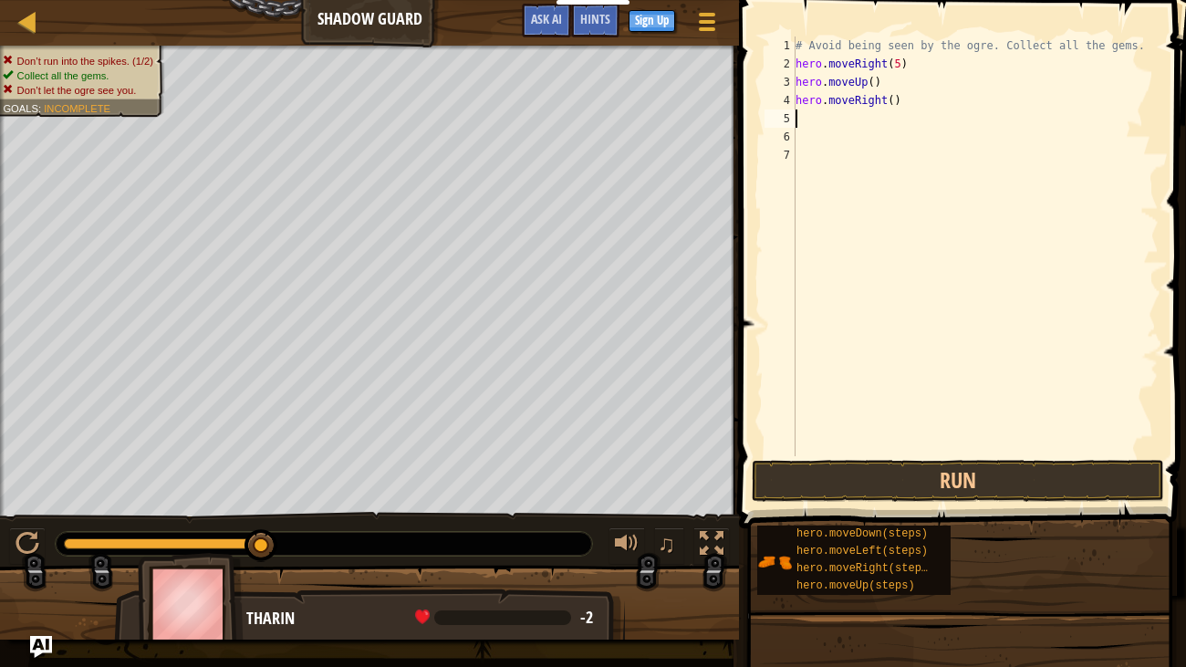
type textarea "he"
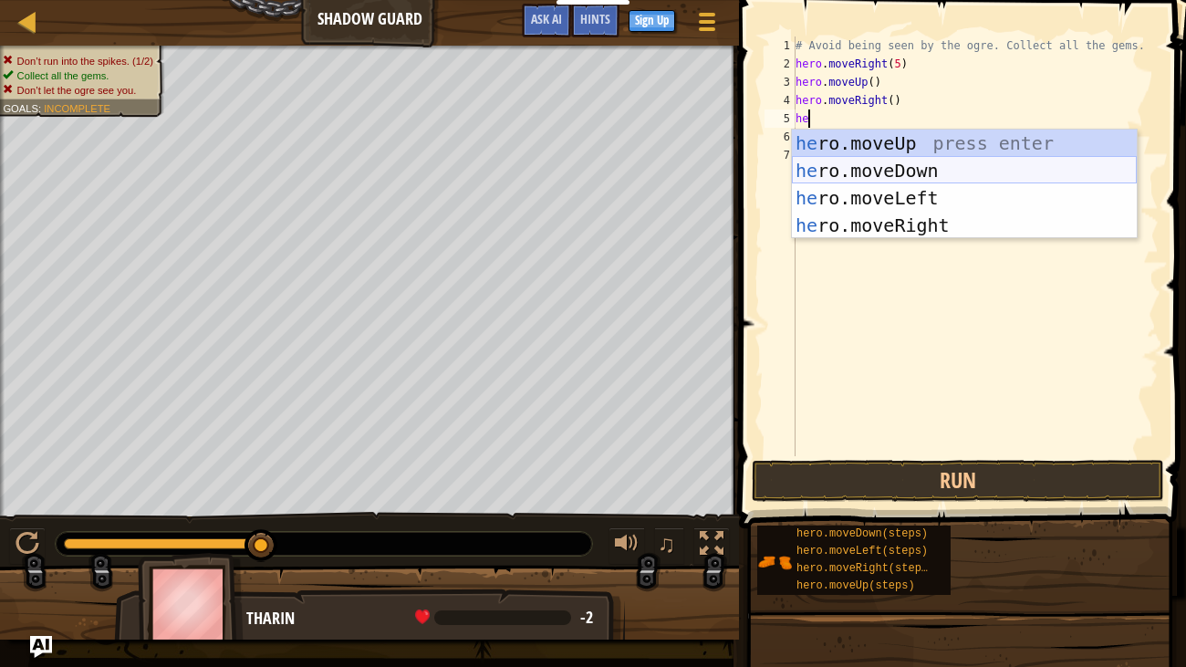
click at [808, 168] on div "he ro.moveUp press enter he ro.moveDown press enter he ro.moveLeft press enter …" at bounding box center [964, 212] width 345 height 164
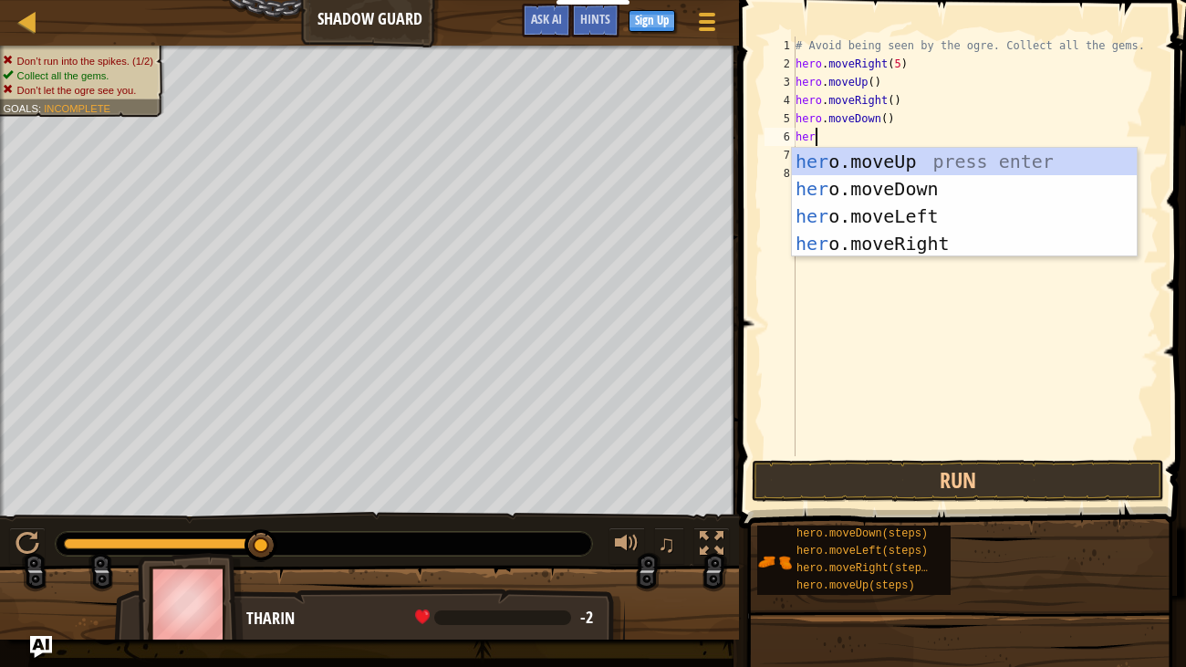
type textarea "hero"
click at [825, 237] on div "hero .moveUp press enter hero .moveDown press enter hero .moveLeft press enter …" at bounding box center [964, 230] width 345 height 164
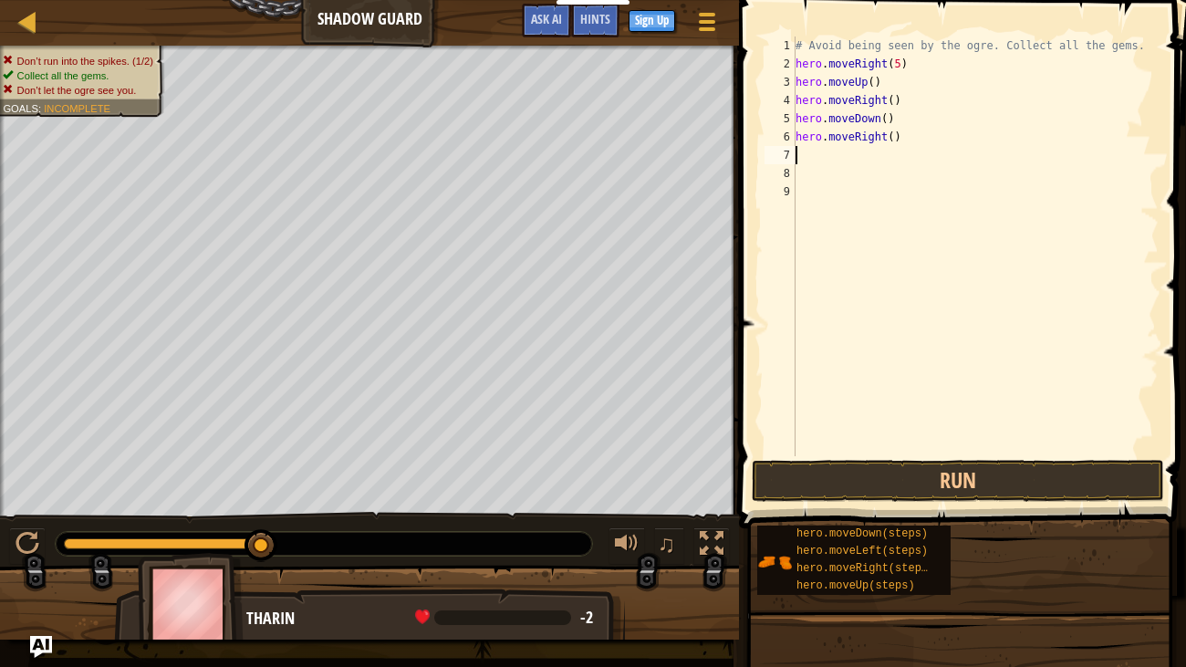
click at [875, 81] on div "# Avoid being seen by the ogre. Collect all the gems. hero . moveRight ( 5 ) he…" at bounding box center [975, 265] width 367 height 456
click at [897, 64] on div "# Avoid being seen by the ogre. Collect all the gems. hero . moveRight ( 5 ) he…" at bounding box center [975, 265] width 367 height 456
click at [901, 64] on div "# Avoid being seen by the ogre. Collect all the gems. hero . moveRight ( 5 ) he…" at bounding box center [975, 265] width 367 height 456
click at [872, 84] on div "# Avoid being seen by the ogre. Collect all the gems. hero . moveRight ( 1 ) he…" at bounding box center [975, 265] width 367 height 456
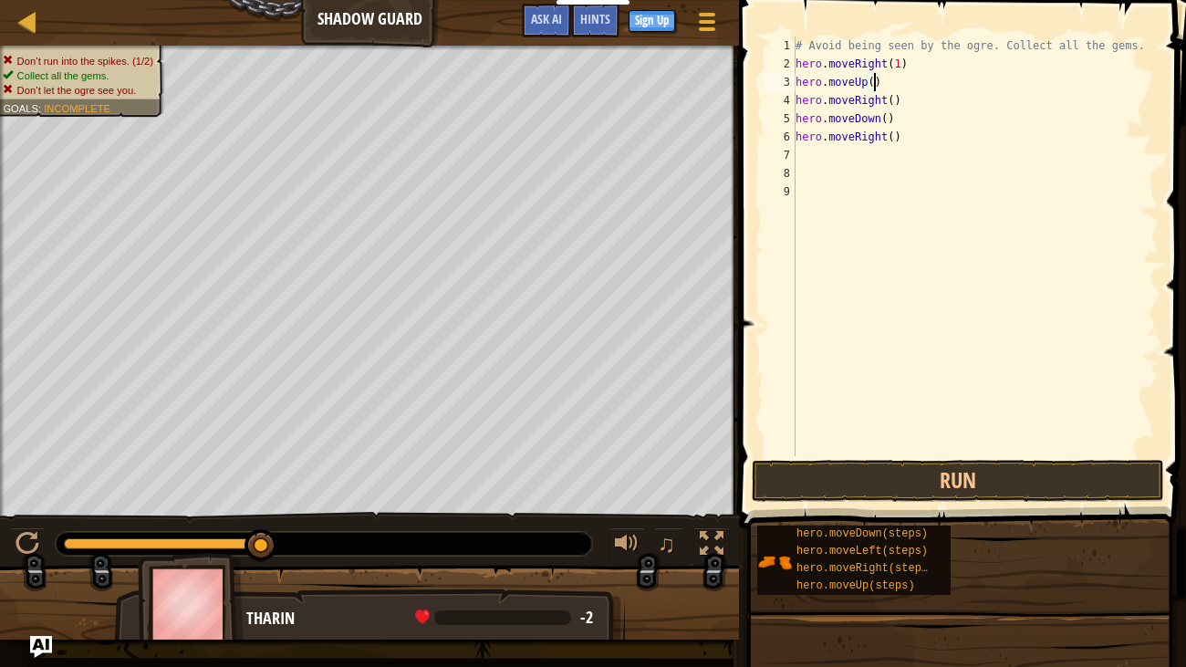
scroll to position [8, 5]
click at [895, 105] on div "# Avoid being seen by the ogre. Collect all the gems. hero . moveRight ( 1 ) he…" at bounding box center [975, 265] width 367 height 456
click at [887, 120] on div "# Avoid being seen by the ogre. Collect all the gems. hero . moveRight ( 1 ) he…" at bounding box center [975, 265] width 367 height 456
click at [894, 139] on div "# Avoid being seen by the ogre. Collect all the gems. hero . moveRight ( 1 ) he…" at bounding box center [975, 265] width 367 height 456
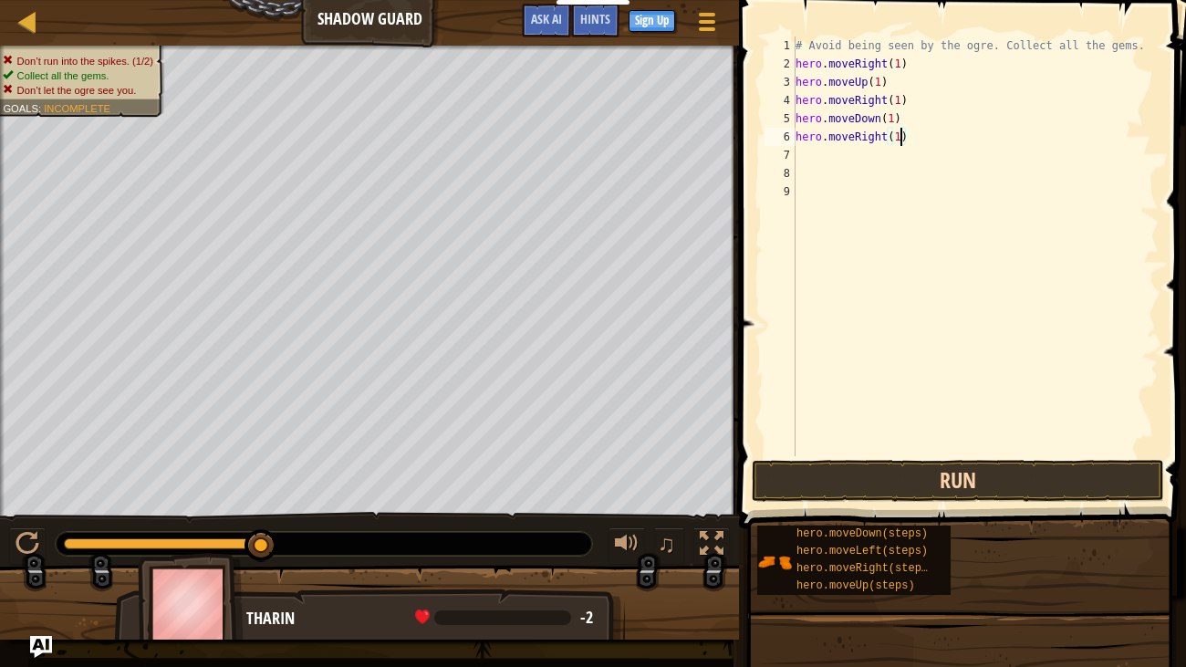
type textarea "hero.moveRight(1)"
click at [864, 474] on button "Run" at bounding box center [958, 481] width 412 height 42
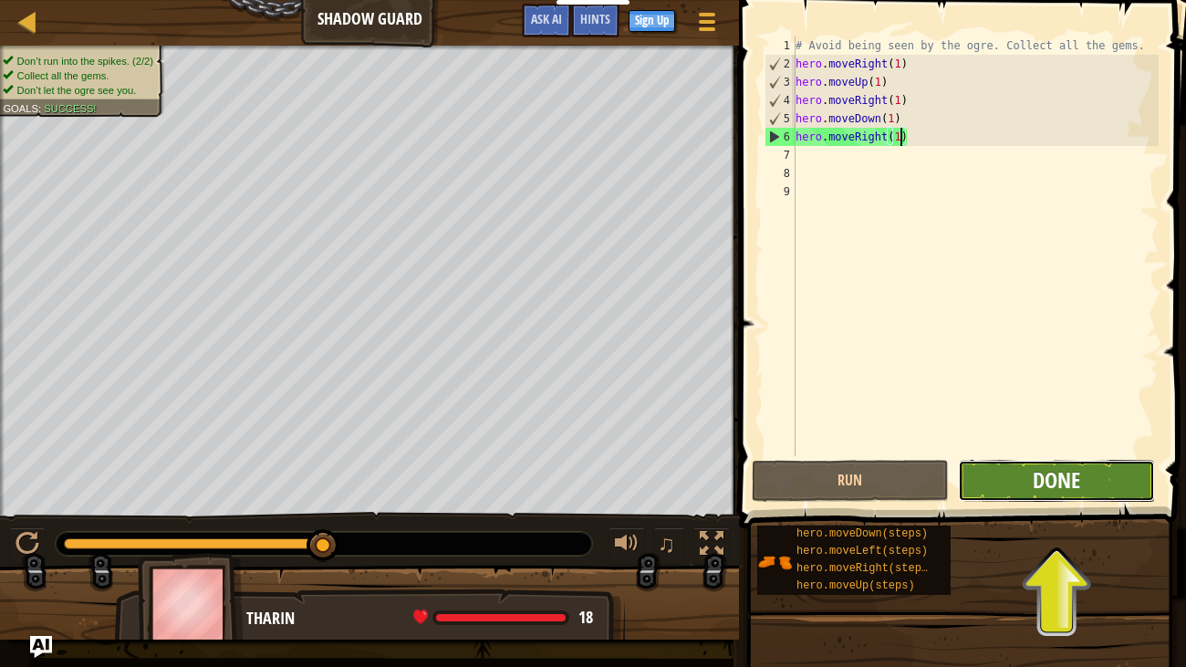
click at [1064, 487] on span "Done" at bounding box center [1056, 479] width 47 height 29
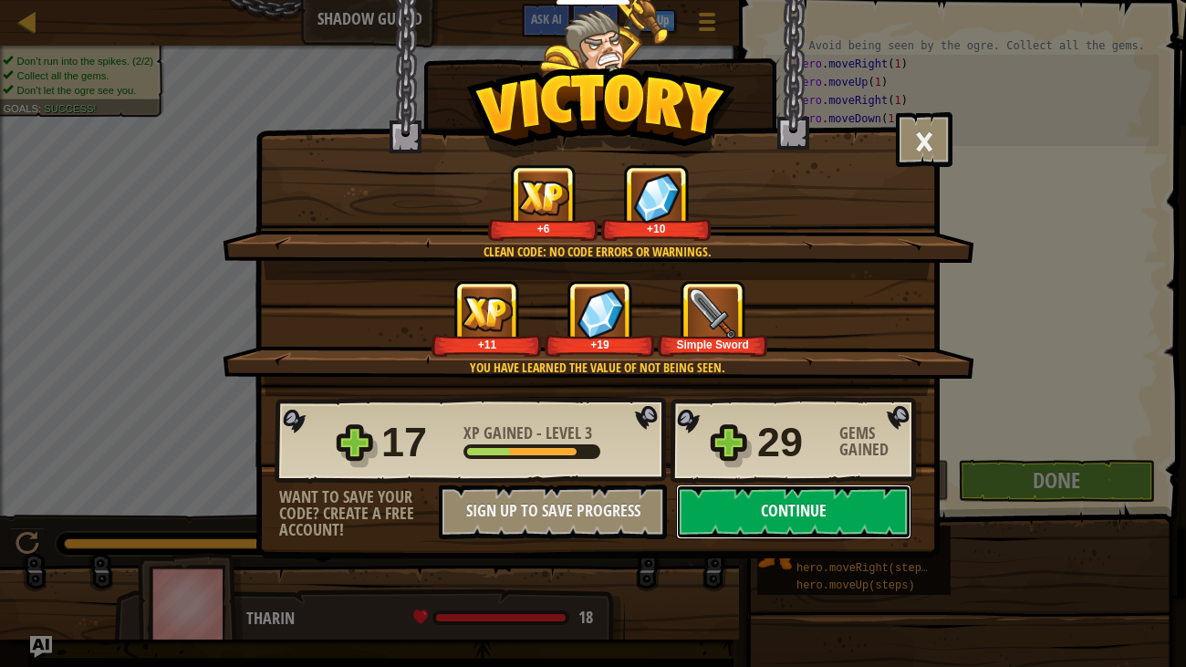
click at [773, 517] on button "Continue" at bounding box center [793, 512] width 235 height 55
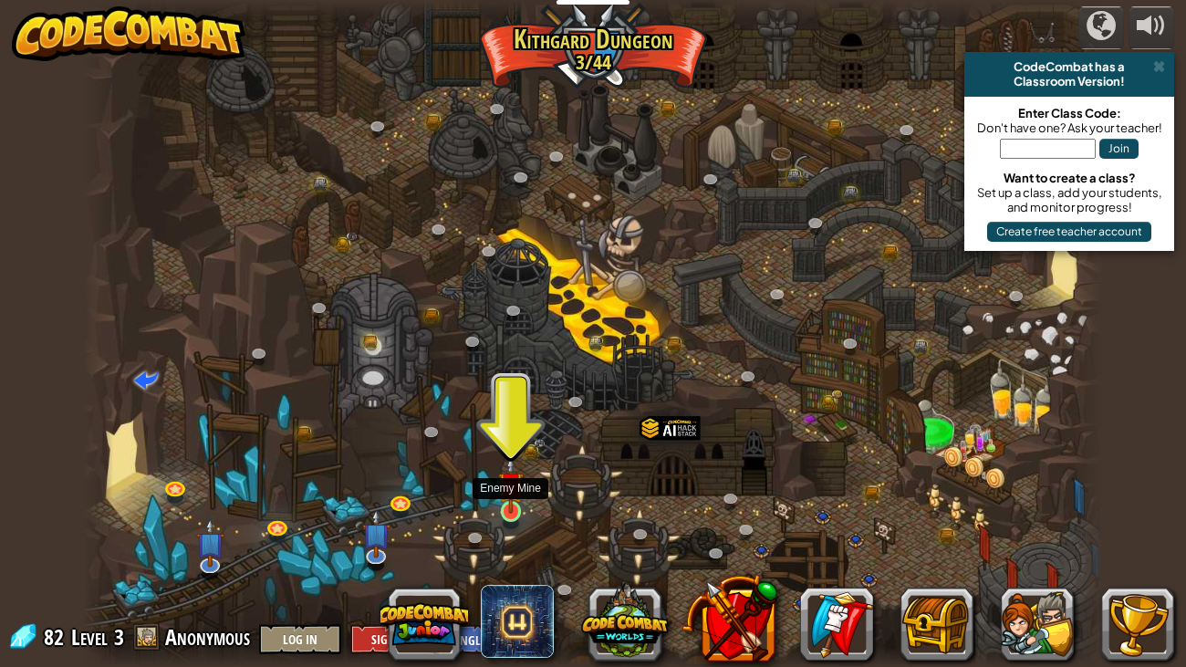
click at [514, 506] on img at bounding box center [511, 484] width 26 height 58
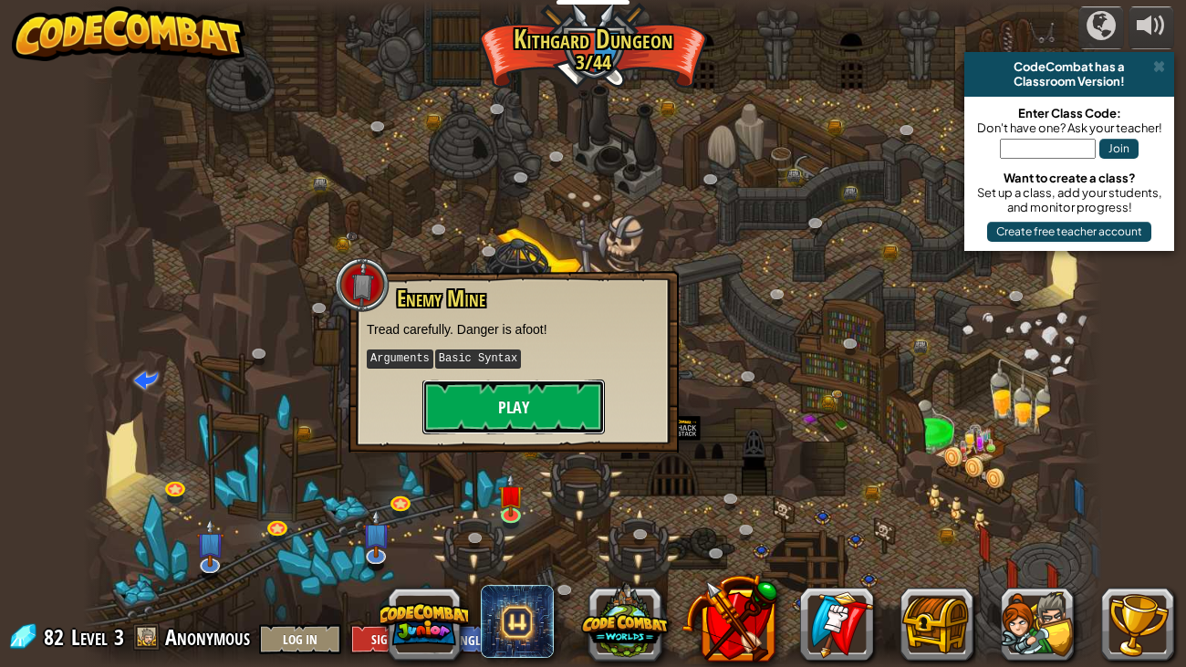
click at [531, 400] on button "Play" at bounding box center [514, 407] width 183 height 55
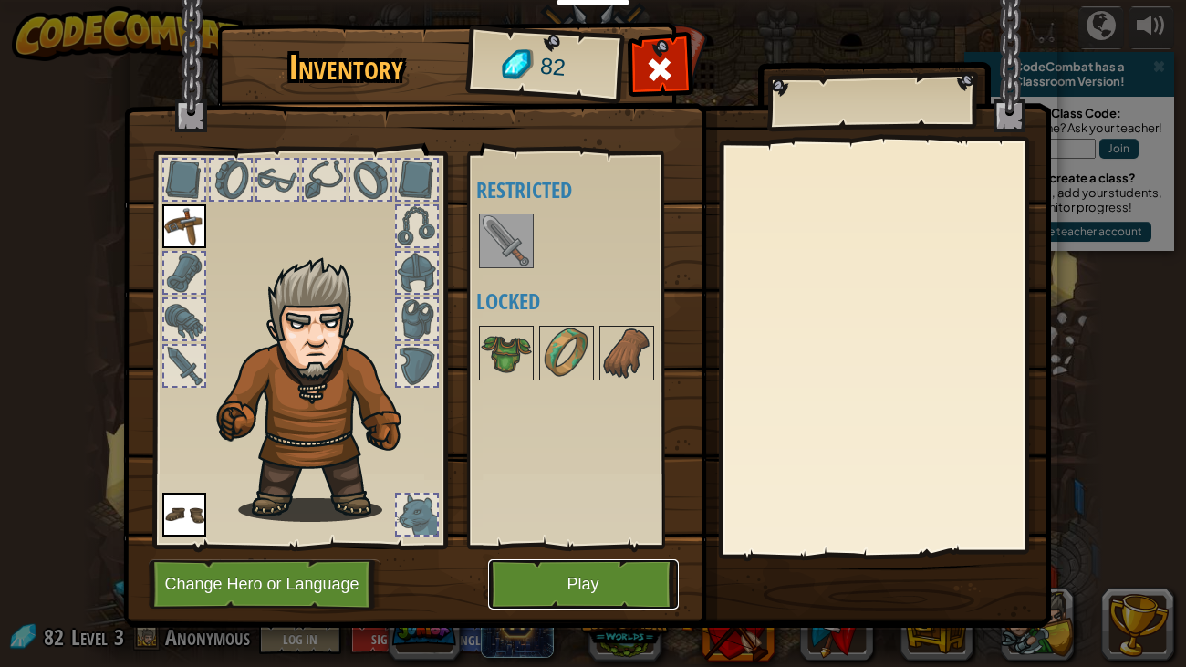
click at [593, 573] on button "Play" at bounding box center [583, 584] width 191 height 50
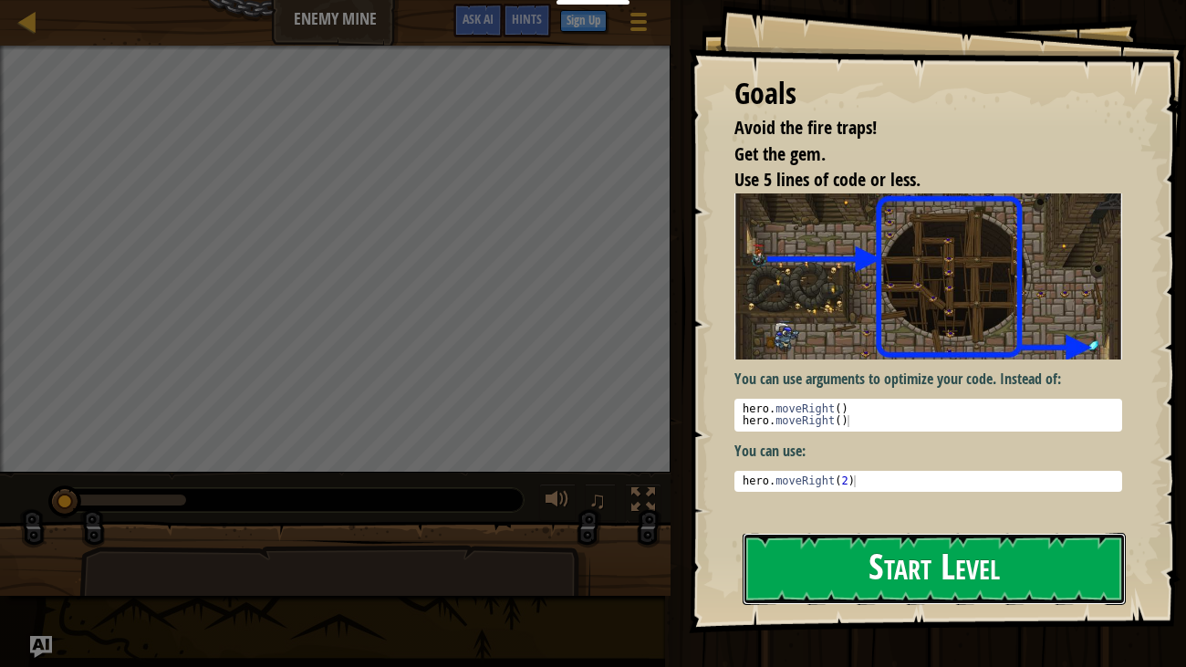
click at [837, 547] on button "Start Level" at bounding box center [935, 569] width 384 height 72
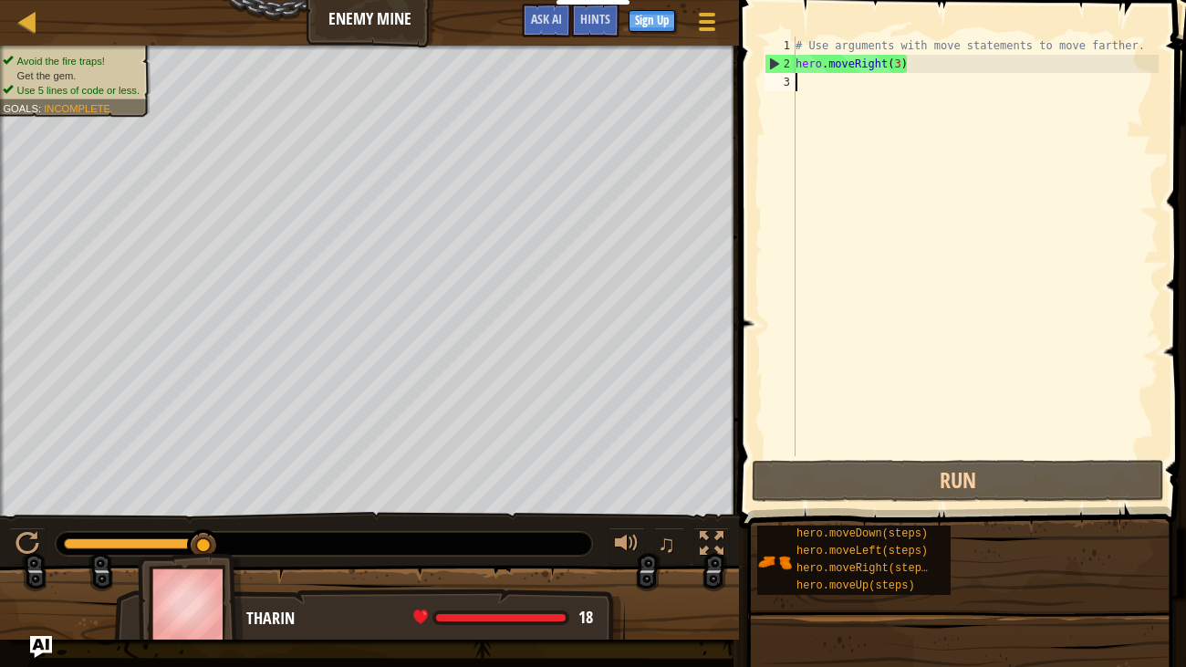
type textarea "h"
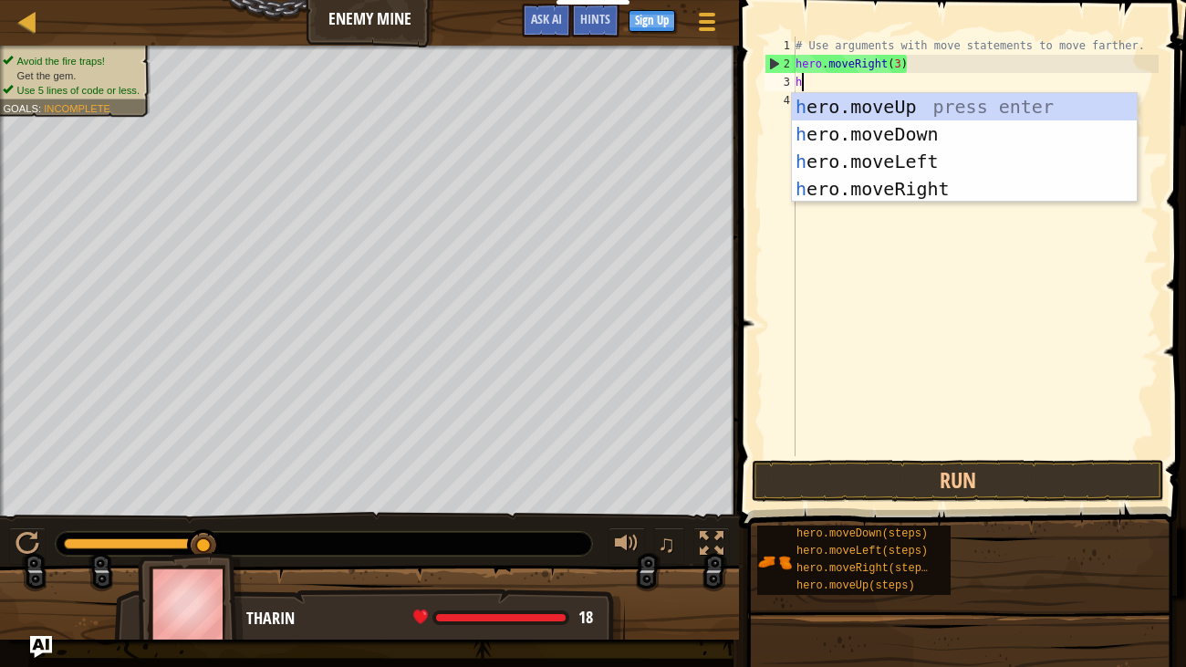
scroll to position [8, 0]
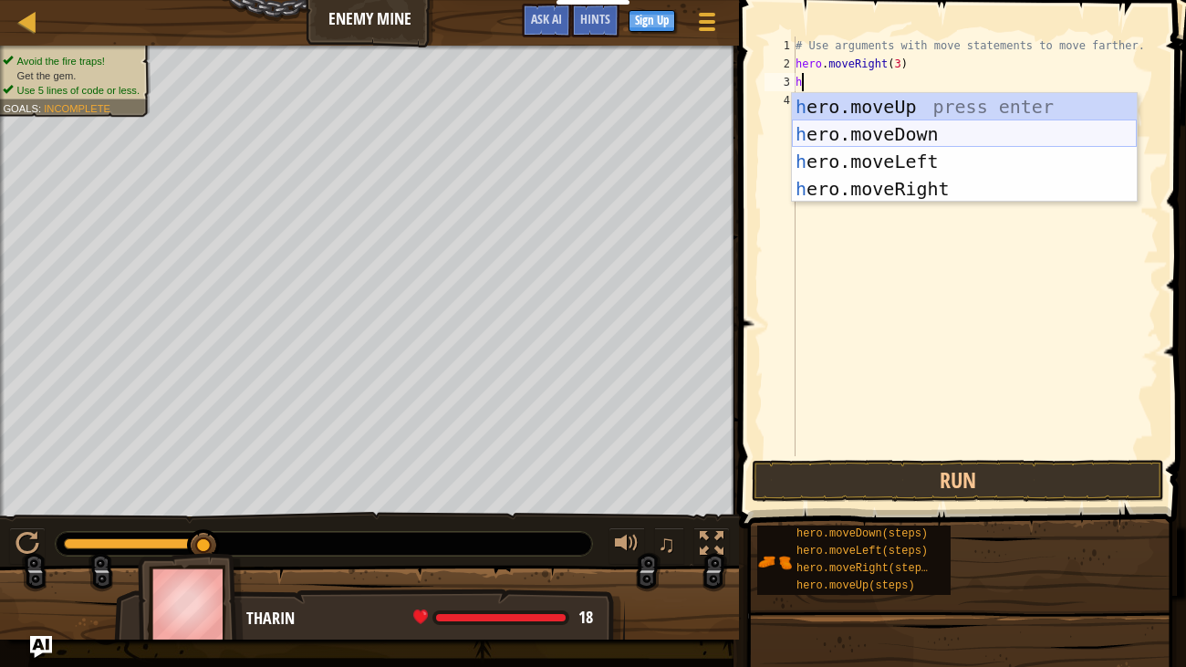
click at [834, 134] on div "h ero.moveUp press enter h ero.moveDown press enter h ero.moveLeft press enter …" at bounding box center [964, 175] width 345 height 164
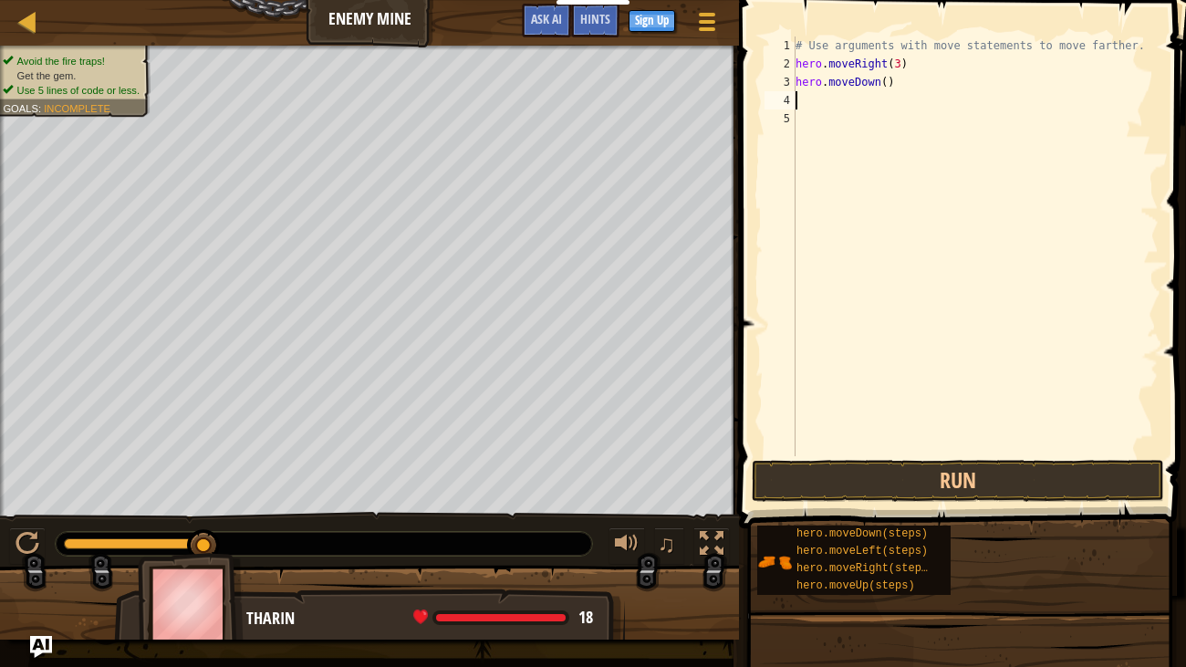
click at [892, 84] on div "# Use arguments with move statements to move farther. hero . moveRight ( 3 ) he…" at bounding box center [975, 265] width 367 height 456
click at [879, 84] on div "# Use arguments with move statements to move farther. hero . moveRight ( 3 ) he…" at bounding box center [975, 265] width 367 height 456
click at [870, 84] on div "# Use arguments with move statements to move farther. hero . moveRight ( 3 ) he…" at bounding box center [975, 265] width 367 height 456
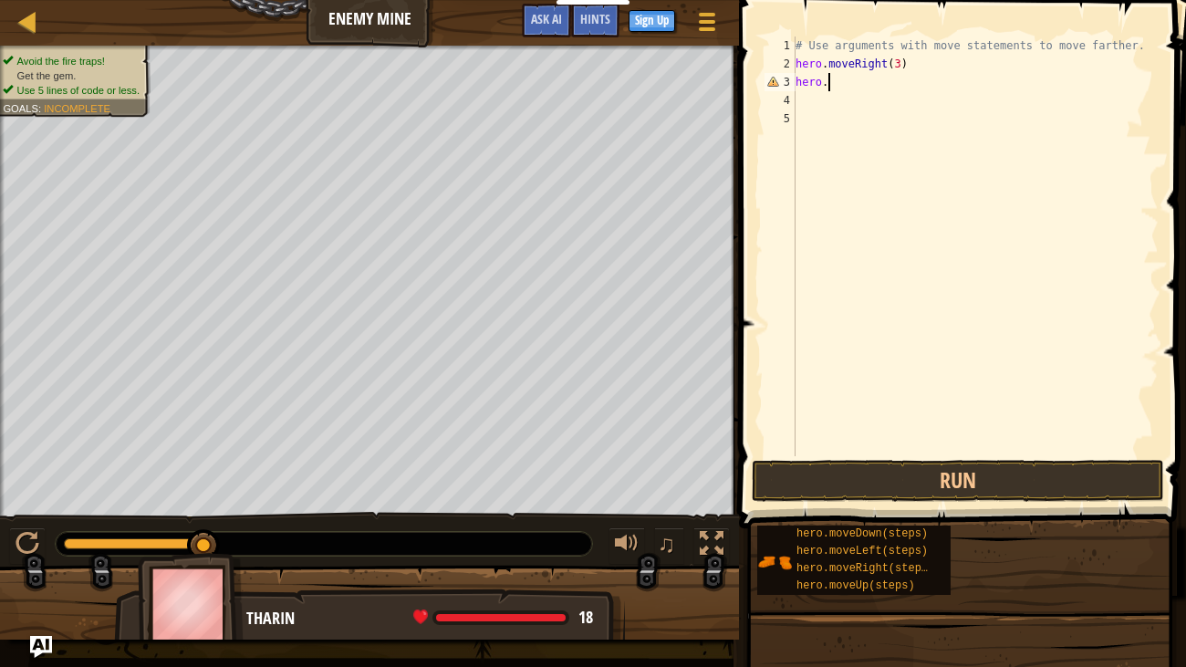
type textarea "h"
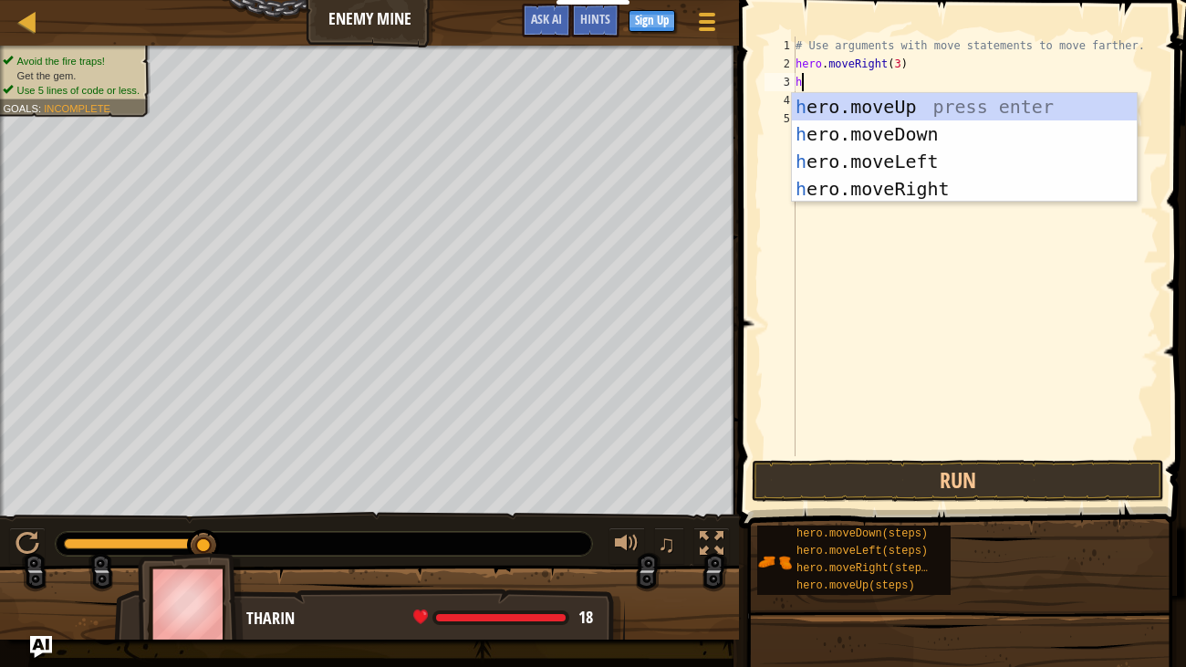
type textarea "he"
click at [994, 95] on div "he ro.moveUp press enter he ro.moveDown press enter he ro.moveLeft press enter …" at bounding box center [964, 175] width 345 height 164
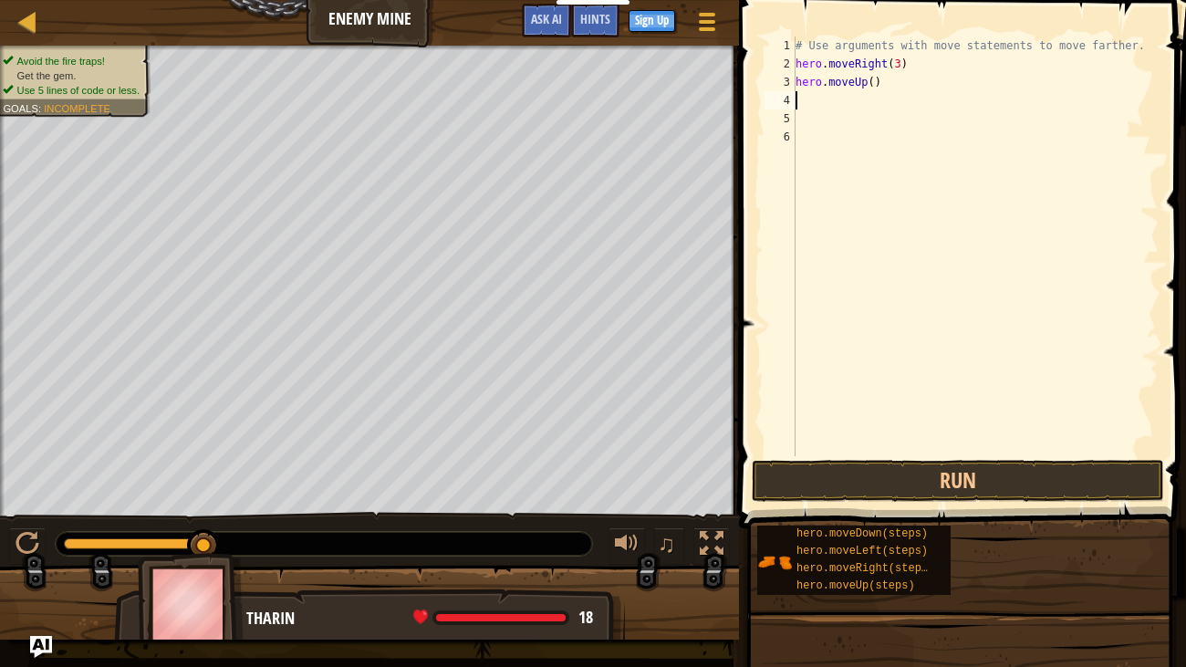
type textarea "h"
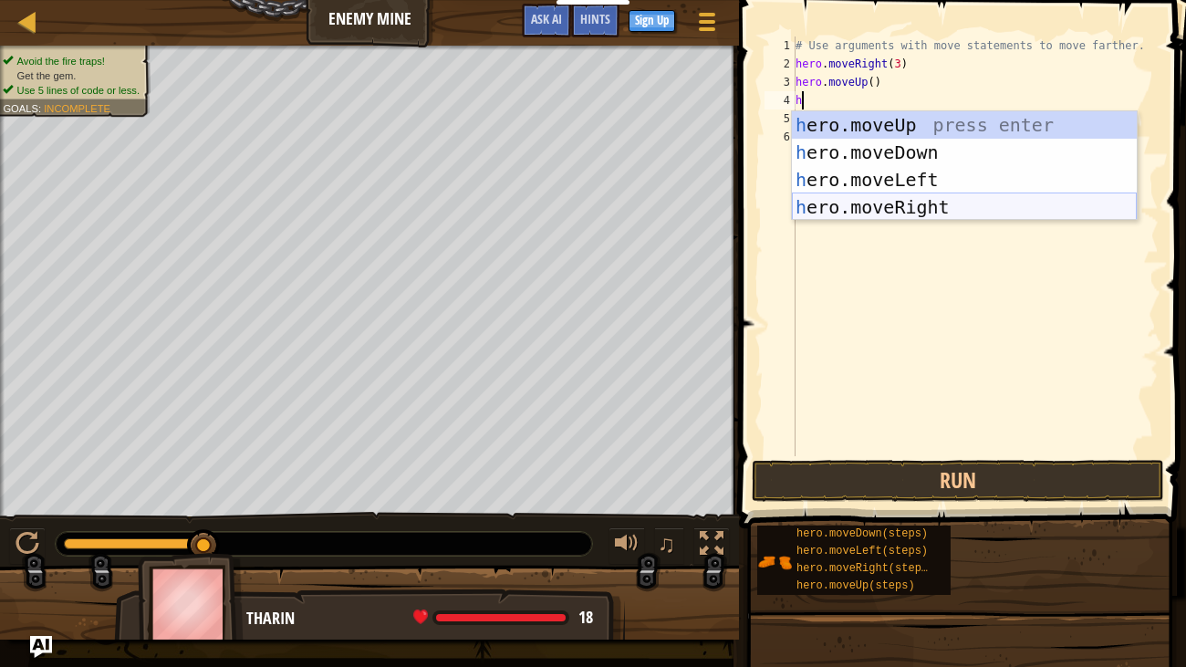
click at [835, 204] on div "h ero.moveUp press enter h ero.moveDown press enter h ero.moveLeft press enter …" at bounding box center [964, 193] width 345 height 164
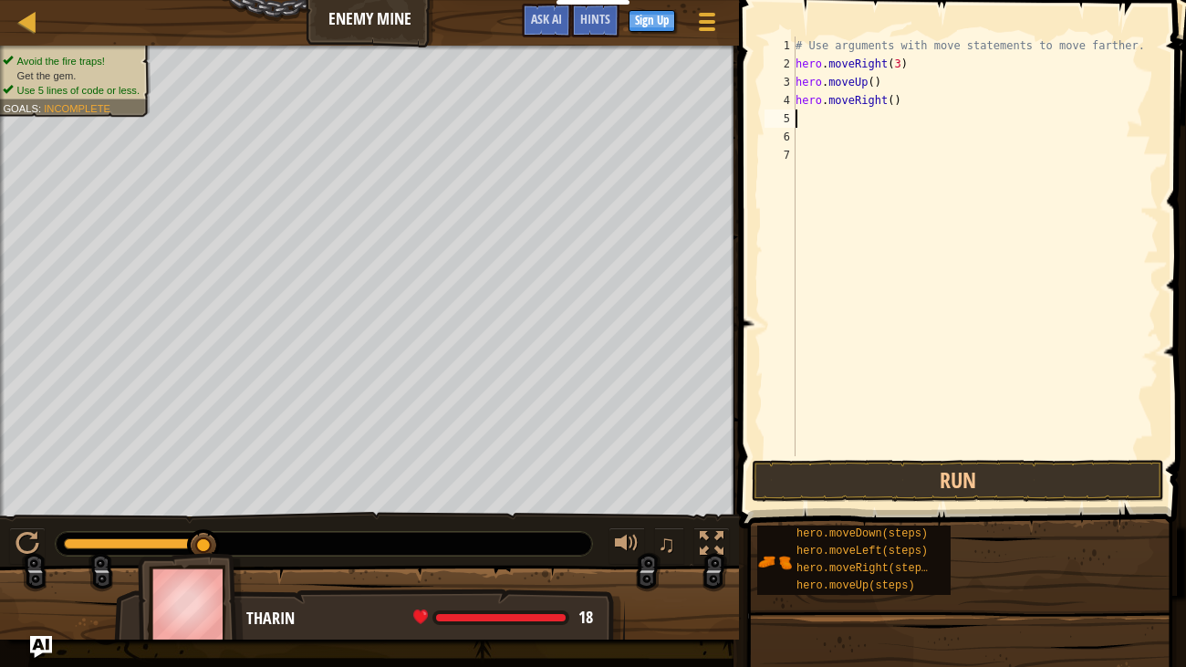
type textarea "h"
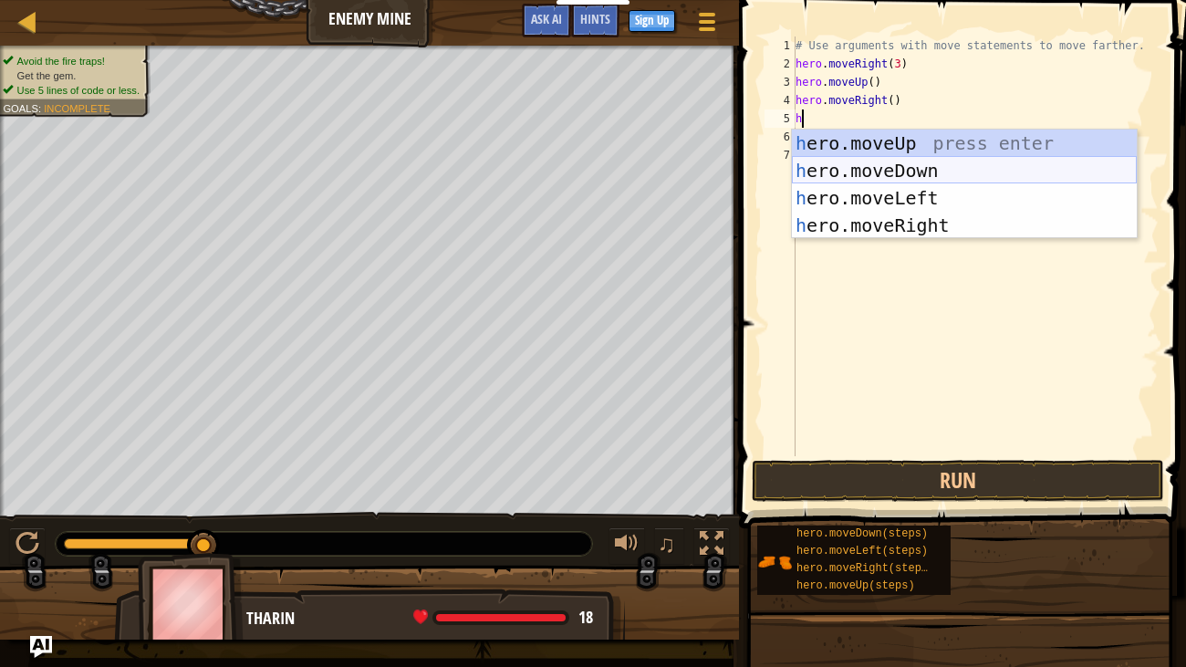
click at [832, 163] on div "h ero.moveUp press enter h ero.moveDown press enter h ero.moveLeft press enter …" at bounding box center [964, 212] width 345 height 164
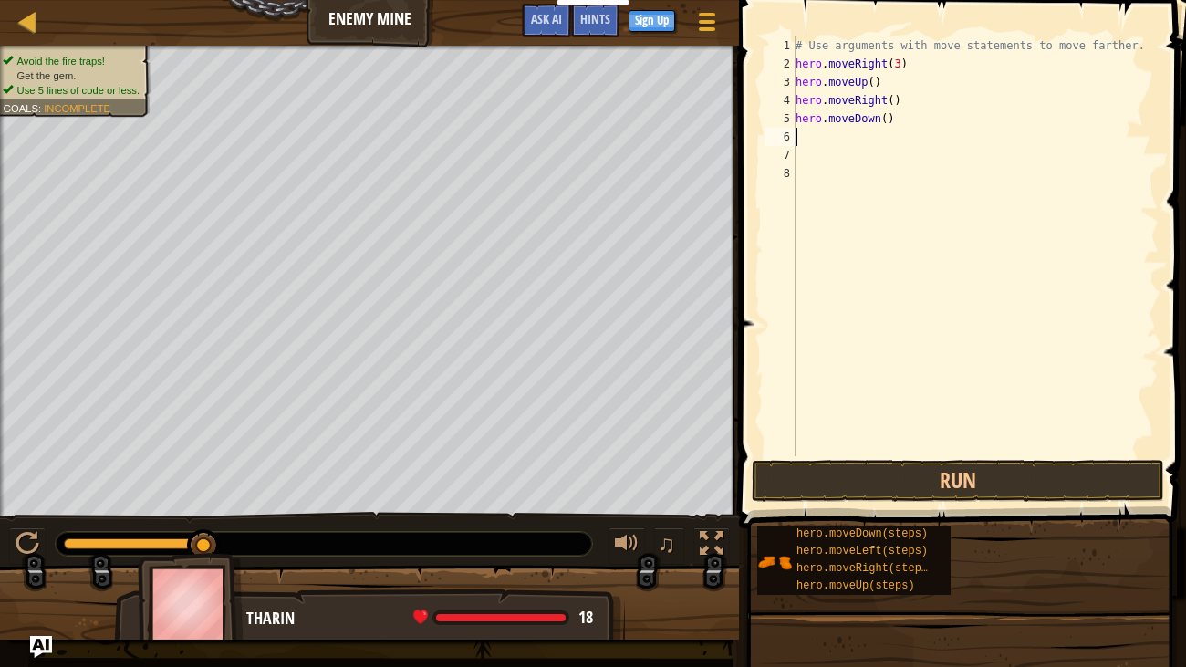
click at [887, 122] on div "# Use arguments with move statements to move farther. hero . moveRight ( 3 ) he…" at bounding box center [975, 265] width 367 height 456
type textarea "hero.moveDown(3)"
click at [803, 131] on div "# Use arguments with move statements to move farther. hero . moveRight ( 3 ) he…" at bounding box center [975, 265] width 367 height 456
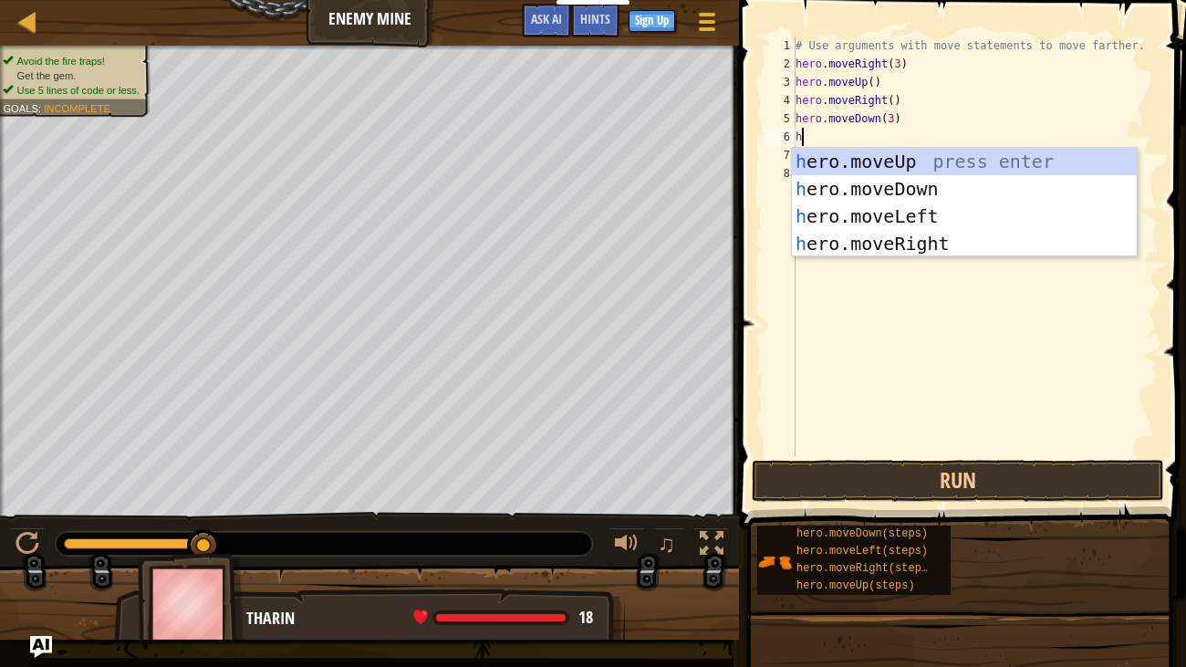
type textarea "he"
click at [828, 235] on div "he ro.moveUp press enter he ro.moveDown press enter he ro.moveLeft press enter …" at bounding box center [964, 230] width 345 height 164
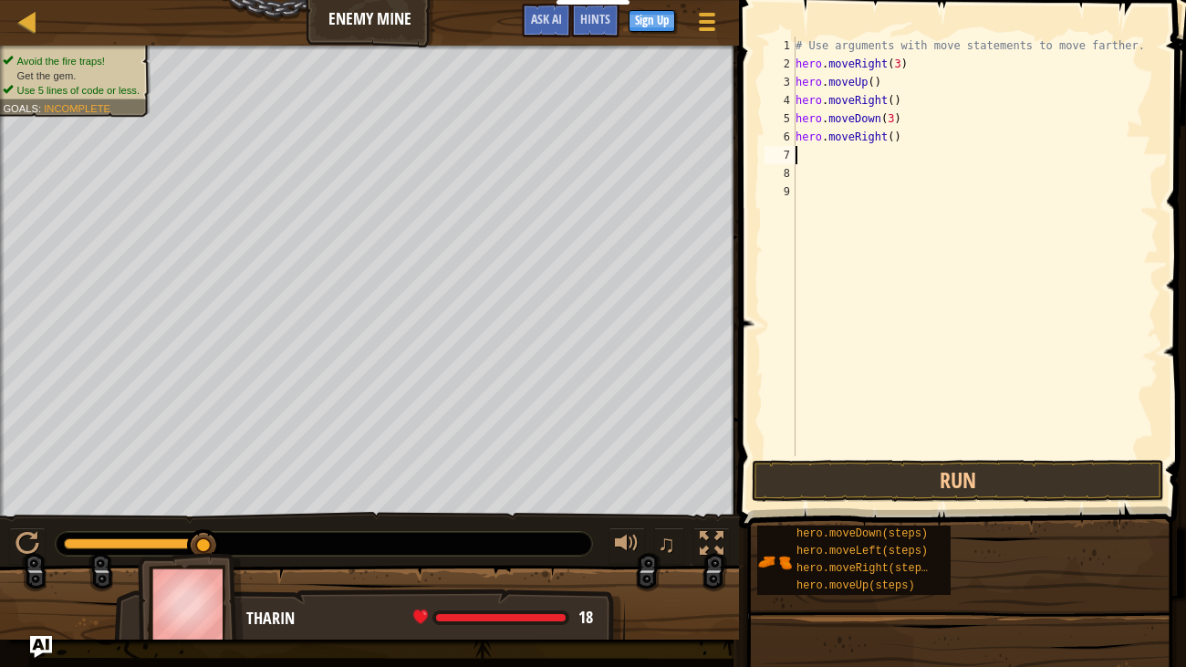
click at [893, 139] on div "# Use arguments with move statements to move farther. hero . moveRight ( 3 ) he…" at bounding box center [975, 265] width 367 height 456
click at [893, 102] on div "# Use arguments with move statements to move farther. hero . moveRight ( 3 ) he…" at bounding box center [975, 265] width 367 height 456
click at [877, 82] on div "# Use arguments with move statements to move farther. hero . moveRight ( 3 ) he…" at bounding box center [975, 265] width 367 height 456
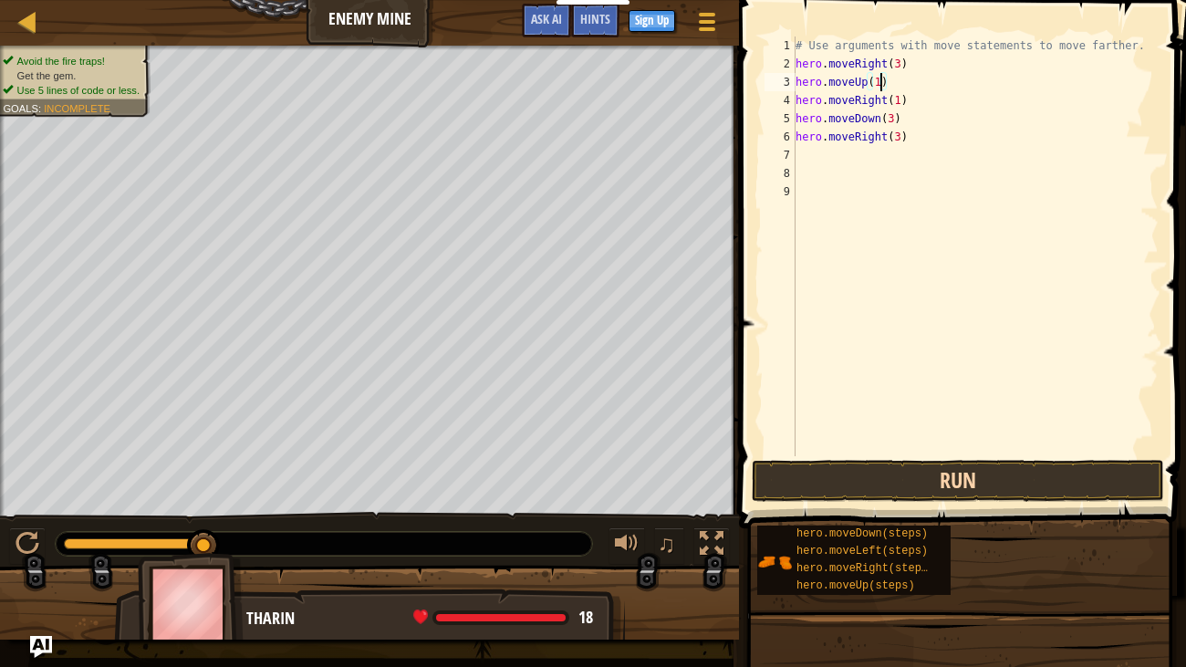
type textarea "hero.moveUp(1)"
click at [943, 475] on button "Run" at bounding box center [958, 481] width 412 height 42
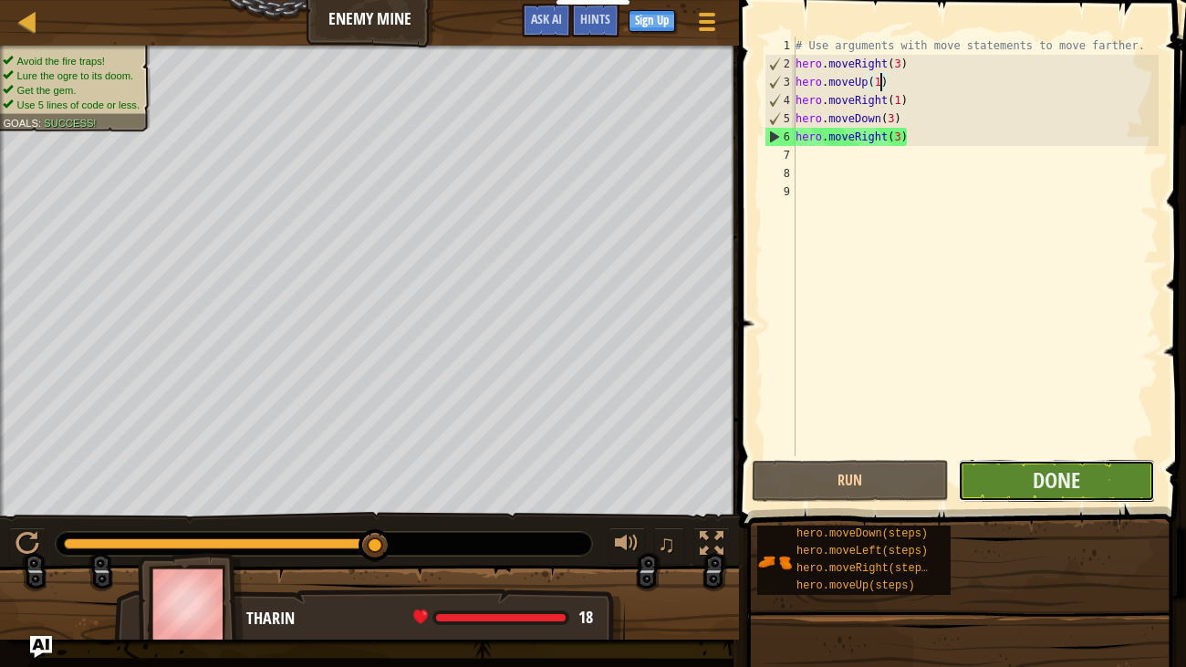
click at [1010, 475] on button "Done" at bounding box center [1056, 481] width 197 height 42
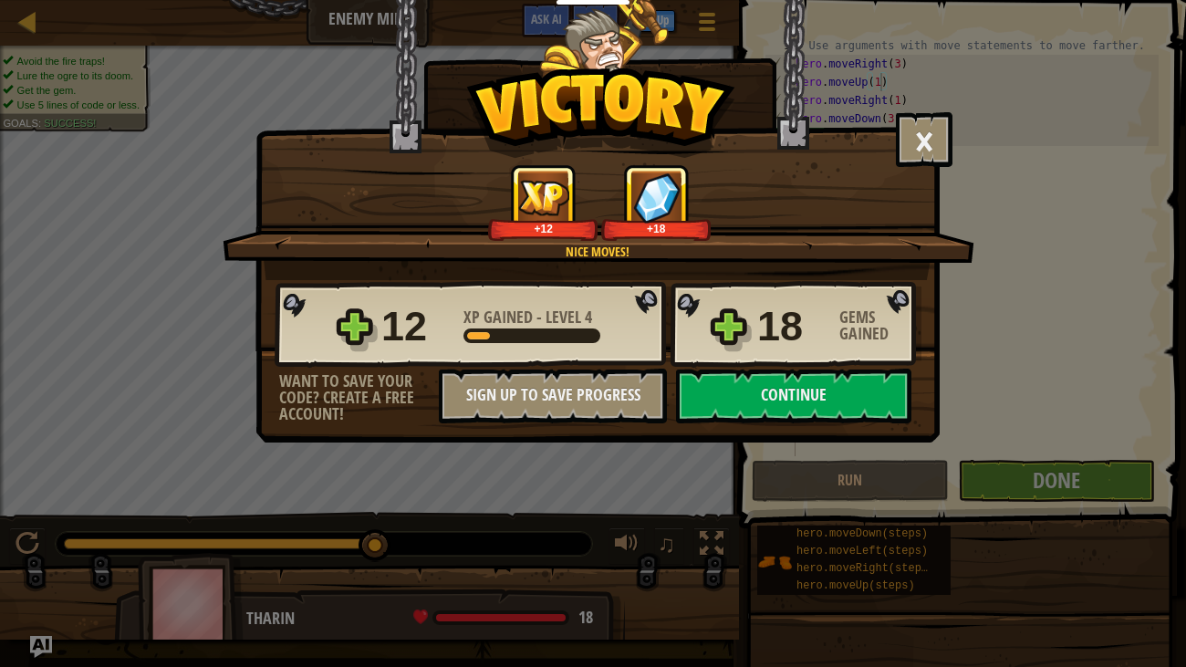
click at [737, 423] on div "× Nice moves! How fun was this level? Nice moves! +12 +18 Reticulating Splines.…" at bounding box center [598, 221] width 684 height 443
click at [746, 392] on button "Continue" at bounding box center [793, 396] width 235 height 55
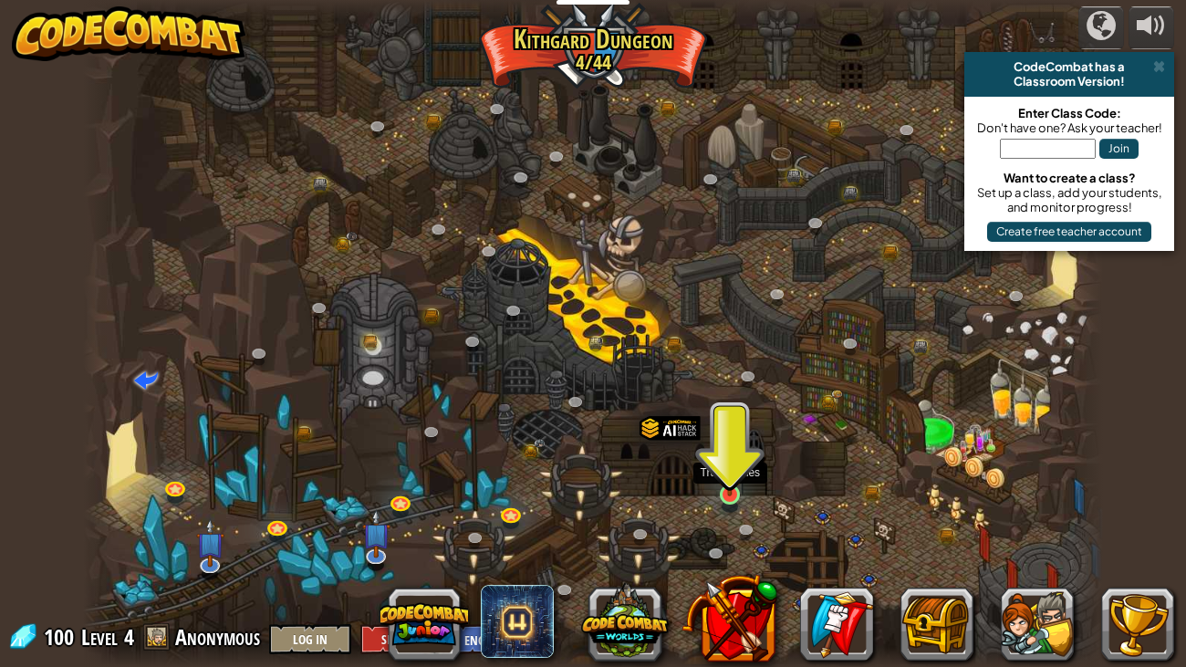
click at [728, 486] on img at bounding box center [730, 467] width 26 height 58
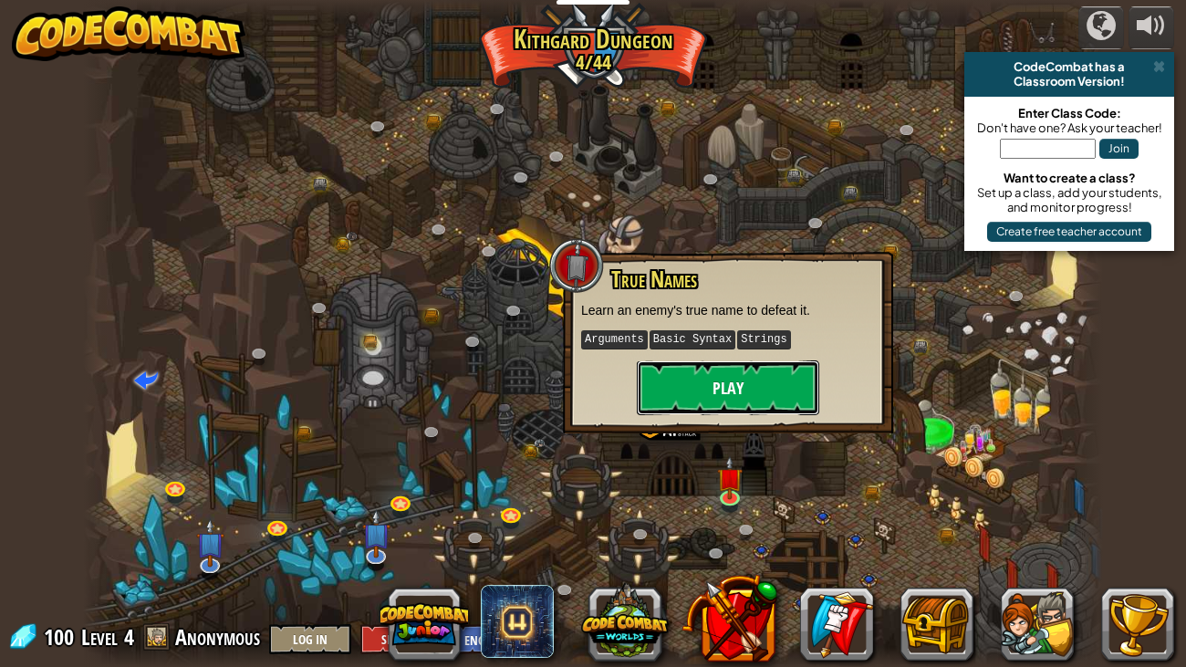
click at [684, 373] on button "Play" at bounding box center [728, 387] width 183 height 55
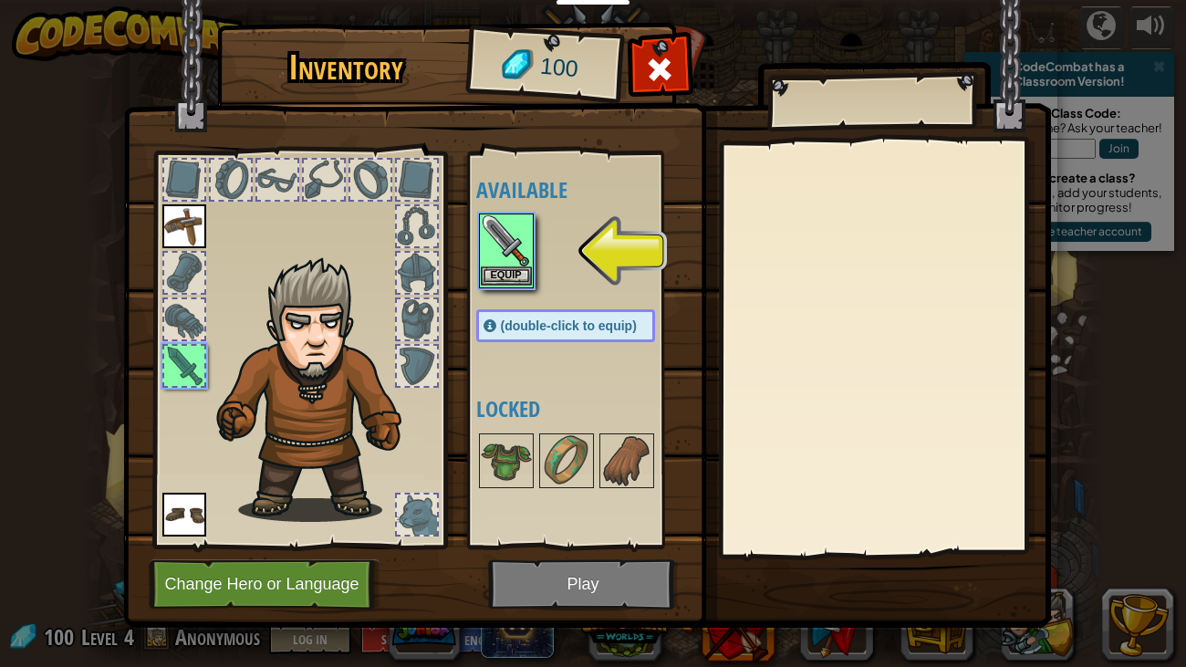
click at [494, 285] on div "Equip" at bounding box center [506, 251] width 55 height 75
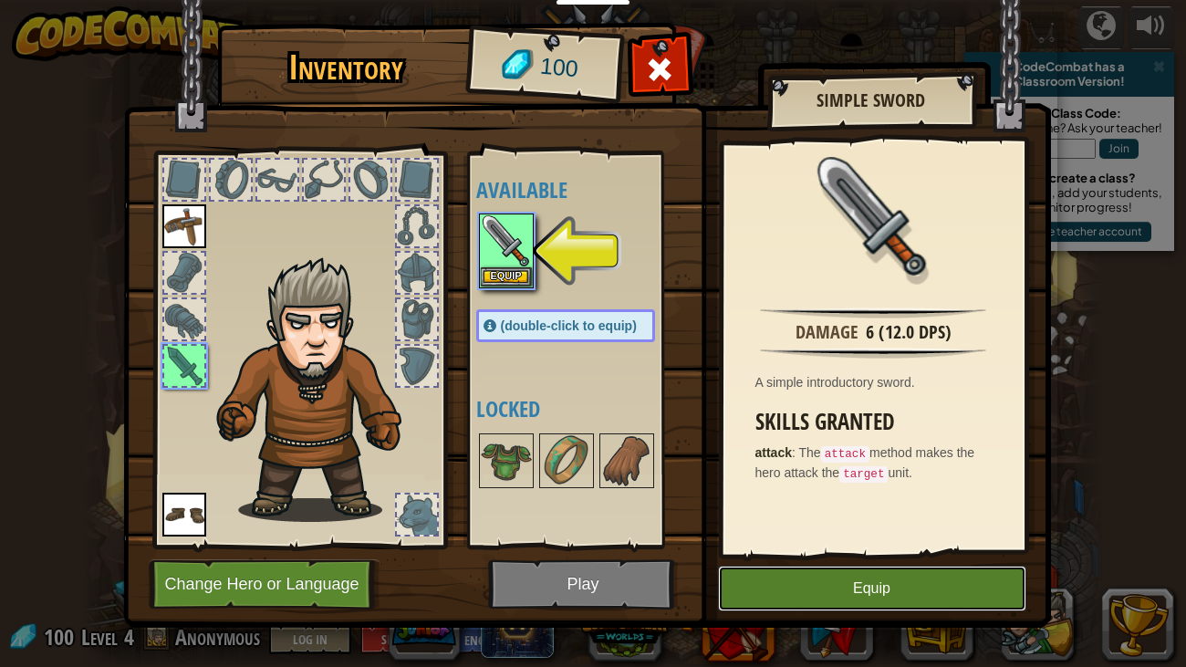
click at [892, 582] on button "Equip" at bounding box center [872, 589] width 308 height 46
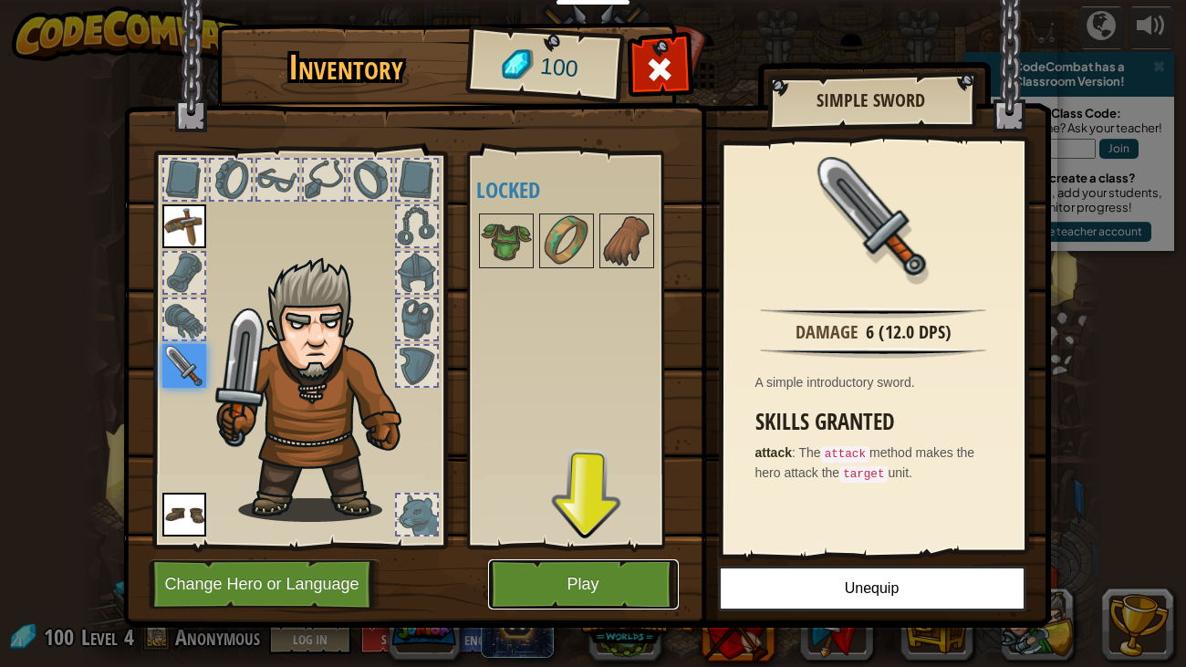
click at [532, 572] on button "Play" at bounding box center [583, 584] width 191 height 50
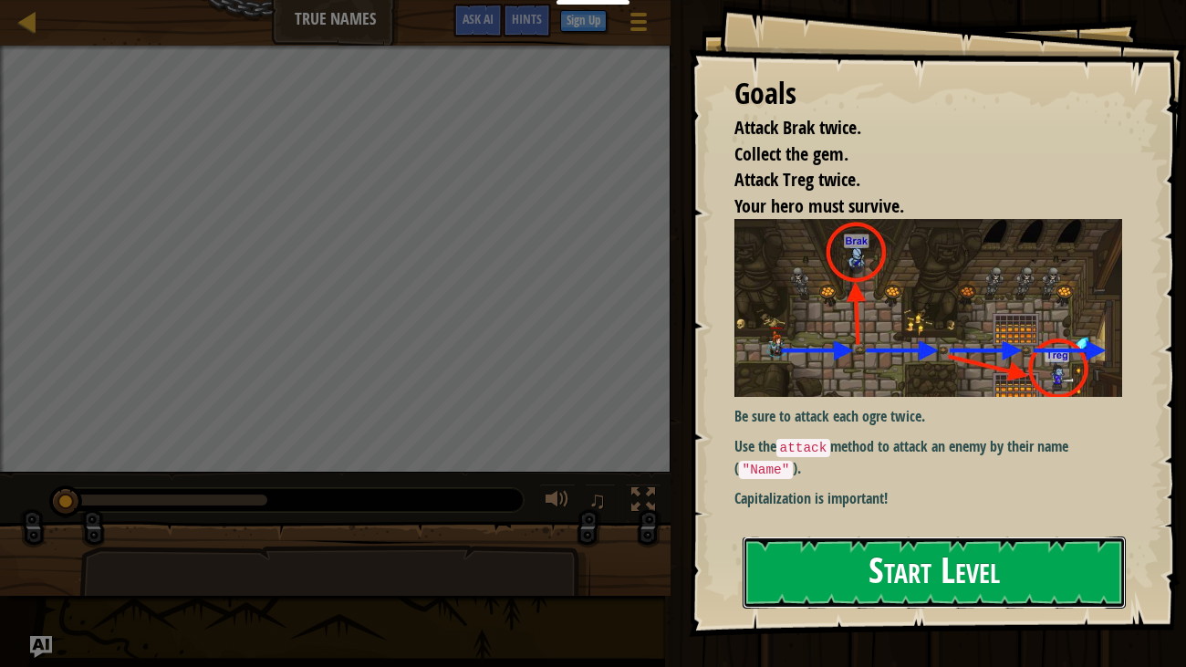
click at [808, 596] on button "Start Level" at bounding box center [935, 573] width 384 height 72
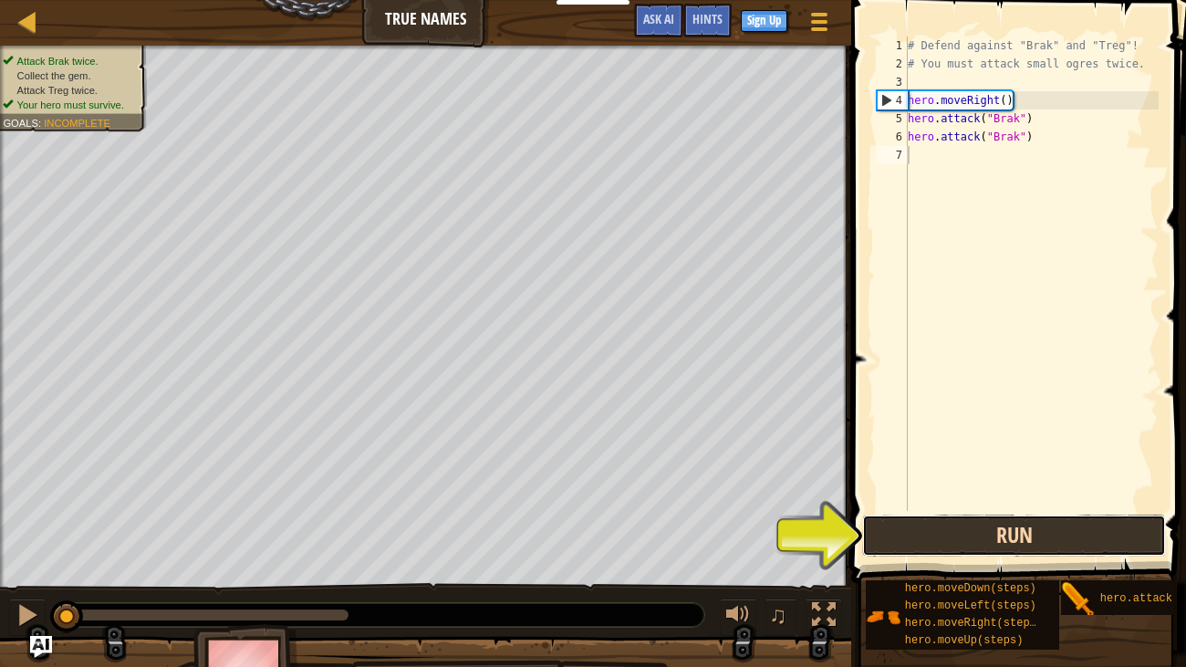
click at [961, 542] on button "Run" at bounding box center [1014, 536] width 304 height 42
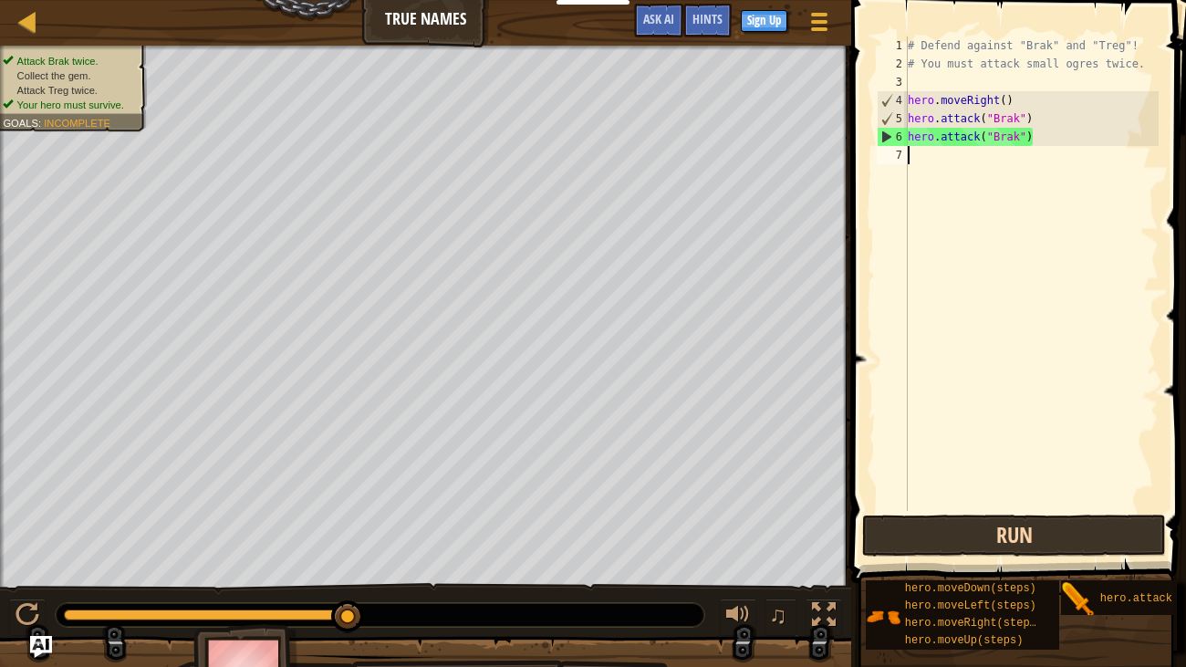
scroll to position [8, 0]
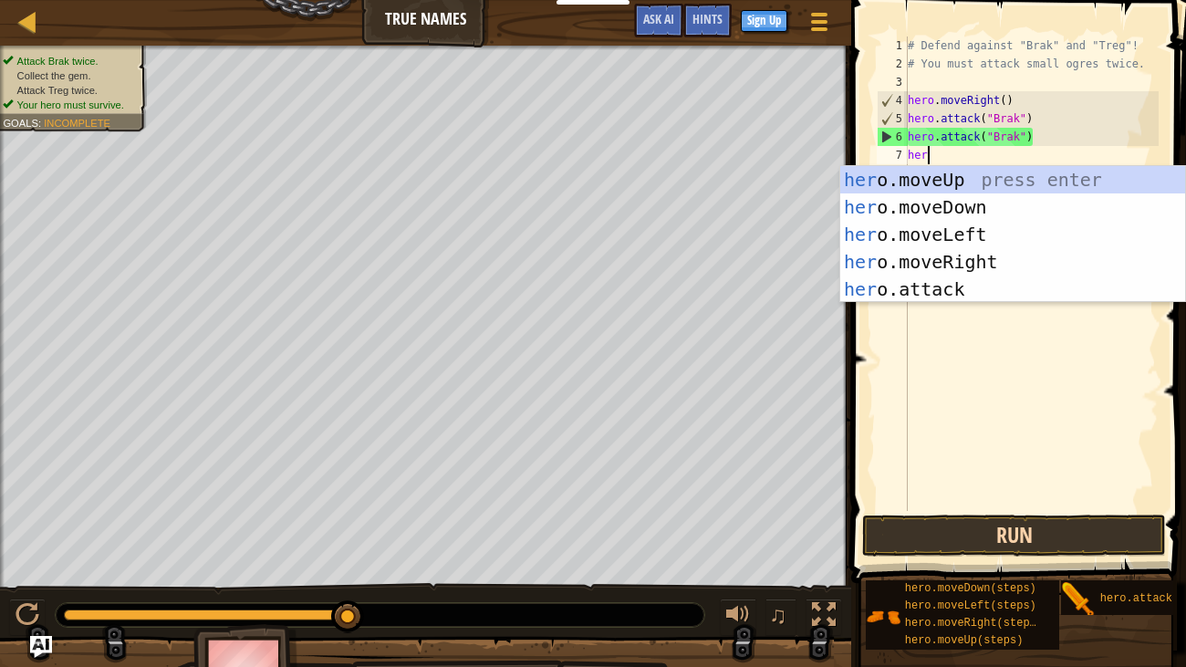
type textarea "hero"
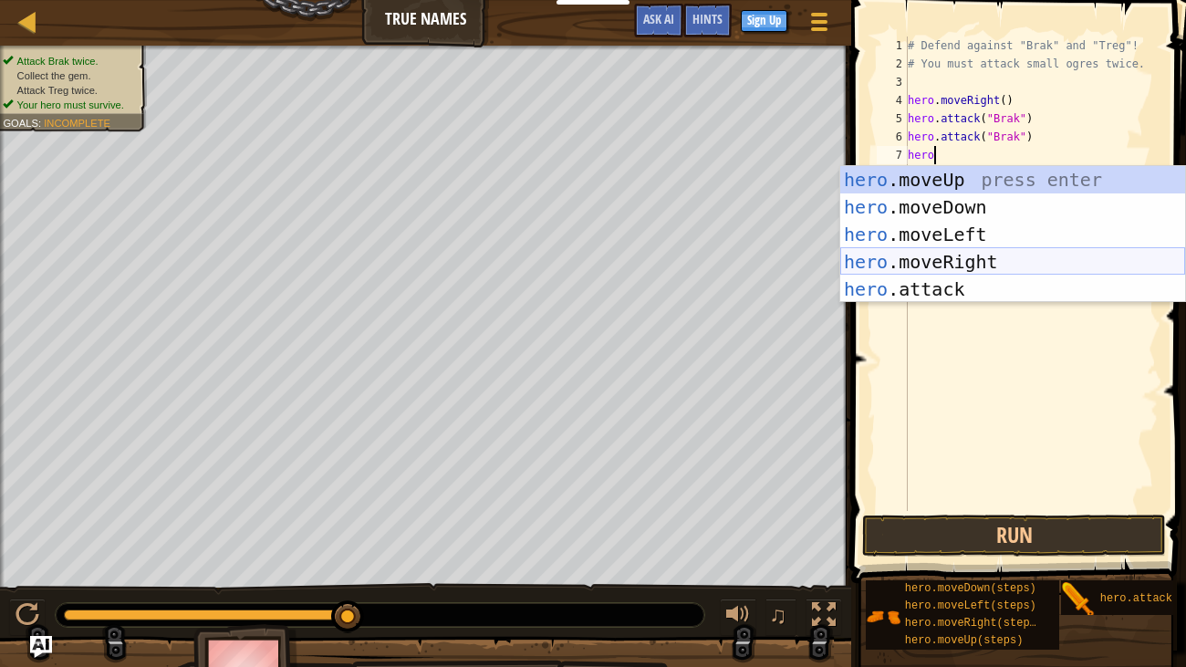
click at [875, 265] on div "hero .moveUp press enter hero .moveDown press enter hero .moveLeft press enter …" at bounding box center [1012, 262] width 345 height 192
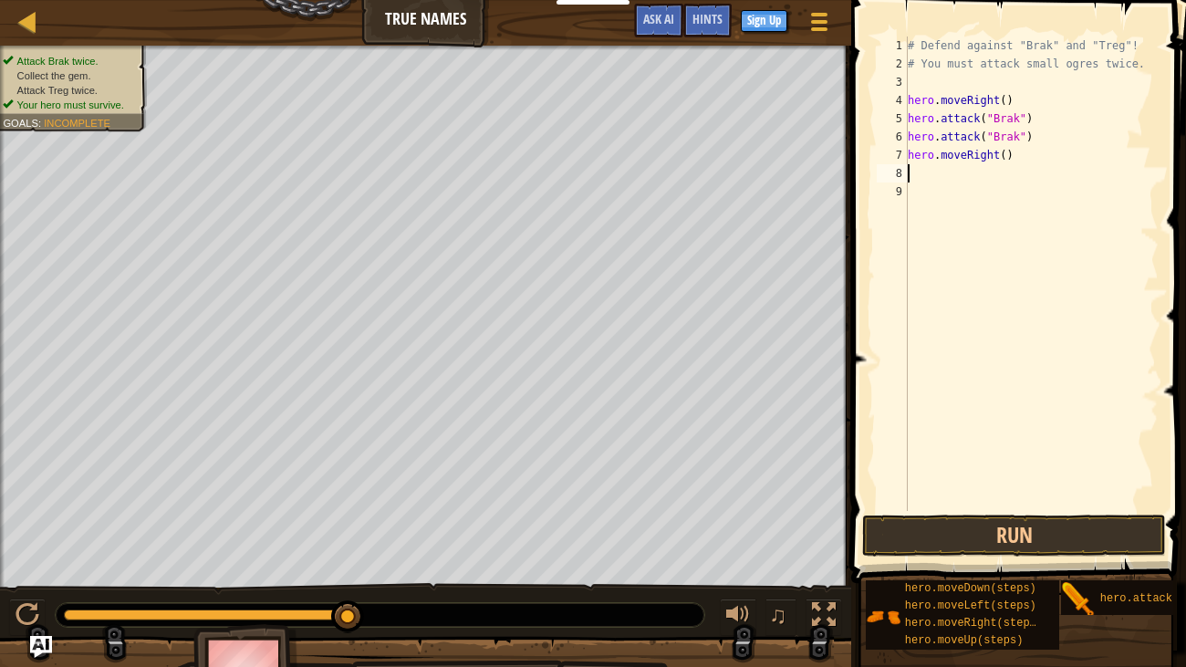
click at [1006, 155] on div "# Defend against "Brak" and "Treg"! # You must attack small ogres twice. hero .…" at bounding box center [1031, 292] width 255 height 511
type textarea "hero.moveRight(2)"
click at [917, 176] on div "# Defend against "Brak" and "Treg"! # You must attack small ogres twice. hero .…" at bounding box center [1031, 292] width 255 height 511
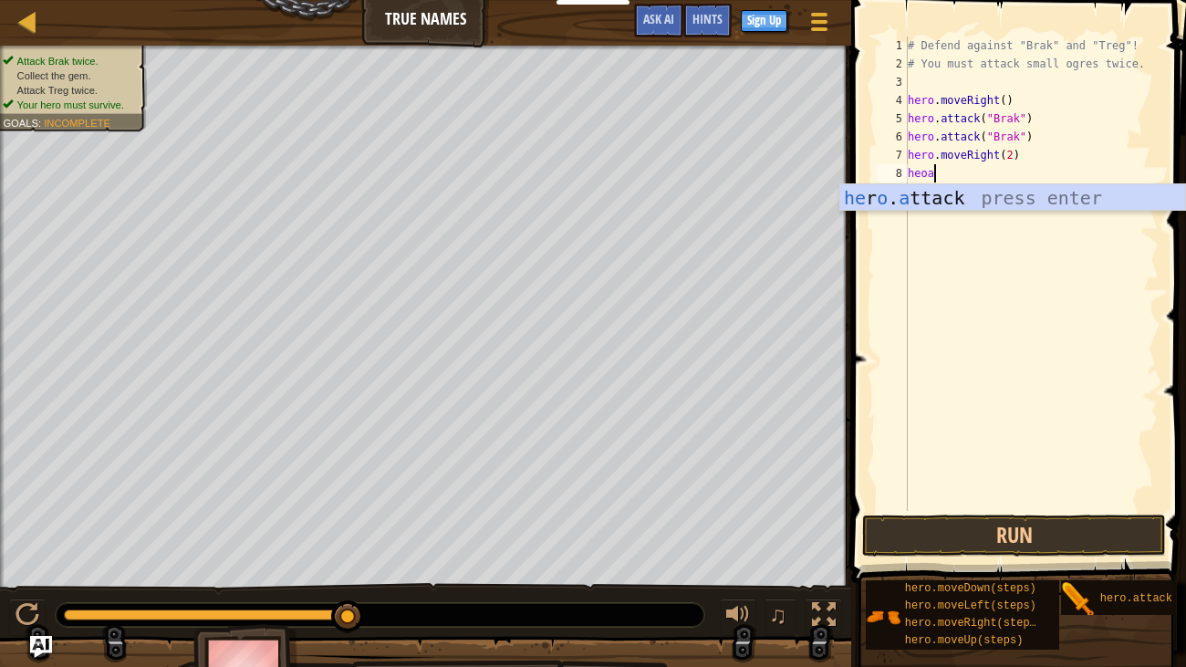
scroll to position [8, 1]
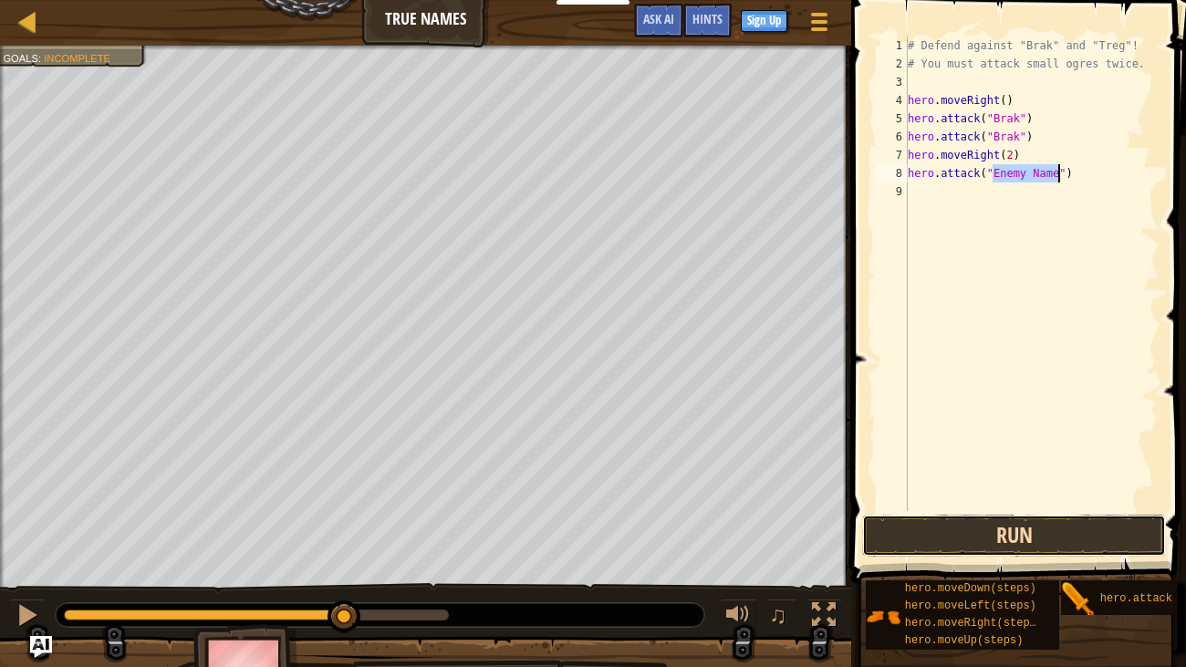
click at [926, 520] on button "Run" at bounding box center [1014, 536] width 304 height 42
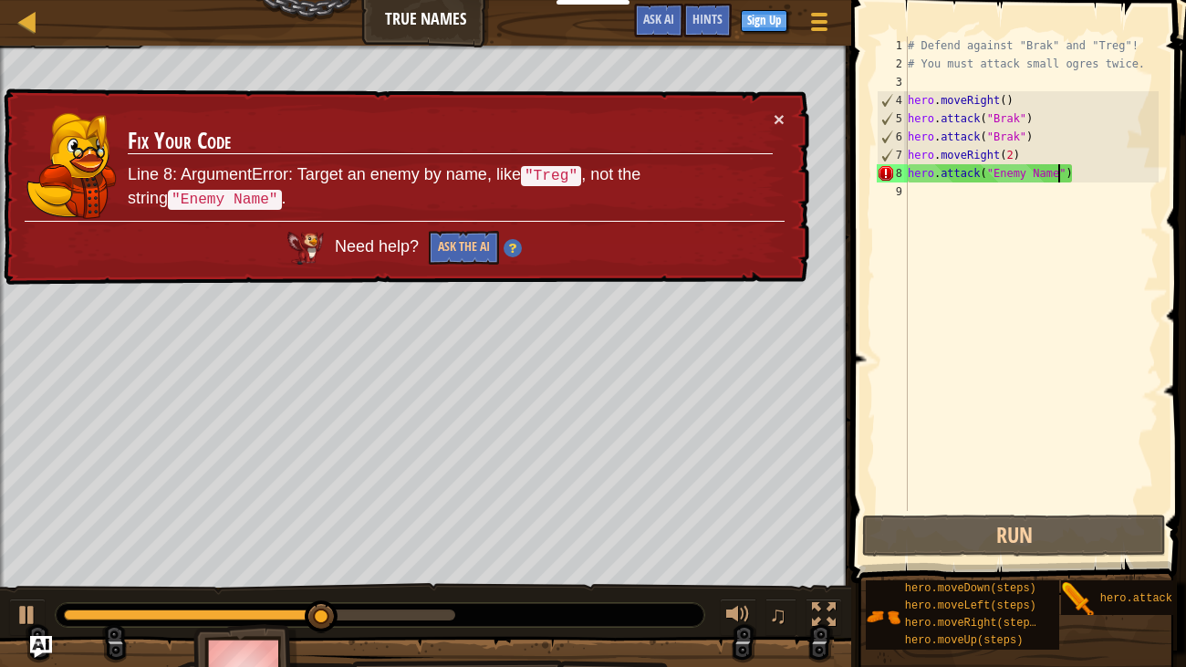
click at [787, 118] on div "× Fix Your Code Line 8: ArgumentError: Target an enemy by name, like "Treg" , n…" at bounding box center [404, 187] width 809 height 197
click at [785, 118] on div "× Fix Your Code Line 8: ArgumentError: Target an enemy by name, like "Treg" , n…" at bounding box center [404, 187] width 809 height 197
click at [781, 119] on button "×" at bounding box center [779, 119] width 11 height 19
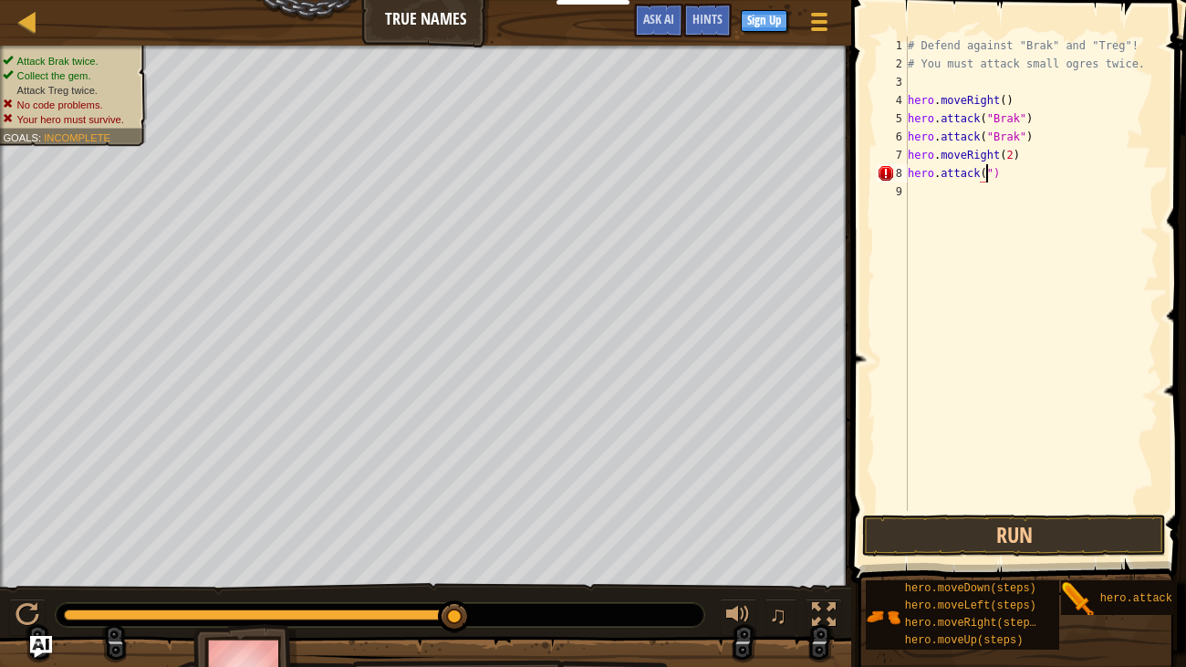
click at [1005, 180] on div "# Defend against "Brak" and "Treg"! # You must attack small ogres twice. hero .…" at bounding box center [1031, 292] width 255 height 511
type textarea "h"
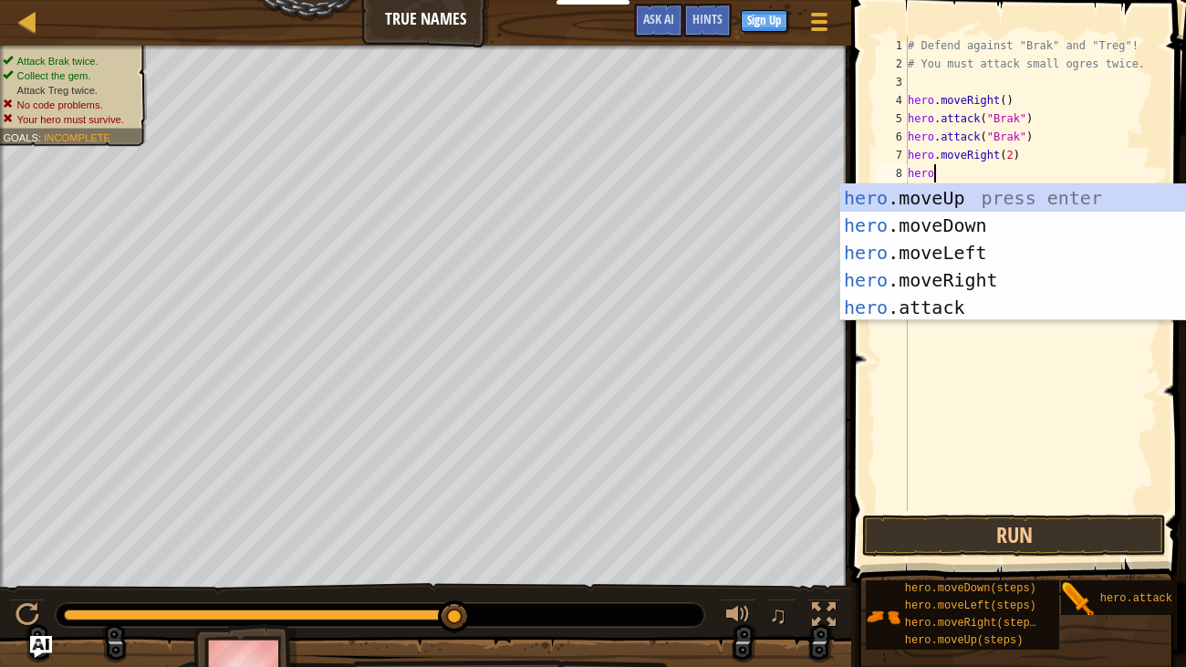
scroll to position [8, 1]
click at [963, 310] on div "hero. moveUp press enter hero. moveDown press enter hero. moveLeft press enter …" at bounding box center [1012, 280] width 345 height 192
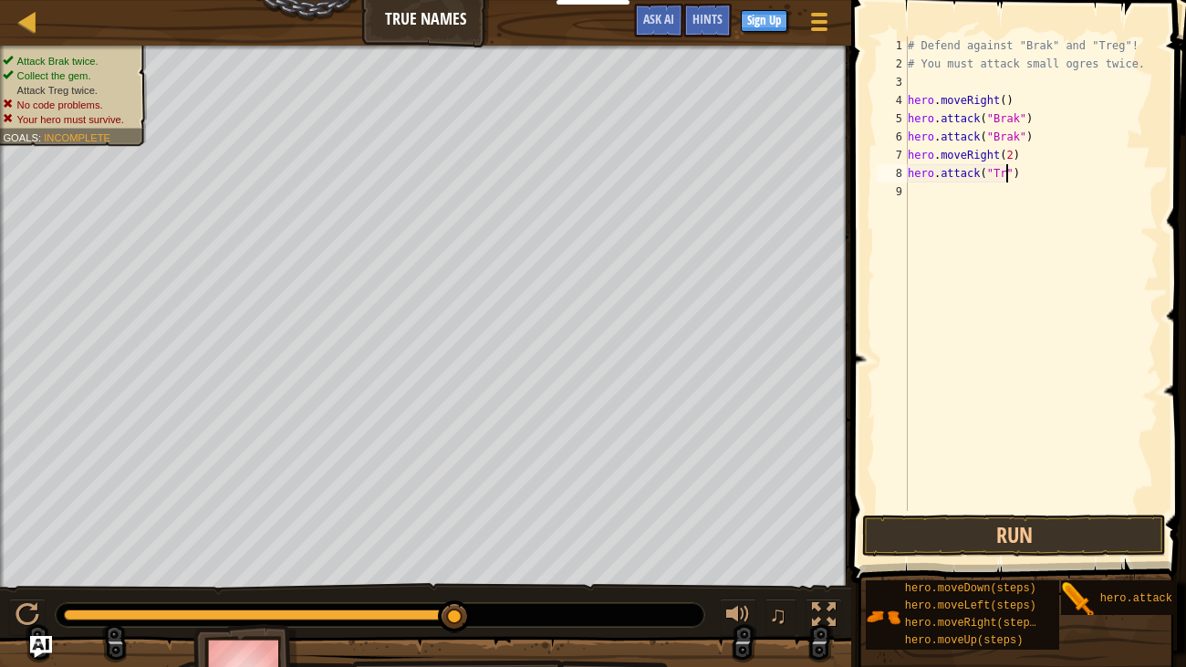
scroll to position [8, 8]
type textarea "hero.attack("Treg")"
click at [1004, 528] on button "Run" at bounding box center [1014, 536] width 304 height 42
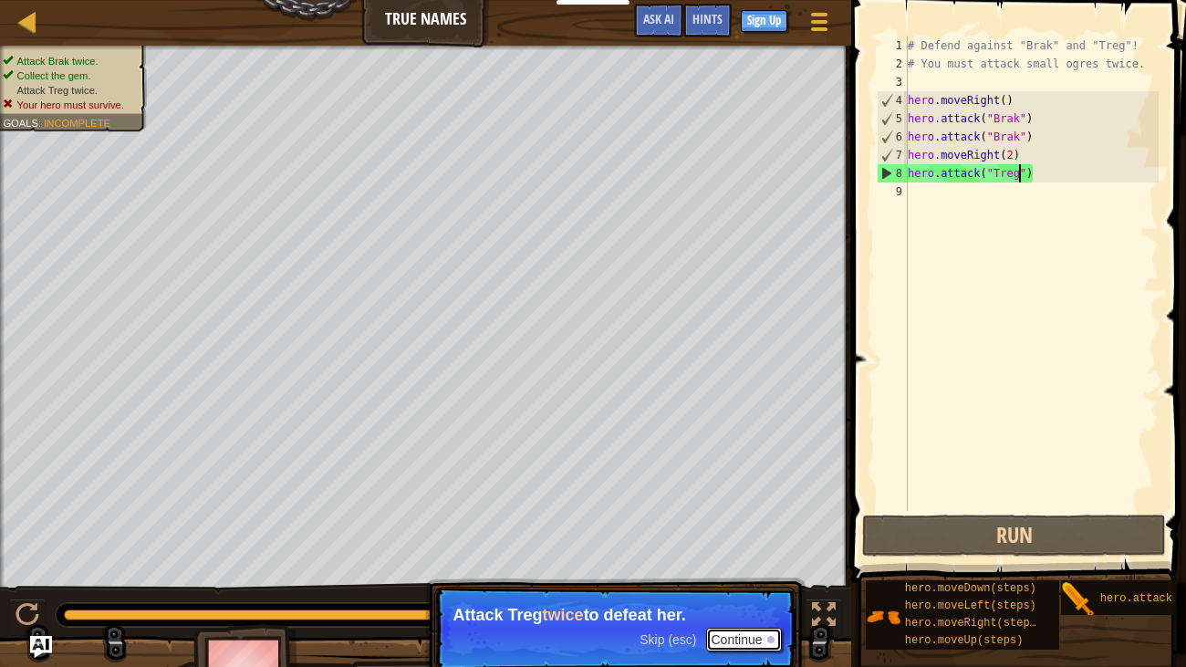
click at [722, 634] on button "Continue" at bounding box center [744, 640] width 76 height 24
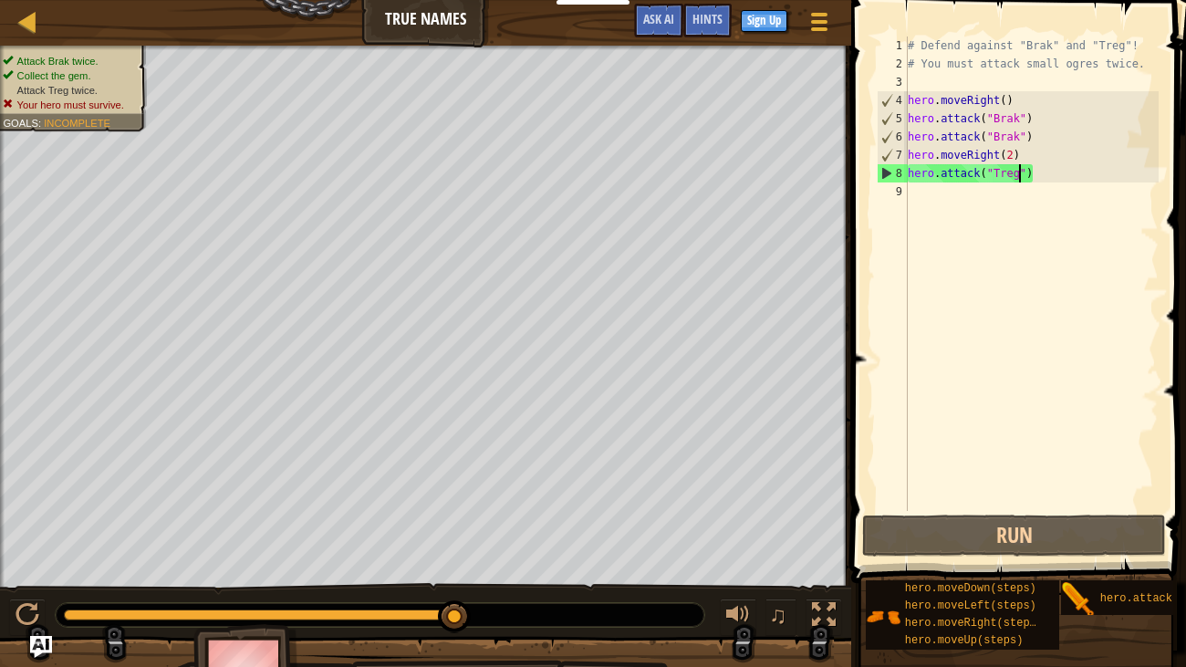
click at [914, 185] on div "# Defend against "Brak" and "Treg"! # You must attack small ogres twice. hero .…" at bounding box center [1031, 292] width 255 height 511
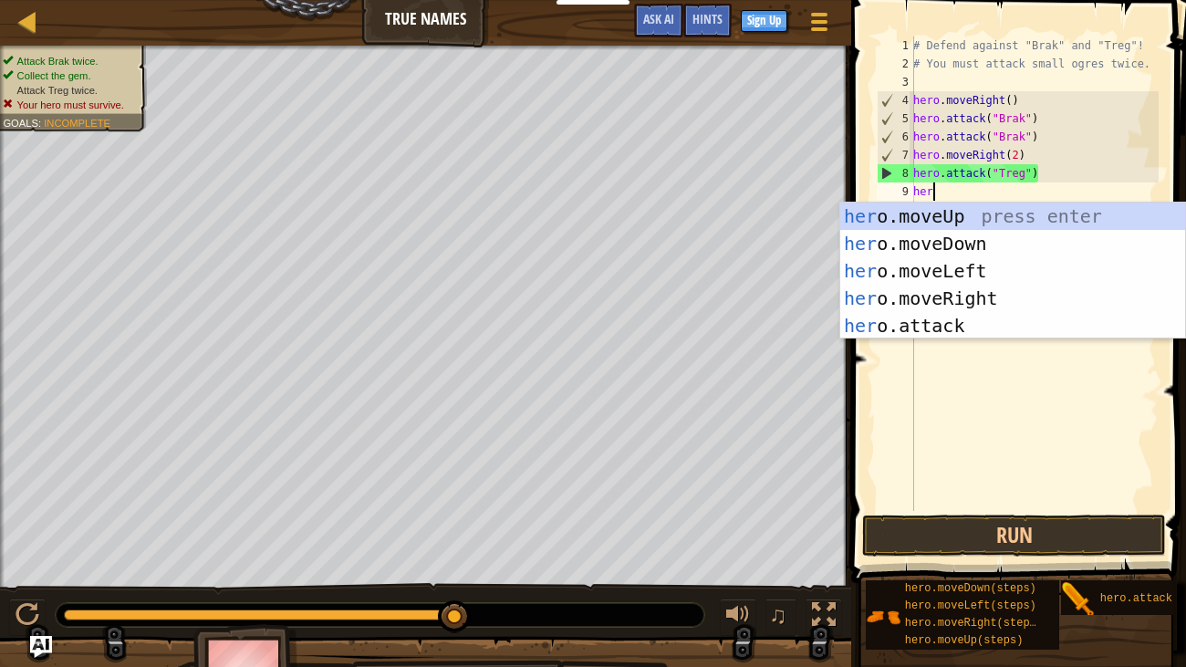
scroll to position [8, 0]
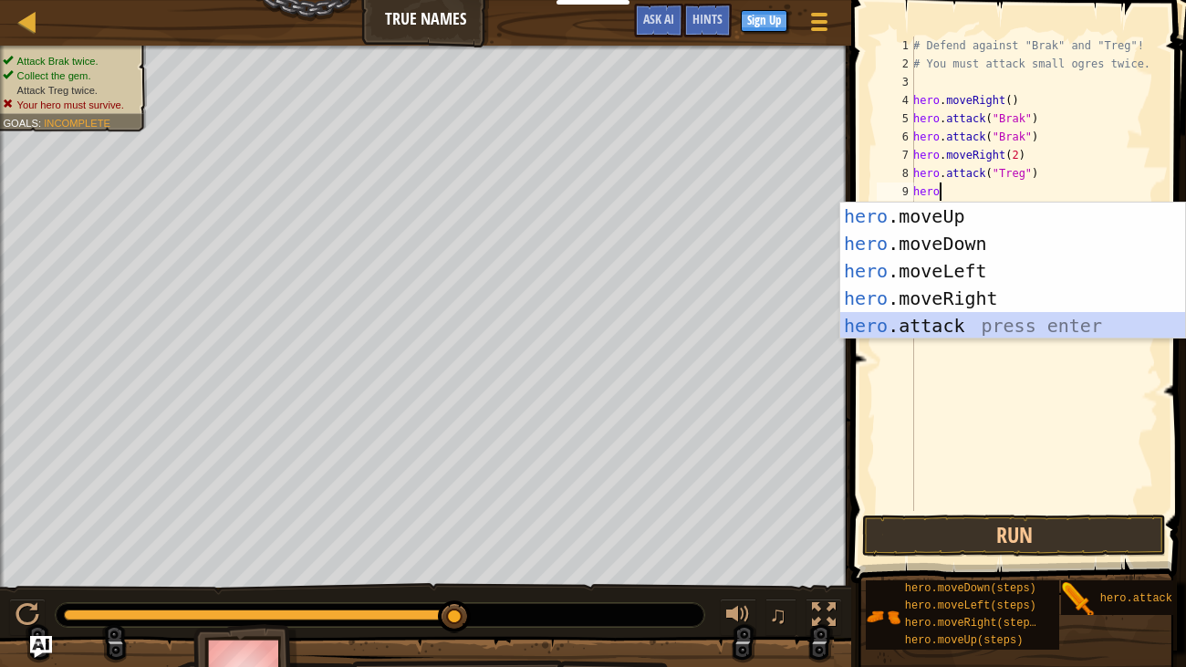
click at [875, 316] on div "hero .moveUp press enter hero .moveDown press enter hero .moveLeft press enter …" at bounding box center [1012, 299] width 345 height 192
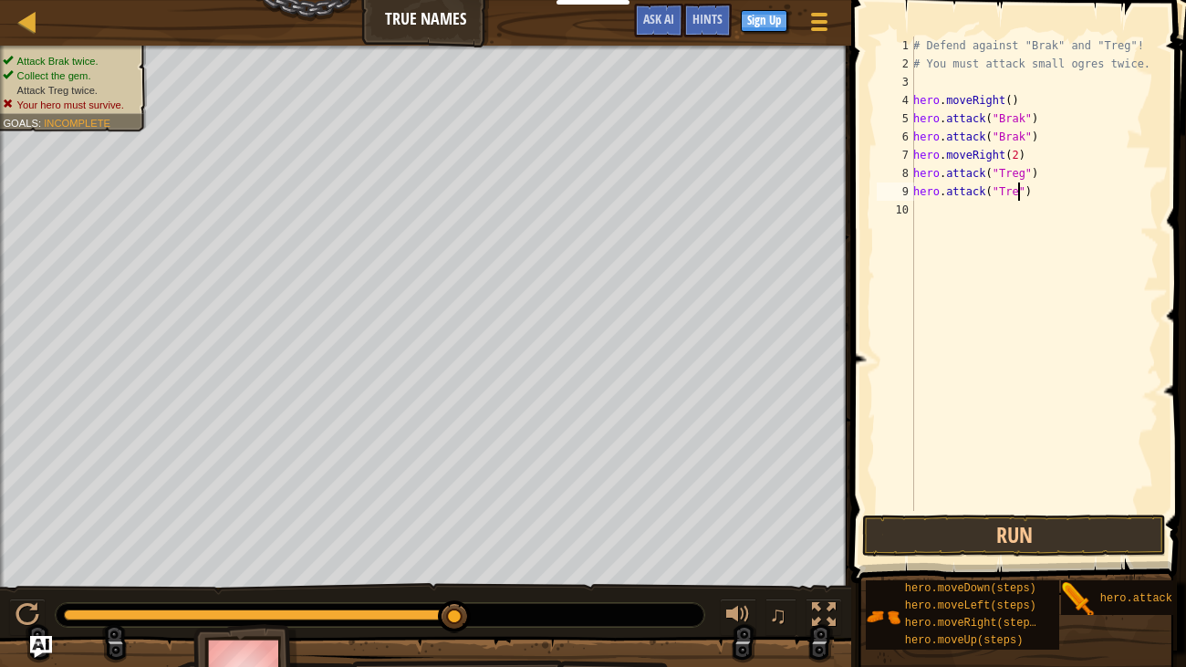
type textarea "hero.attack("Treg")"
click at [919, 214] on div "# Defend against "Brak" and "Treg"! # You must attack small ogres twice. hero .…" at bounding box center [1034, 292] width 249 height 511
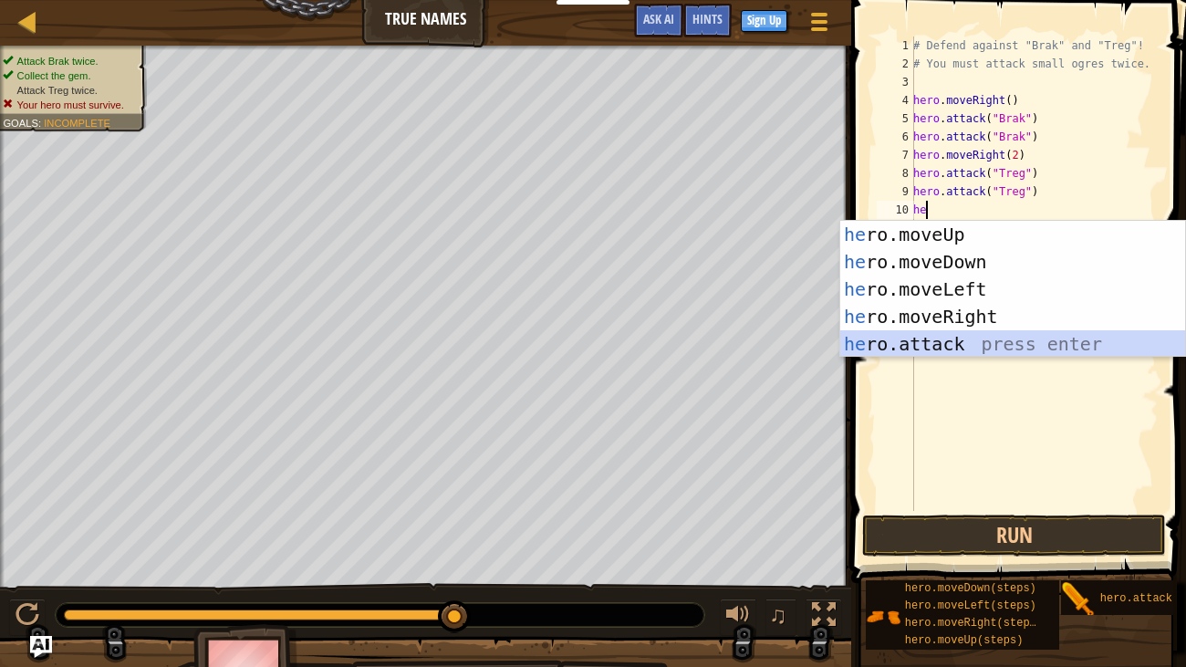
click at [902, 332] on div "he ro.moveUp press enter he ro.moveDown press enter he ro.moveLeft press enter …" at bounding box center [1012, 317] width 345 height 192
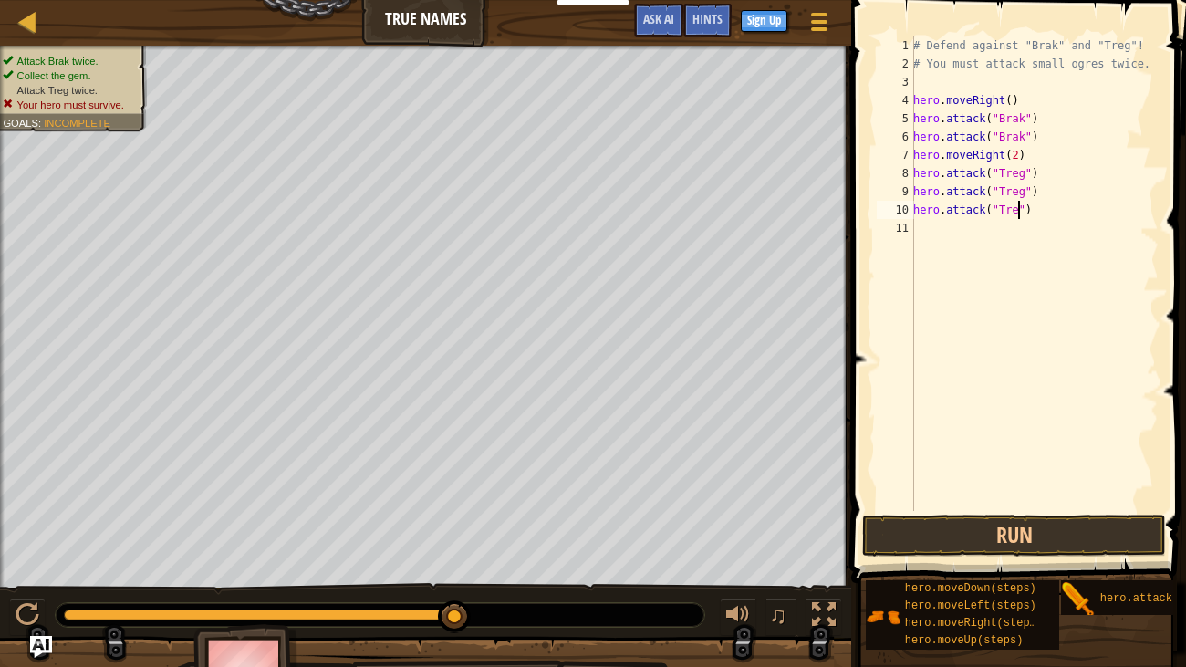
scroll to position [8, 9]
type textarea "hero.attack("Treg")"
click at [932, 530] on button "Run" at bounding box center [1014, 536] width 304 height 42
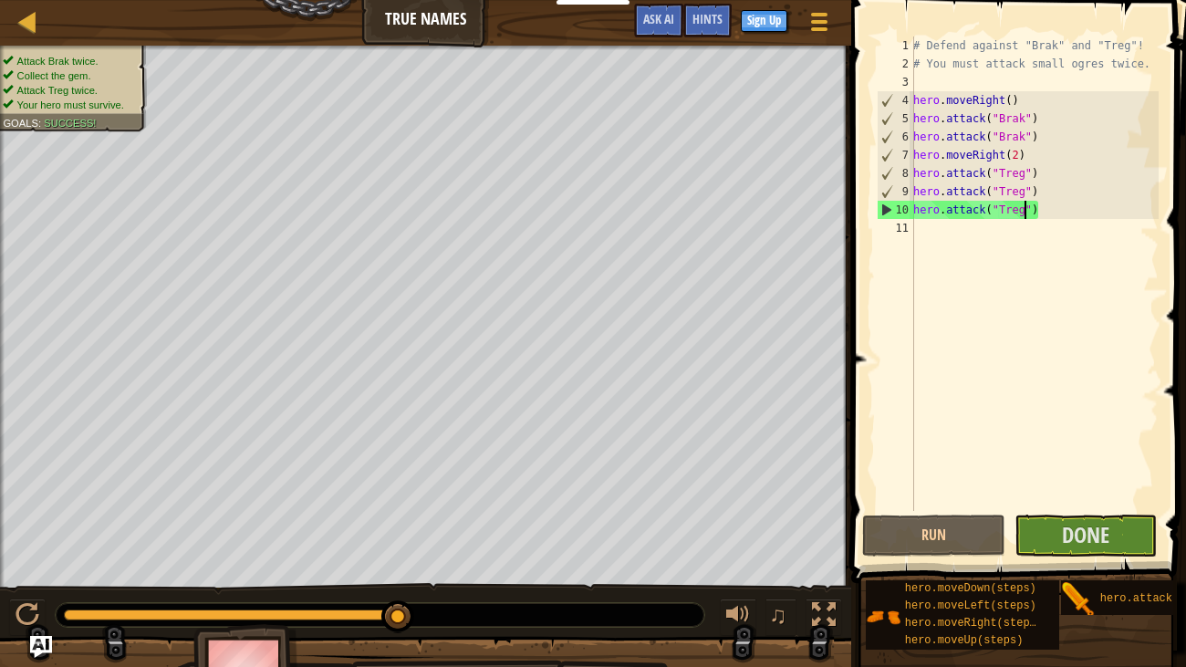
click at [916, 224] on div "# Defend against "Brak" and "Treg"! # You must attack small ogres twice. hero .…" at bounding box center [1034, 292] width 249 height 511
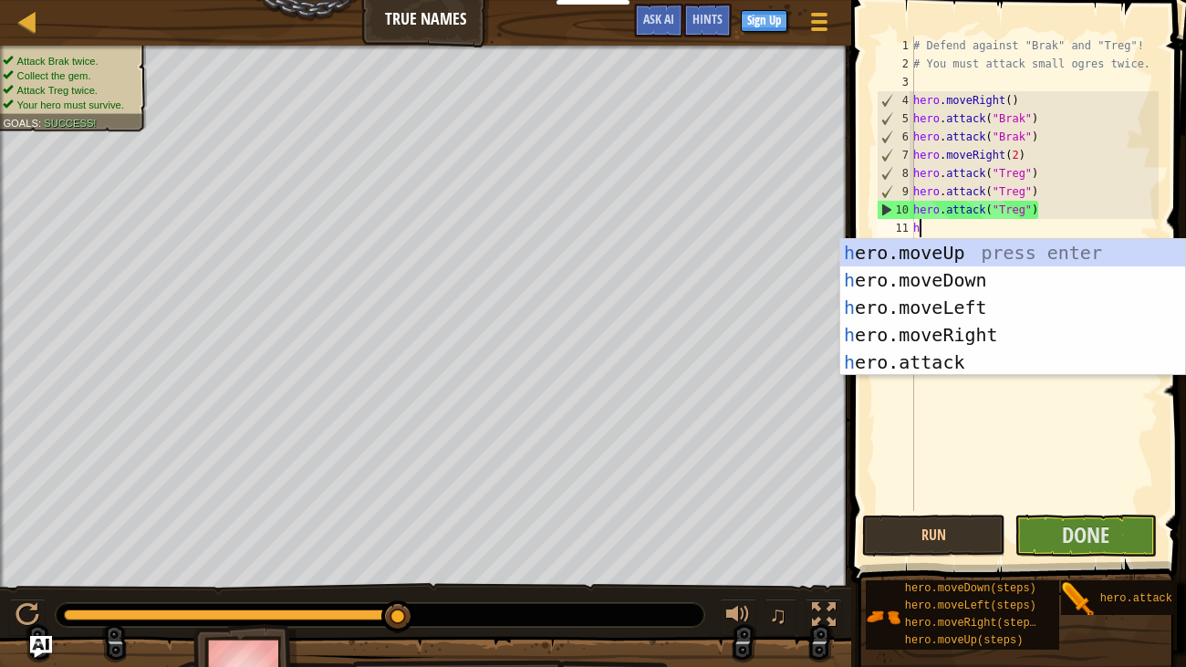
type textarea "her"
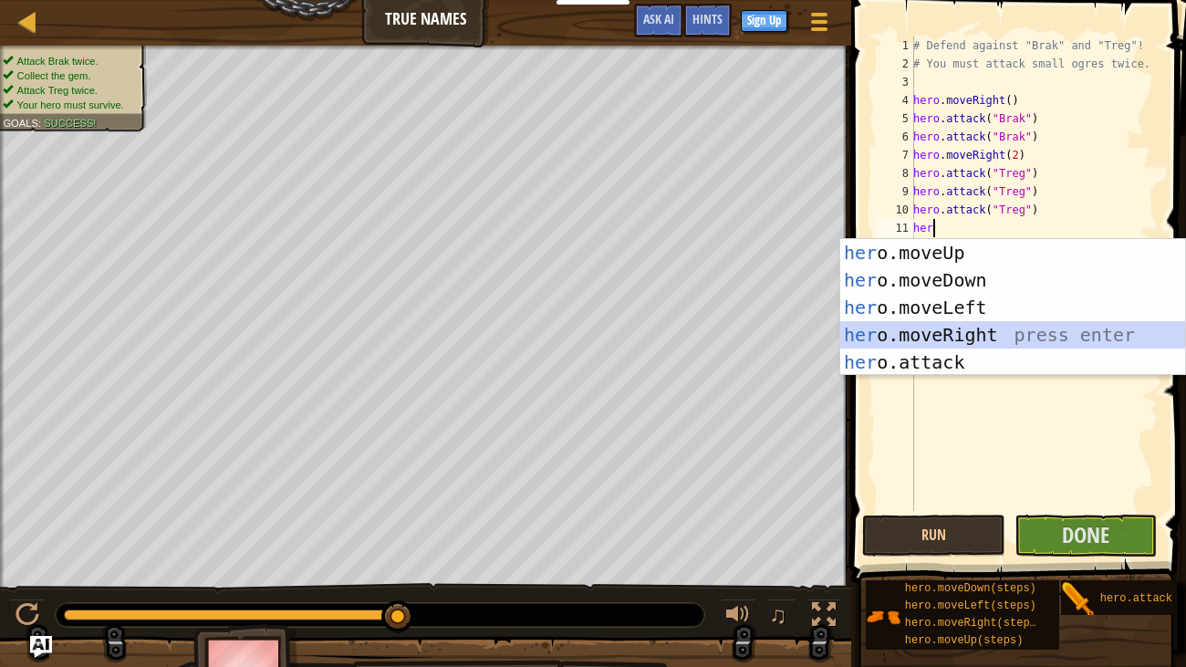
click at [897, 326] on div "her o.moveUp press enter her o.moveDown press enter her o.moveLeft press enter …" at bounding box center [1012, 335] width 345 height 192
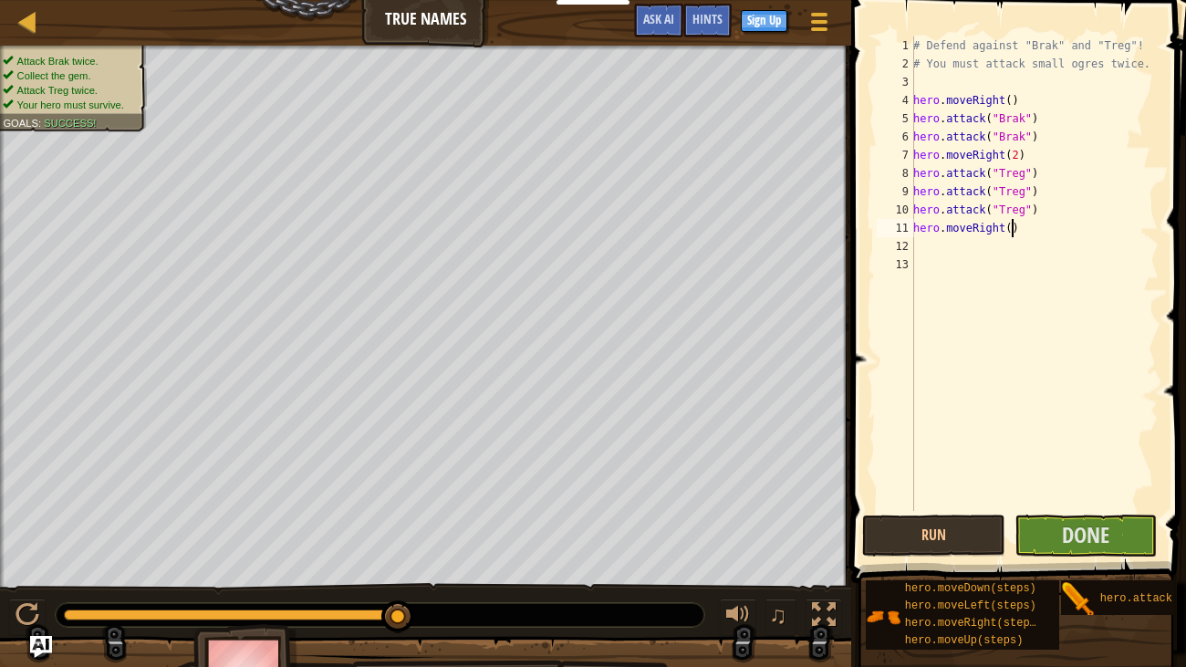
click at [1011, 230] on div "# Defend against "Brak" and "Treg"! # You must attack small ogres twice. hero .…" at bounding box center [1034, 292] width 249 height 511
type textarea "hero.moveRight(1)"
click at [1055, 518] on button "Done" at bounding box center [1086, 536] width 143 height 42
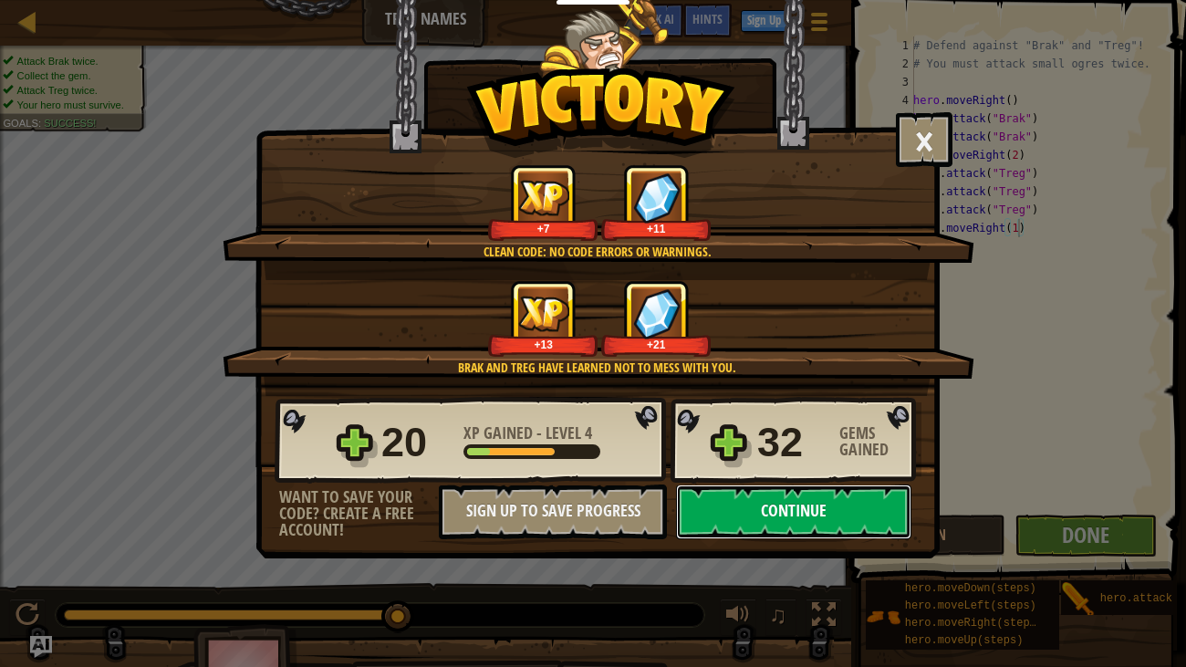
click at [802, 533] on button "Continue" at bounding box center [793, 512] width 235 height 55
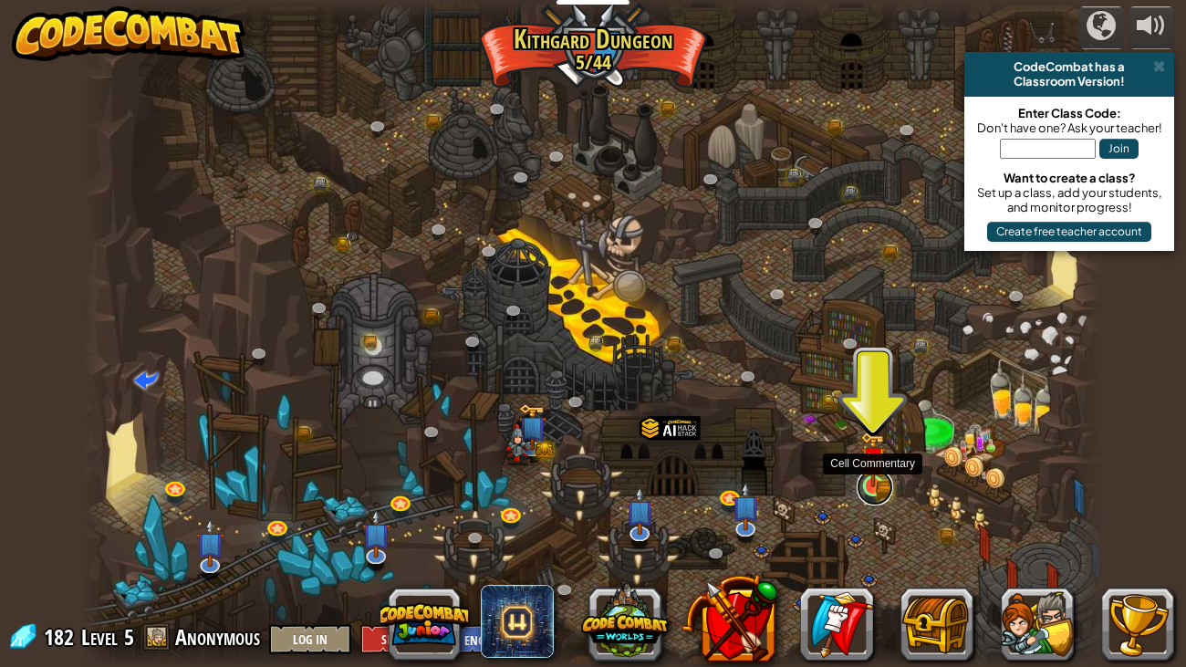
click at [867, 487] on link at bounding box center [875, 487] width 37 height 37
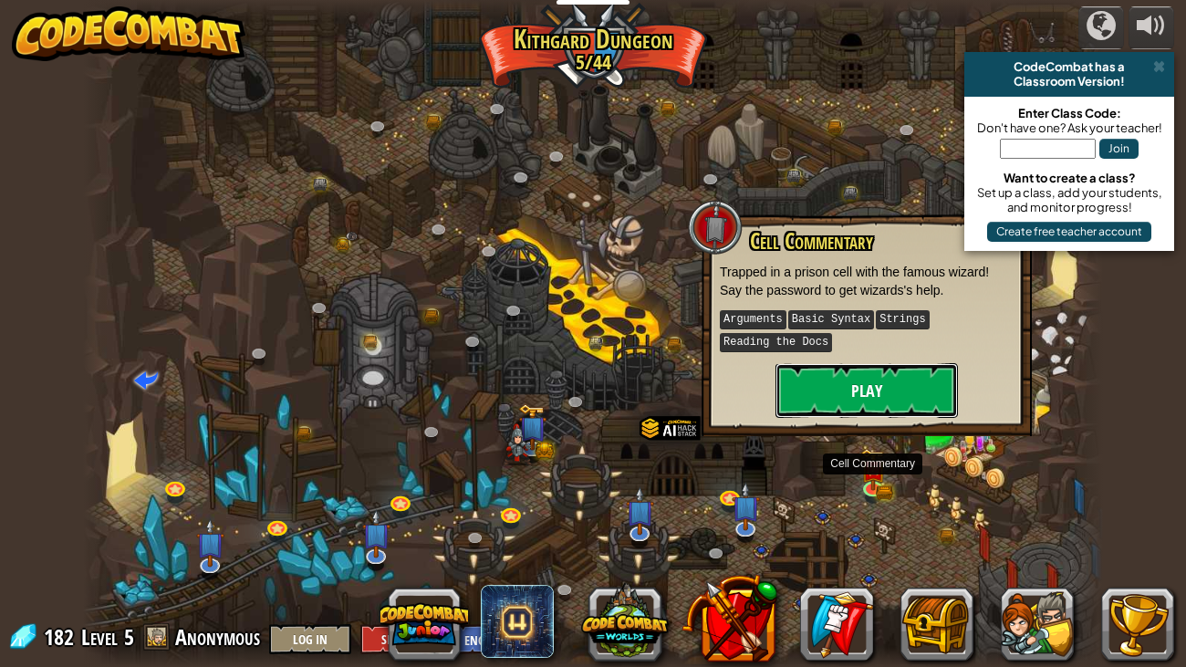
click at [863, 388] on button "Play" at bounding box center [867, 390] width 183 height 55
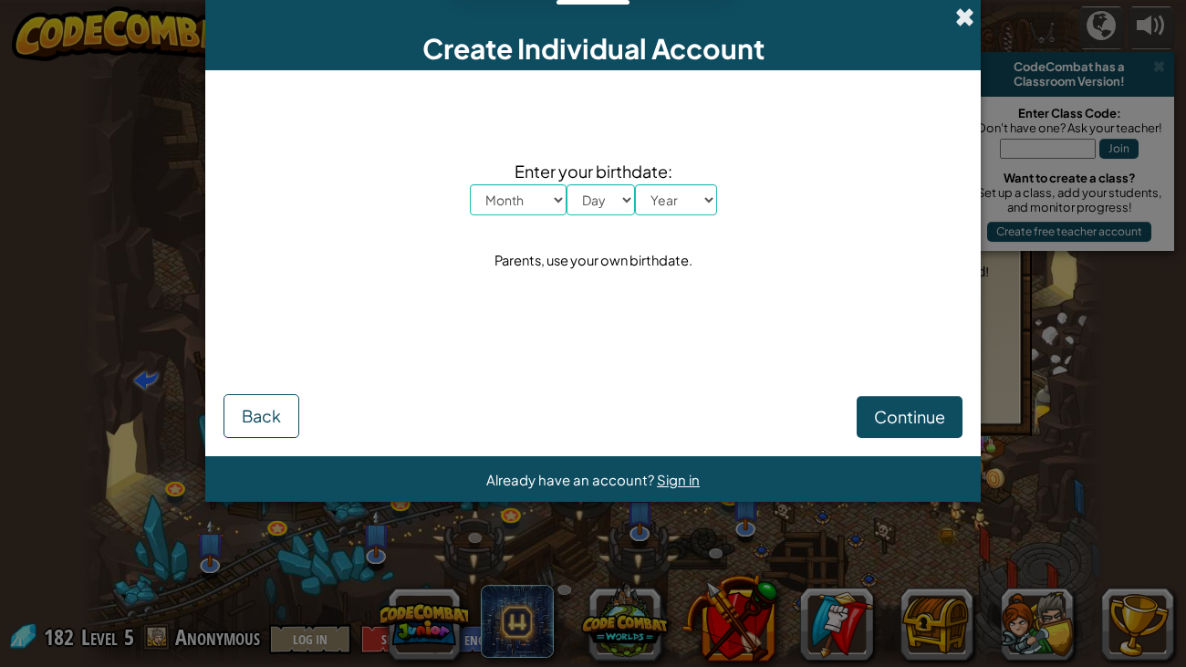
click at [970, 24] on span at bounding box center [964, 16] width 19 height 19
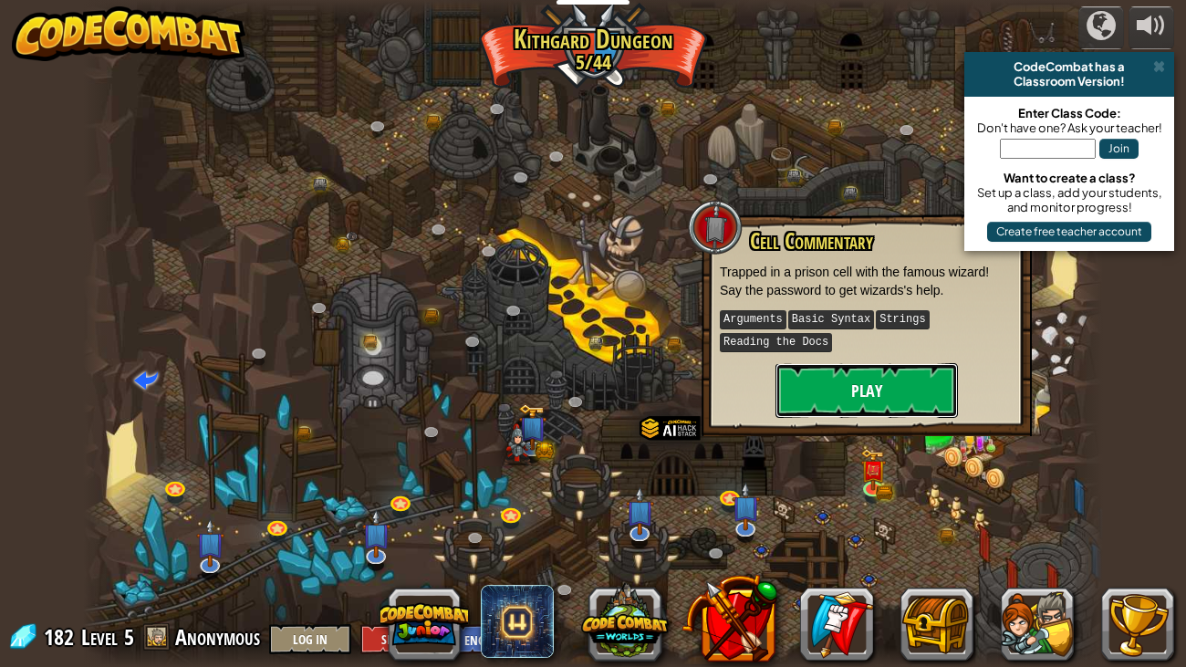
click at [822, 380] on button "Play" at bounding box center [867, 390] width 183 height 55
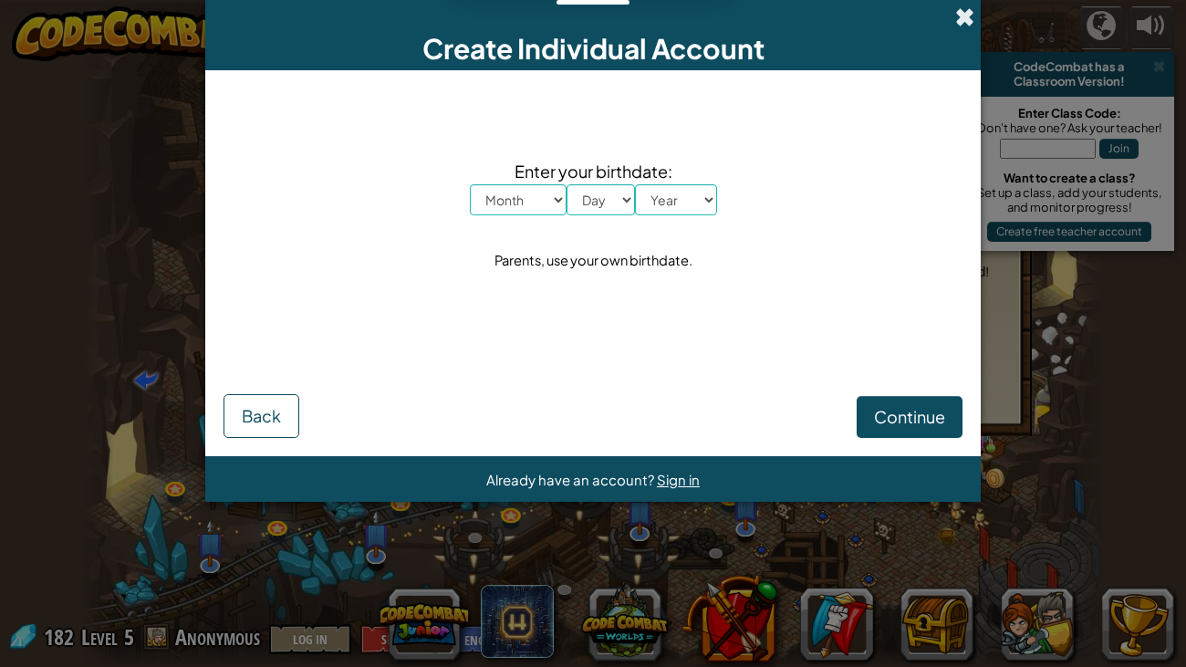
click at [962, 13] on span at bounding box center [964, 16] width 19 height 19
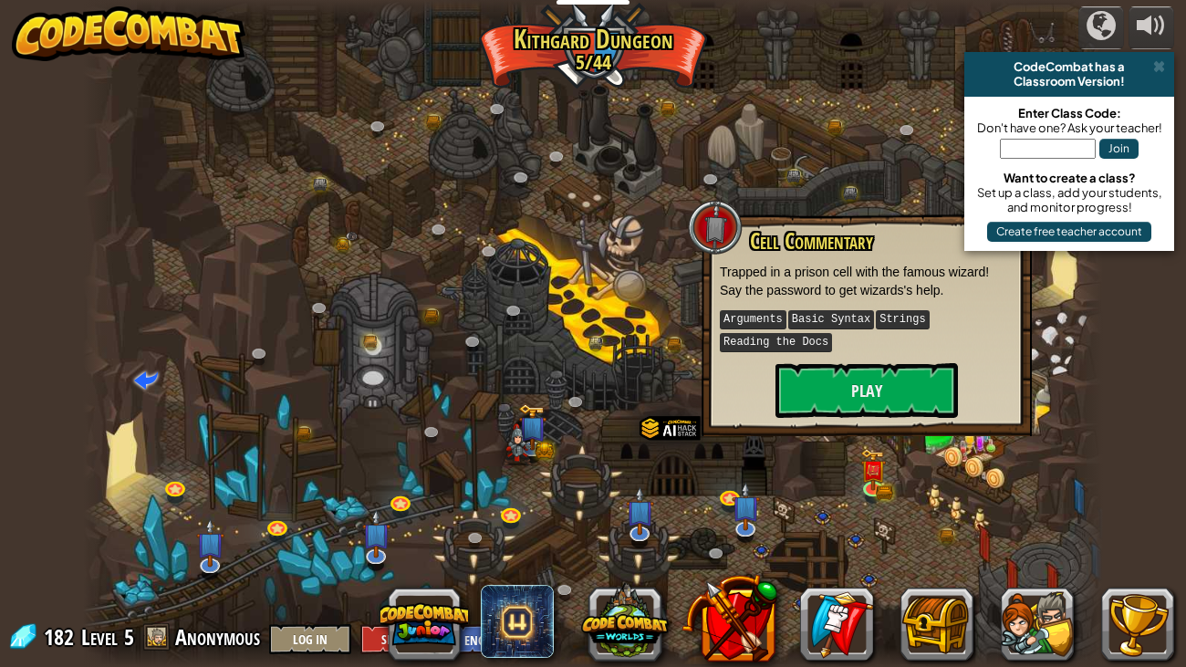
click at [349, 308] on div at bounding box center [593, 333] width 1020 height 667
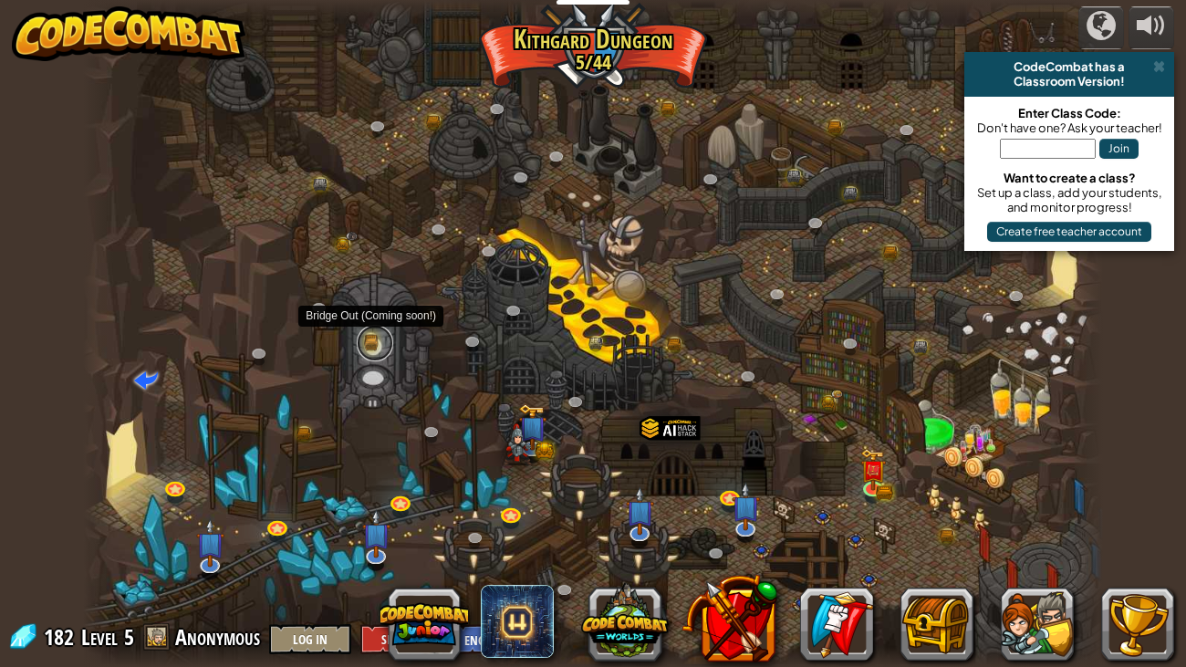
click at [370, 340] on link at bounding box center [375, 343] width 37 height 37
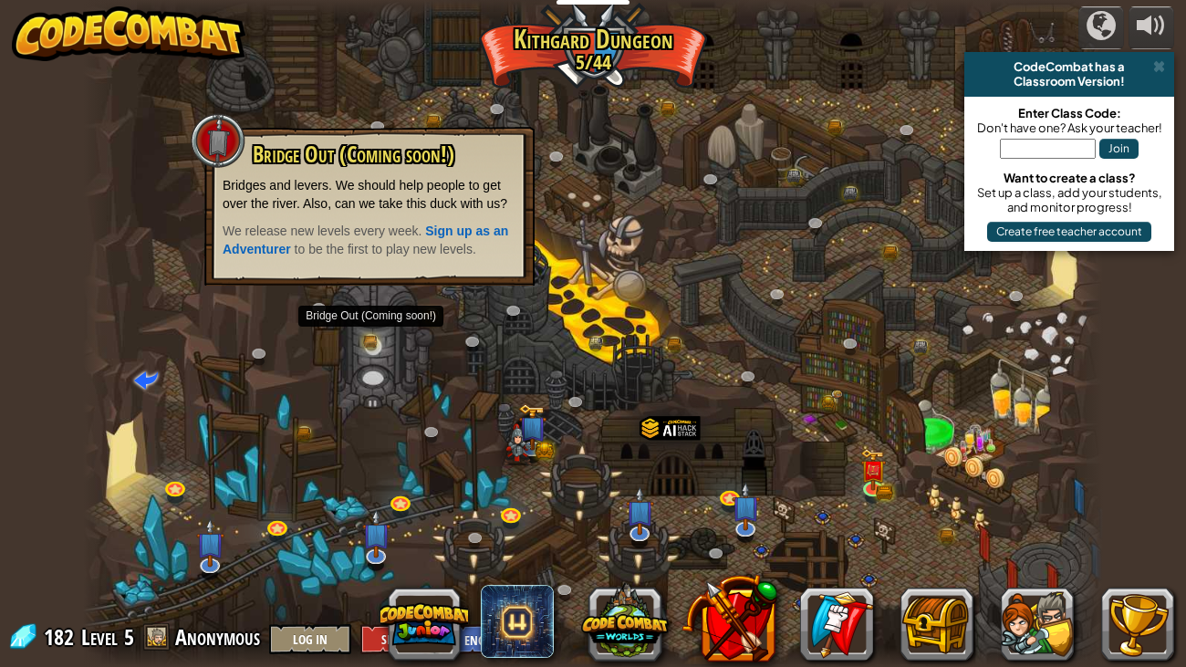
click at [352, 307] on div at bounding box center [593, 333] width 1020 height 667
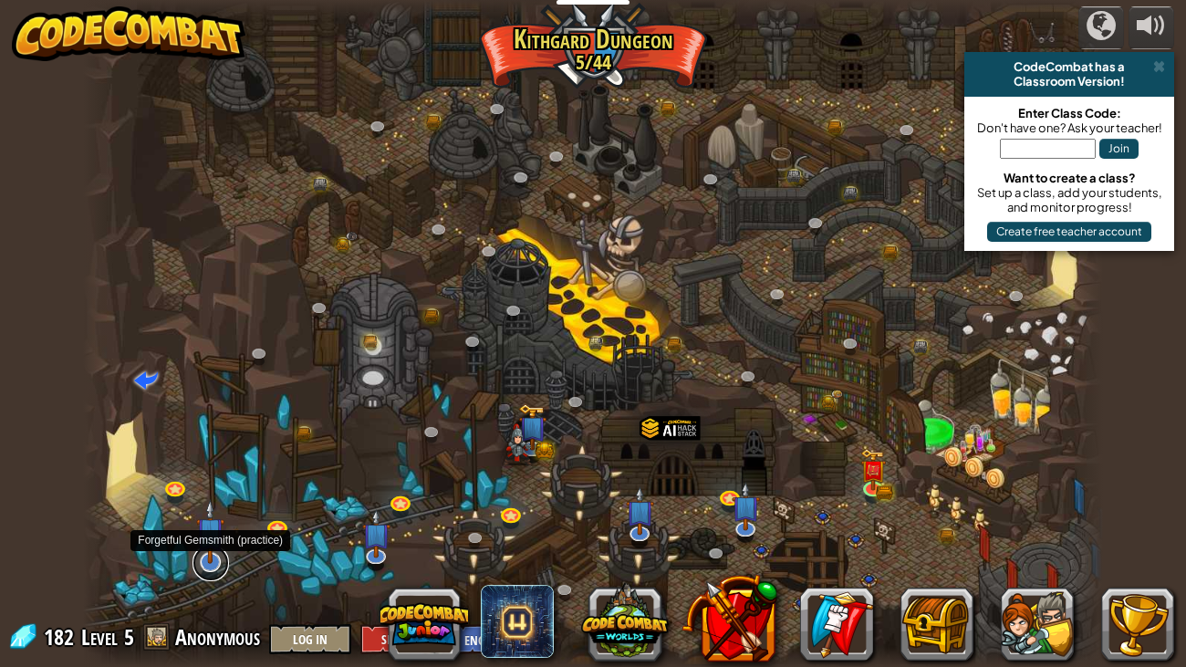
click at [210, 566] on link at bounding box center [211, 563] width 37 height 37
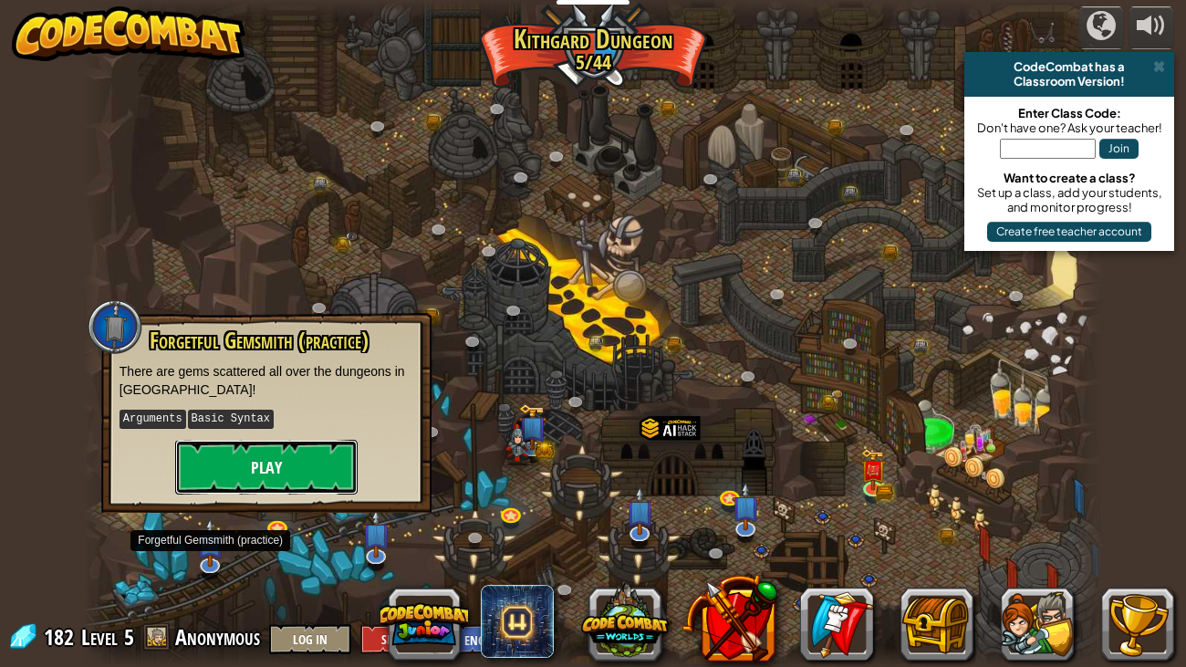
click at [196, 461] on button "Play" at bounding box center [266, 467] width 183 height 55
